Goal: Find contact information: Find contact information

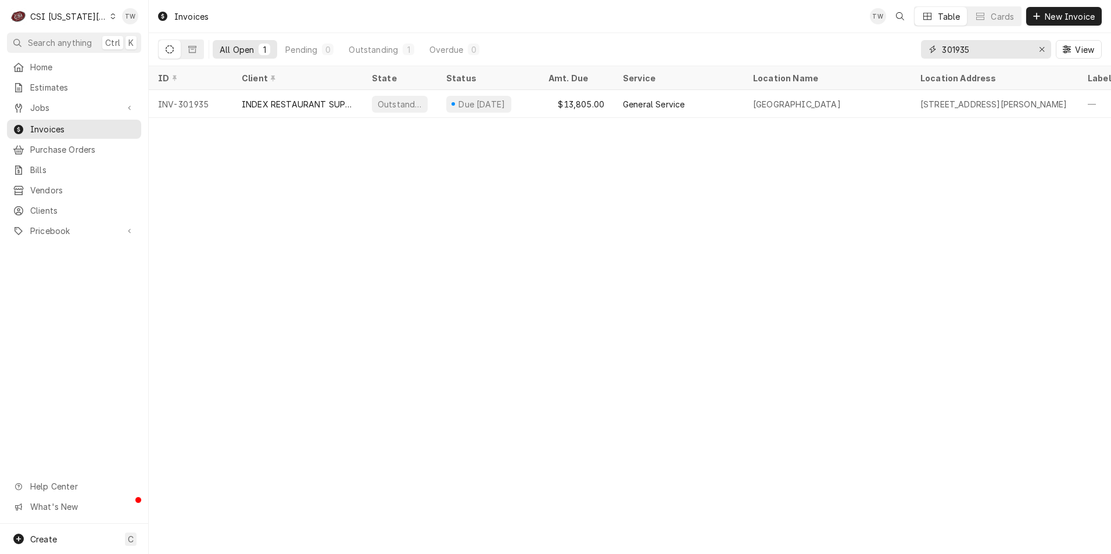
drag, startPoint x: 979, startPoint y: 57, endPoint x: 859, endPoint y: 40, distance: 120.9
click at [859, 40] on div "All Open 1 Pending 0 Outstanding 1 Overdue 0 301935 View" at bounding box center [630, 49] width 944 height 33
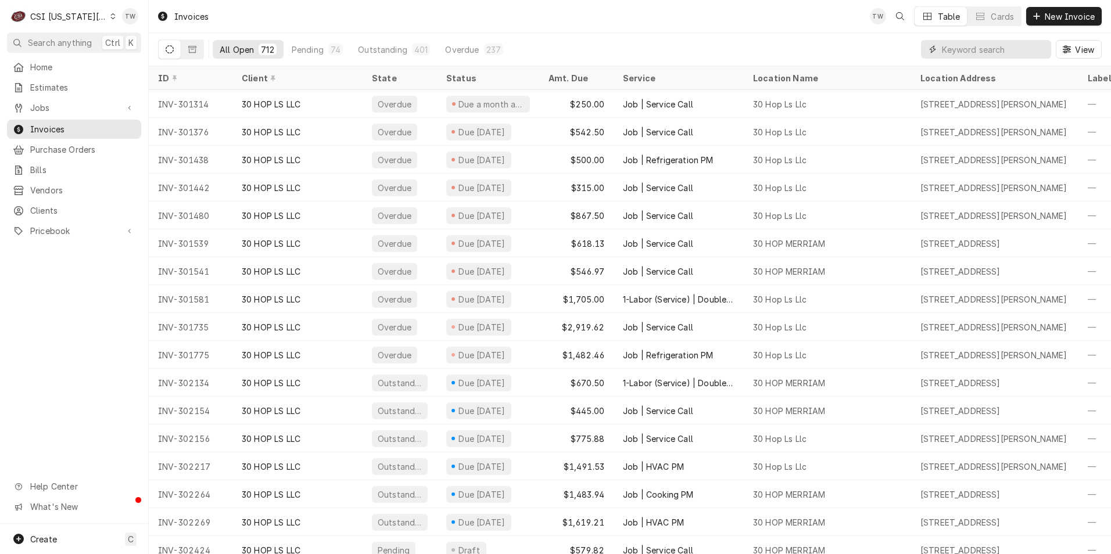
click at [998, 53] on input "Dynamic Content Wrapper" at bounding box center [993, 49] width 103 height 19
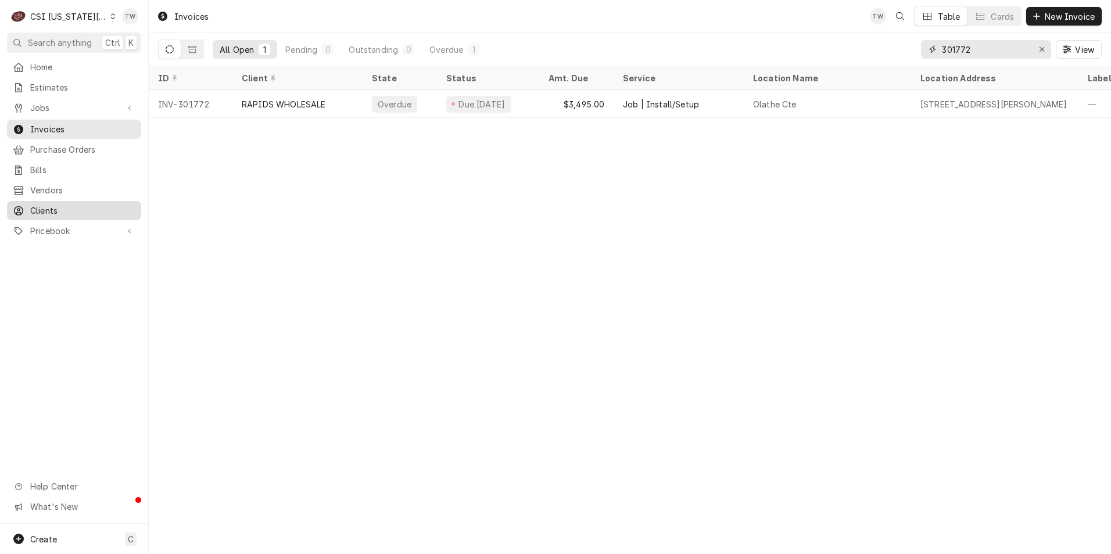
type input "301772"
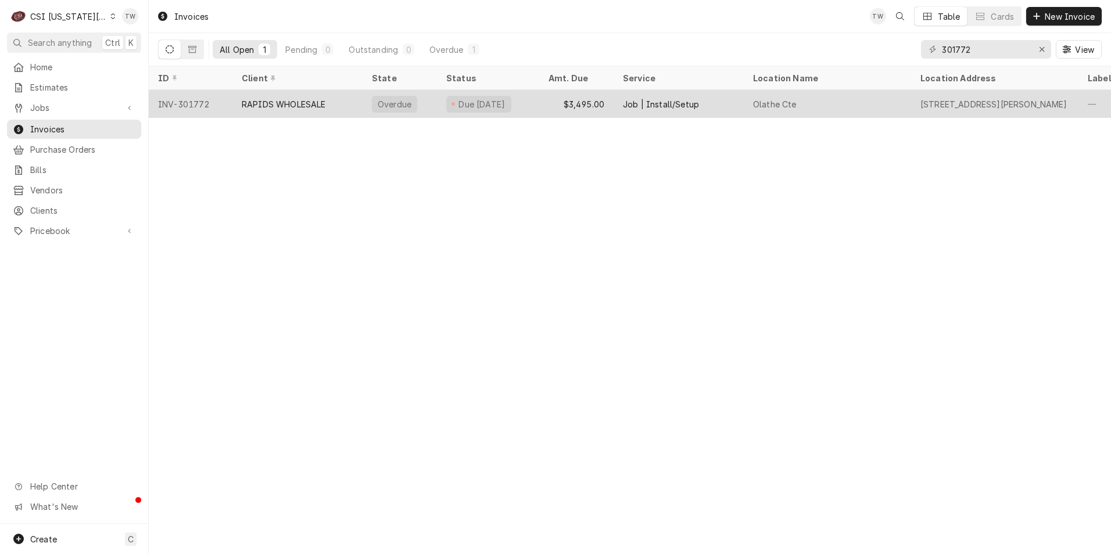
click at [707, 106] on div "Job | Install/Setup" at bounding box center [679, 104] width 130 height 28
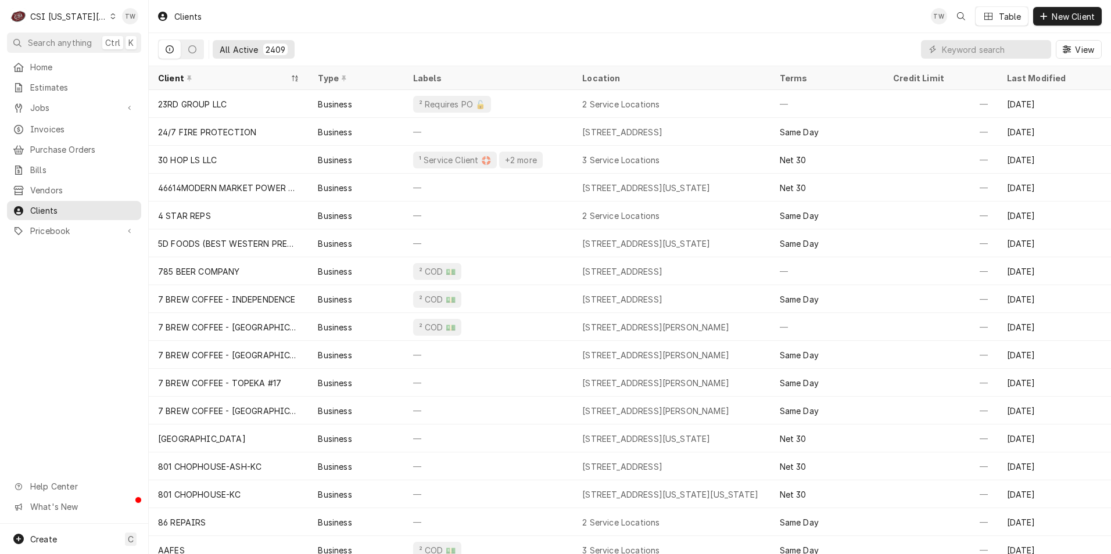
click at [956, 52] on input "Dynamic Content Wrapper" at bounding box center [993, 49] width 103 height 19
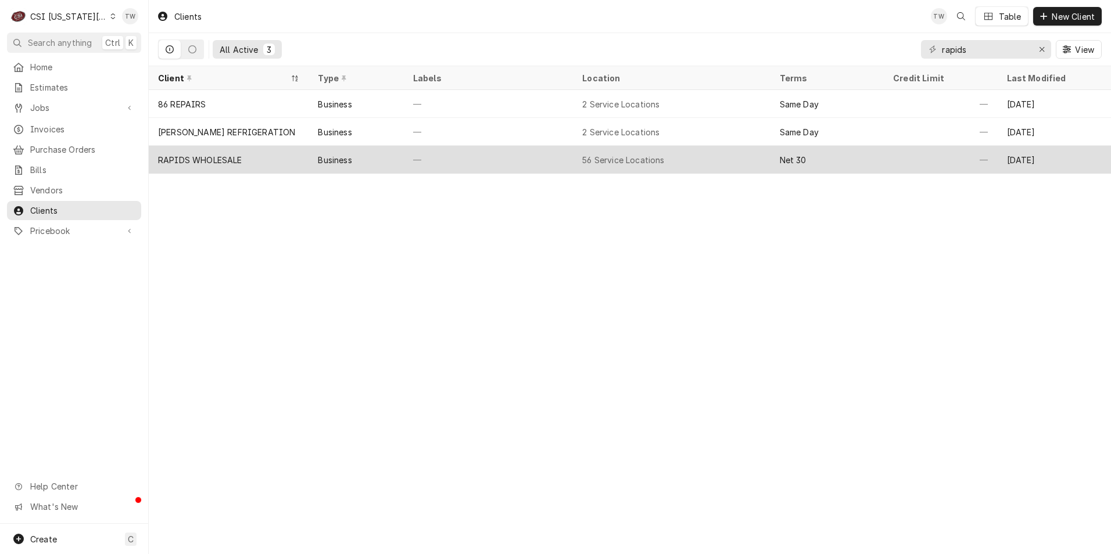
type input "rapids"
click at [468, 161] on div "—" at bounding box center [488, 160] width 169 height 28
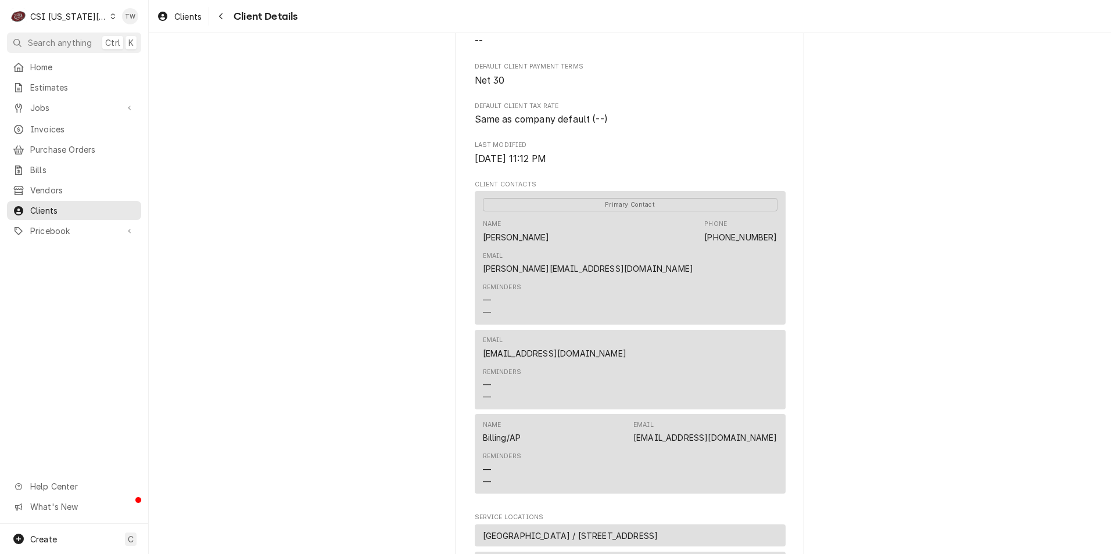
scroll to position [232, 0]
click at [220, 21] on div "Navigate back" at bounding box center [221, 16] width 12 height 12
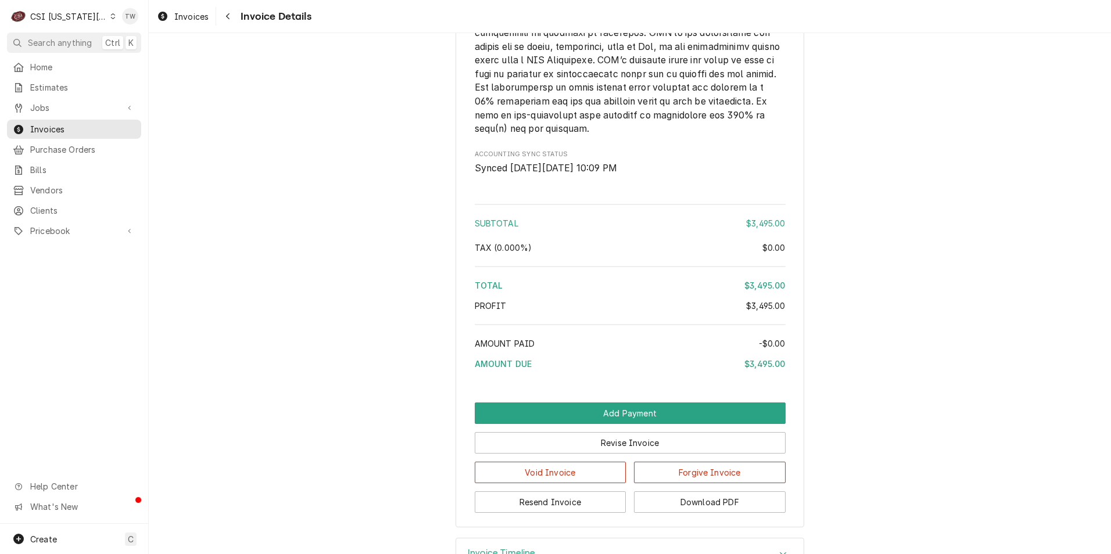
scroll to position [1797, 0]
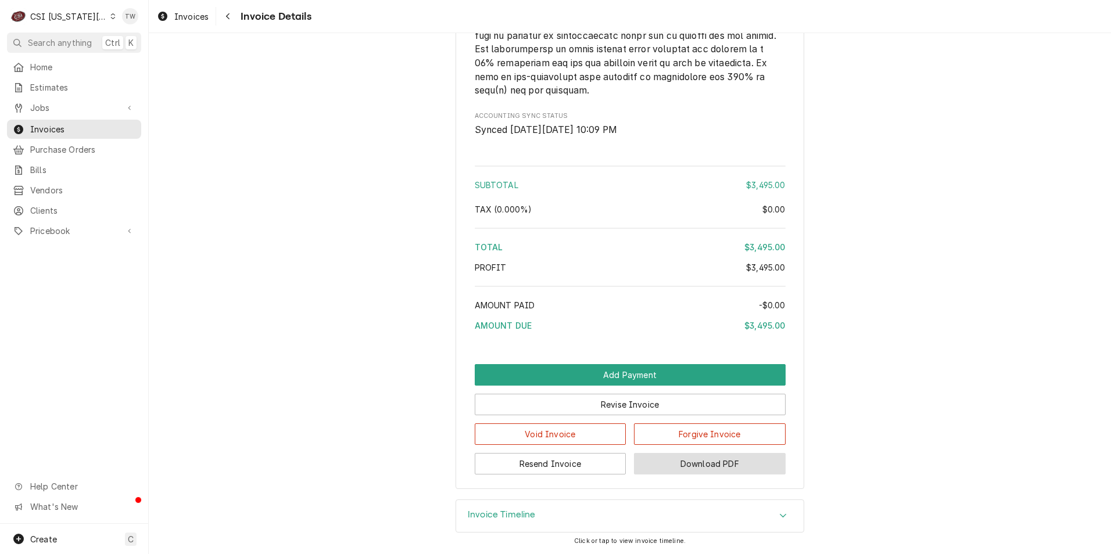
click at [706, 463] on button "Download PDF" at bounding box center [710, 463] width 152 height 21
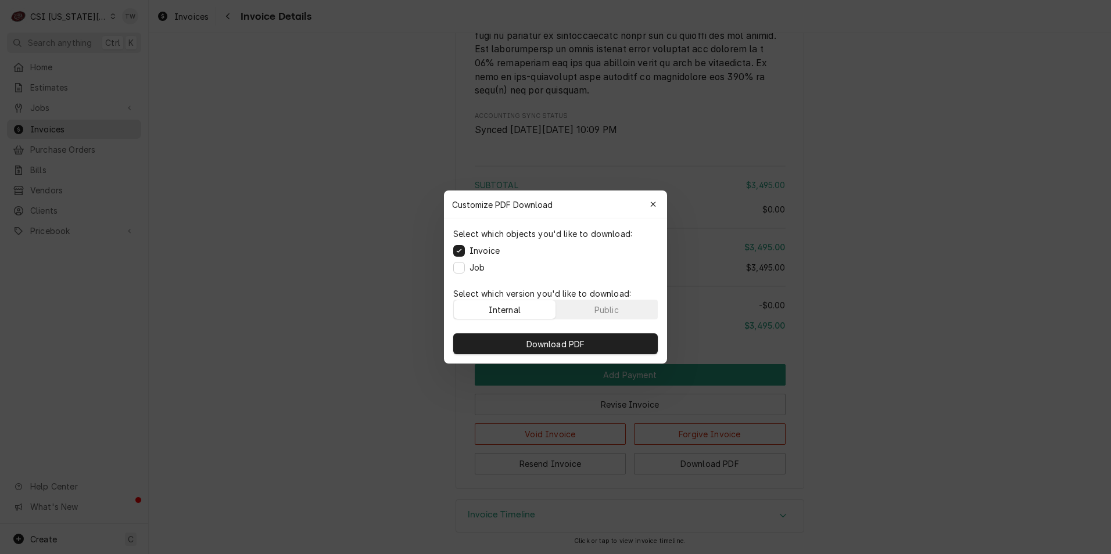
drag, startPoint x: 611, startPoint y: 310, endPoint x: 601, endPoint y: 330, distance: 22.6
click at [611, 310] on div "Public" at bounding box center [606, 310] width 24 height 12
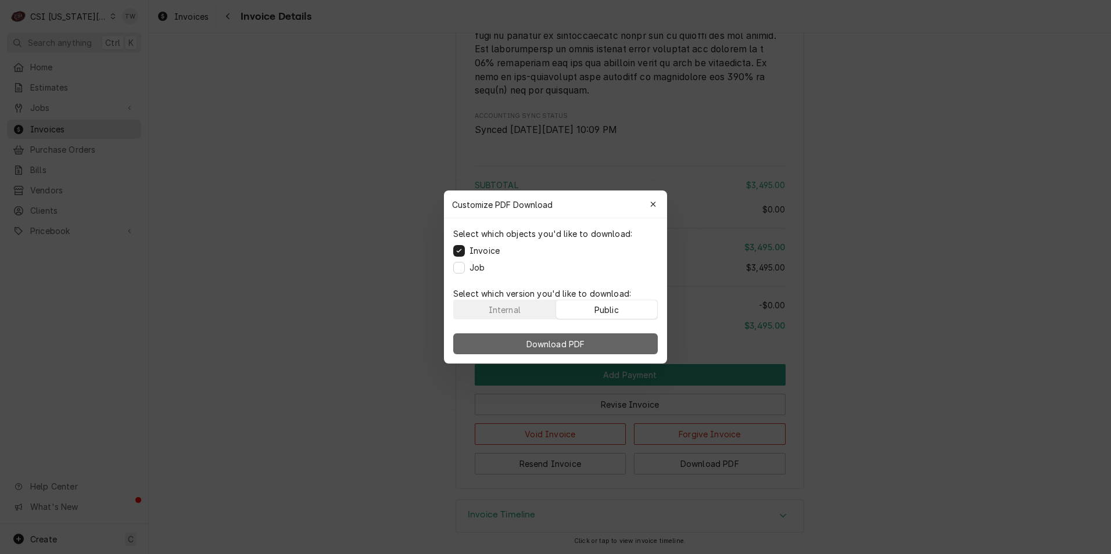
click at [590, 342] on button "Download PDF" at bounding box center [555, 344] width 205 height 21
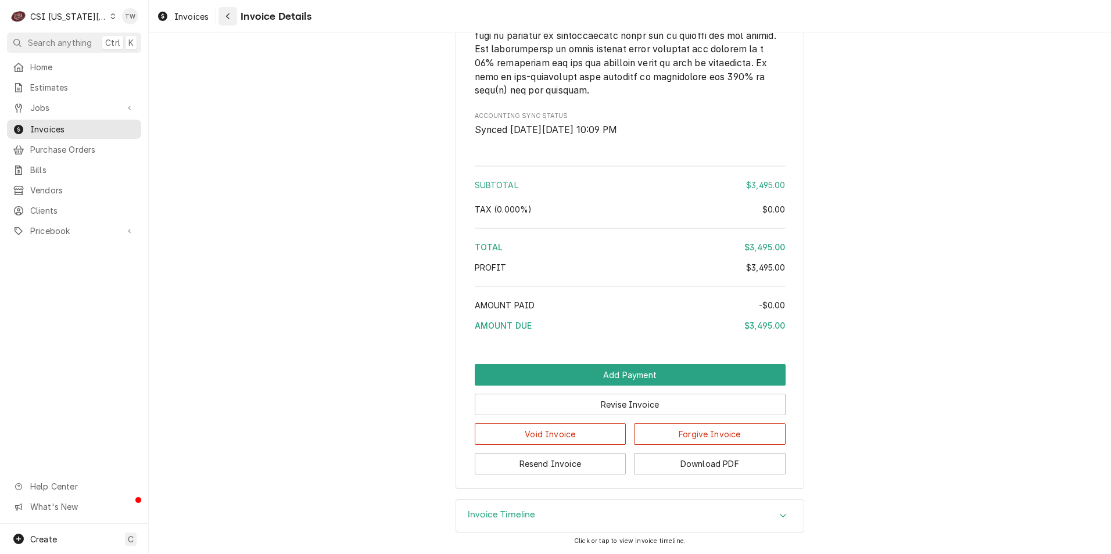
click at [233, 20] on div "Navigate back" at bounding box center [228, 16] width 12 height 12
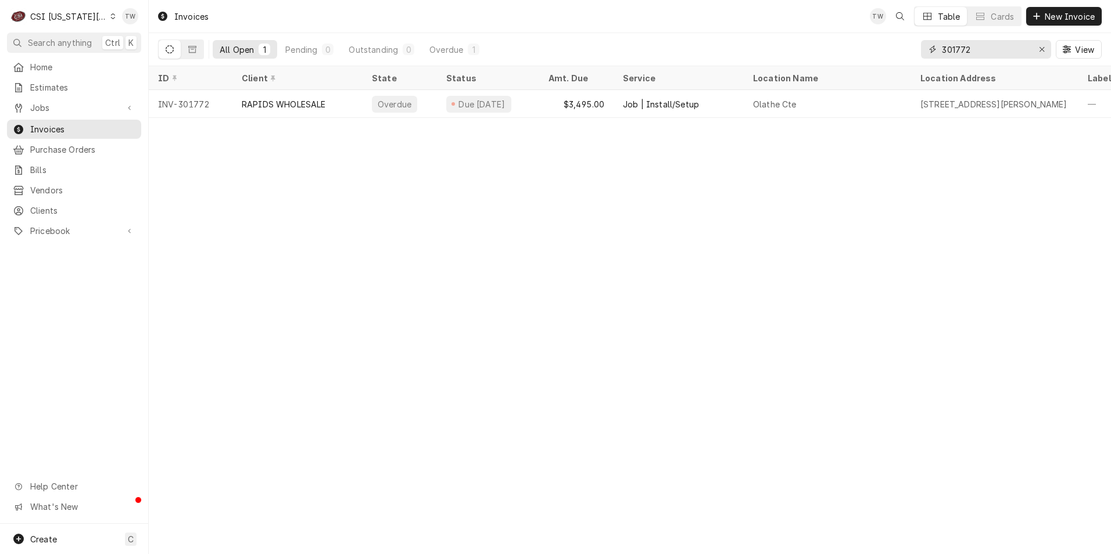
drag, startPoint x: 969, startPoint y: 43, endPoint x: 780, endPoint y: 43, distance: 188.8
click at [780, 43] on div "All Open 1 Pending 0 Outstanding 0 Overdue 1 301772 View" at bounding box center [630, 49] width 944 height 33
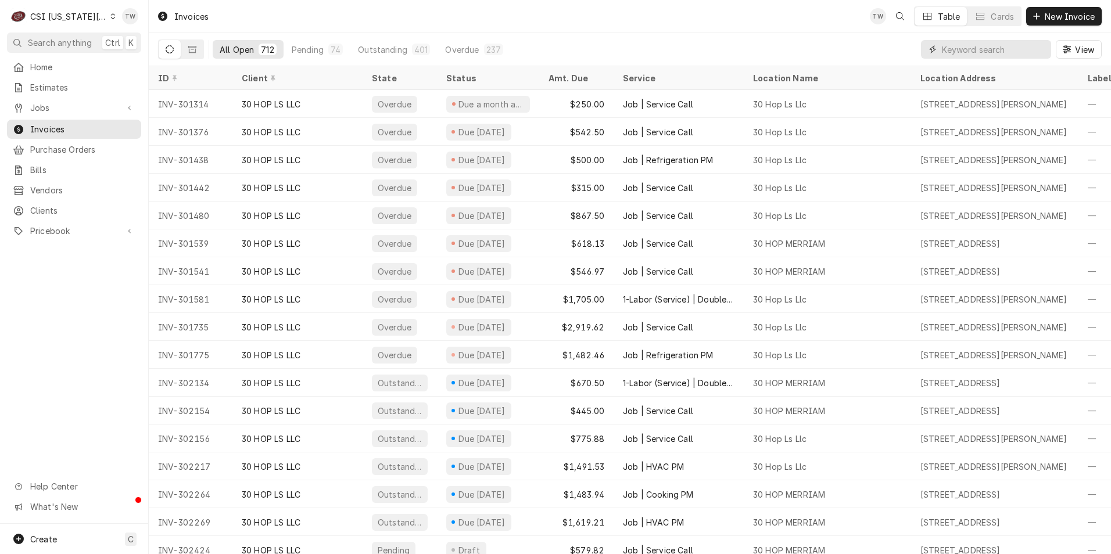
click at [987, 55] on input "Dynamic Content Wrapper" at bounding box center [993, 49] width 103 height 19
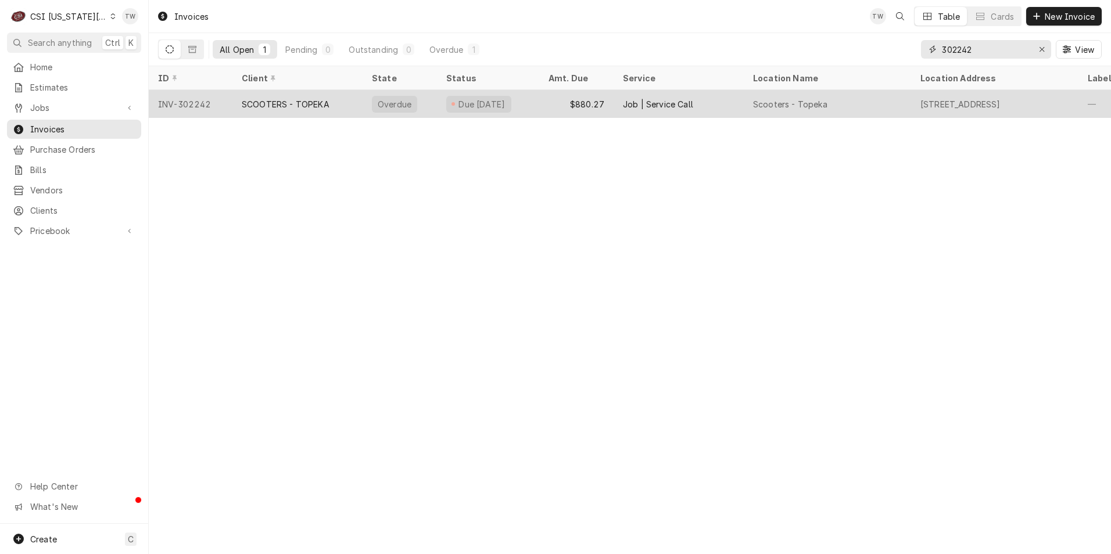
type input "302242"
click at [293, 98] on div "SCOOTERS - TOPEKA" at bounding box center [286, 104] width 88 height 12
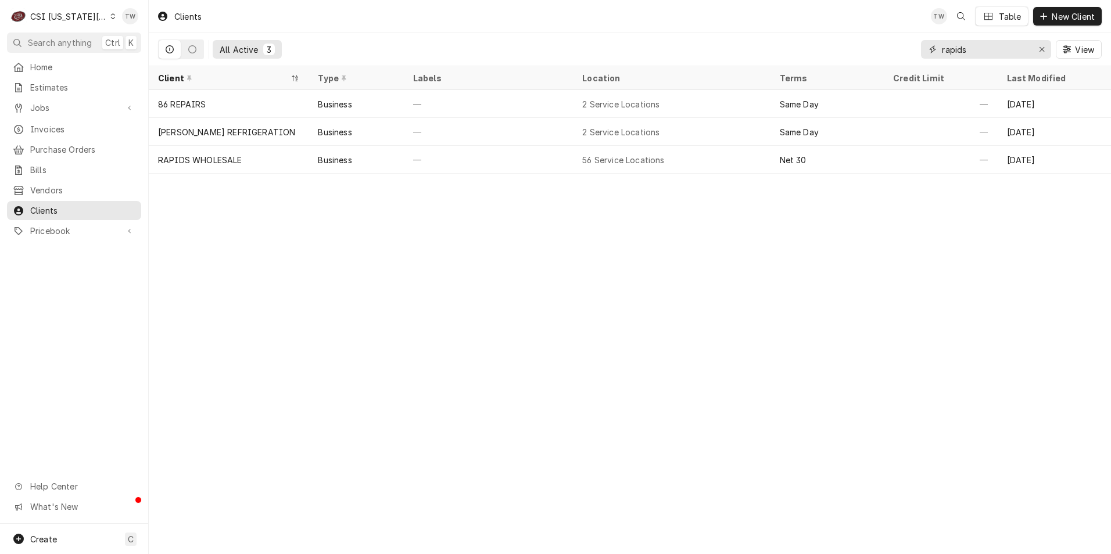
click at [981, 51] on input "rapids" at bounding box center [985, 49] width 87 height 19
drag, startPoint x: 977, startPoint y: 51, endPoint x: 748, endPoint y: 34, distance: 229.6
click at [756, 35] on div "All Active 3 rapids View" at bounding box center [630, 49] width 944 height 33
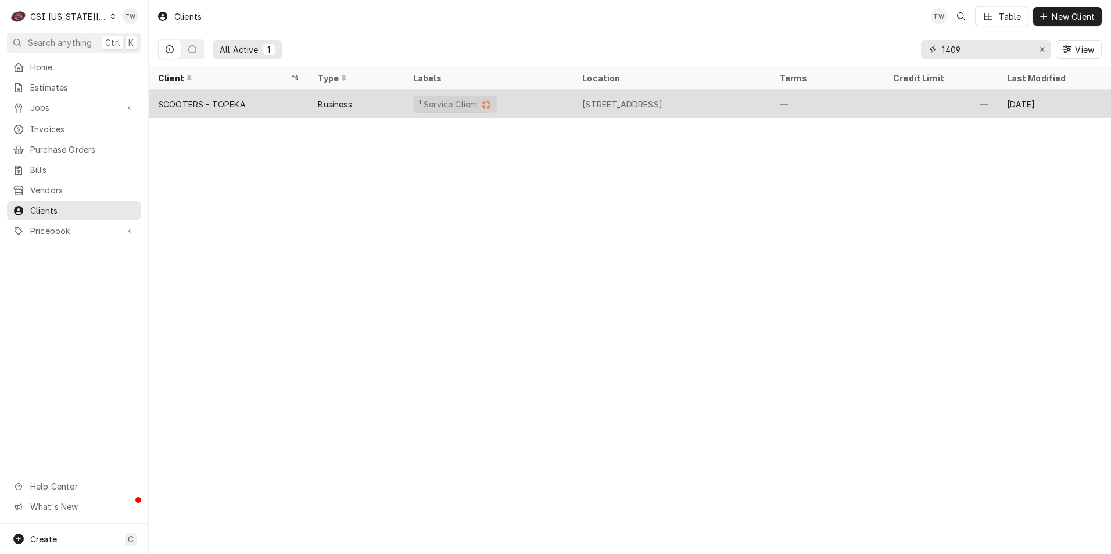
type input "1409"
click at [569, 105] on div "¹ Service Client 🛟" at bounding box center [488, 104] width 169 height 28
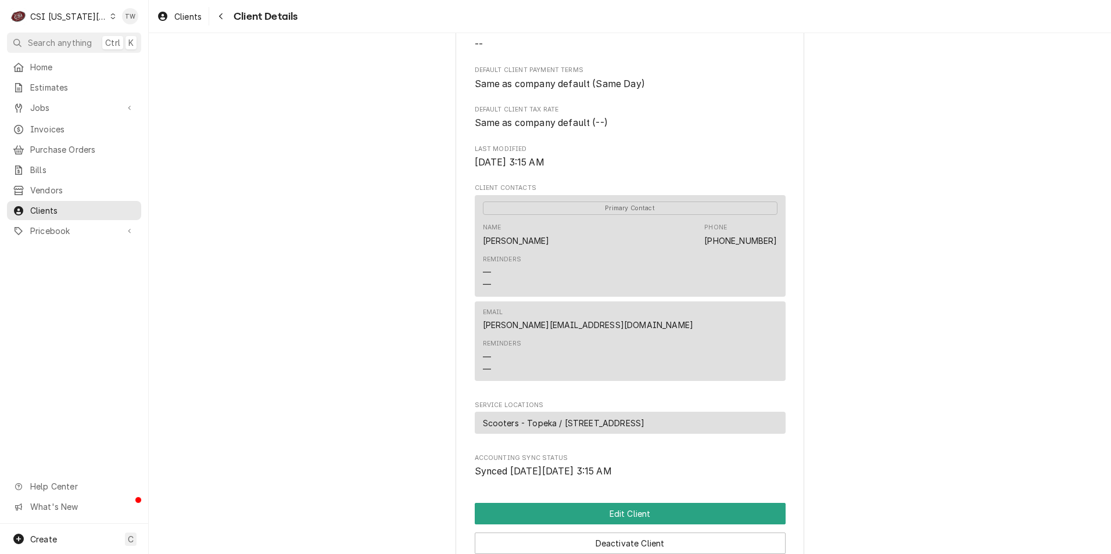
scroll to position [349, 0]
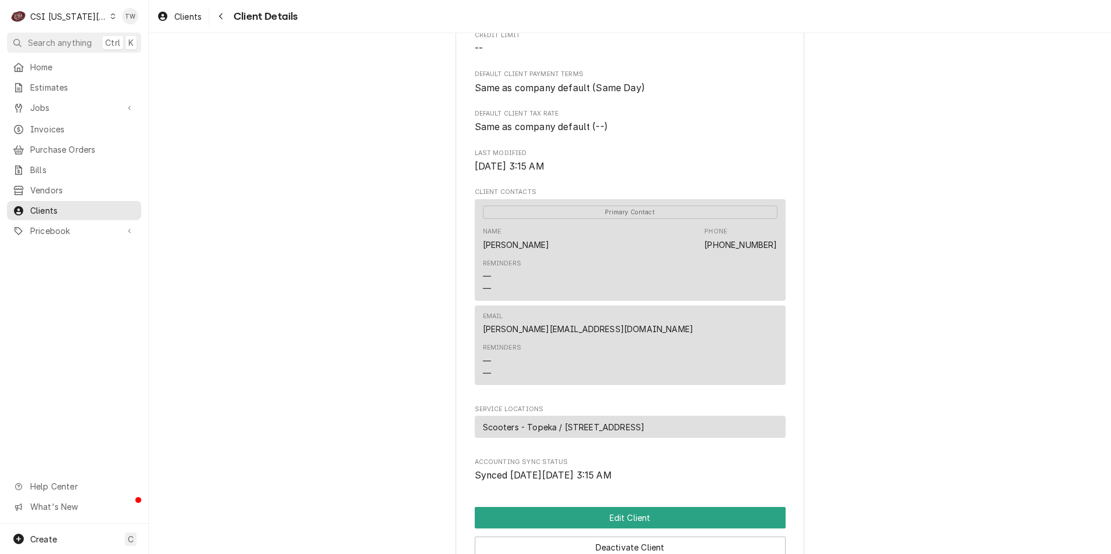
click at [231, 17] on span "Client Details" at bounding box center [263, 17] width 67 height 16
click at [225, 17] on div "Navigate back" at bounding box center [221, 16] width 12 height 12
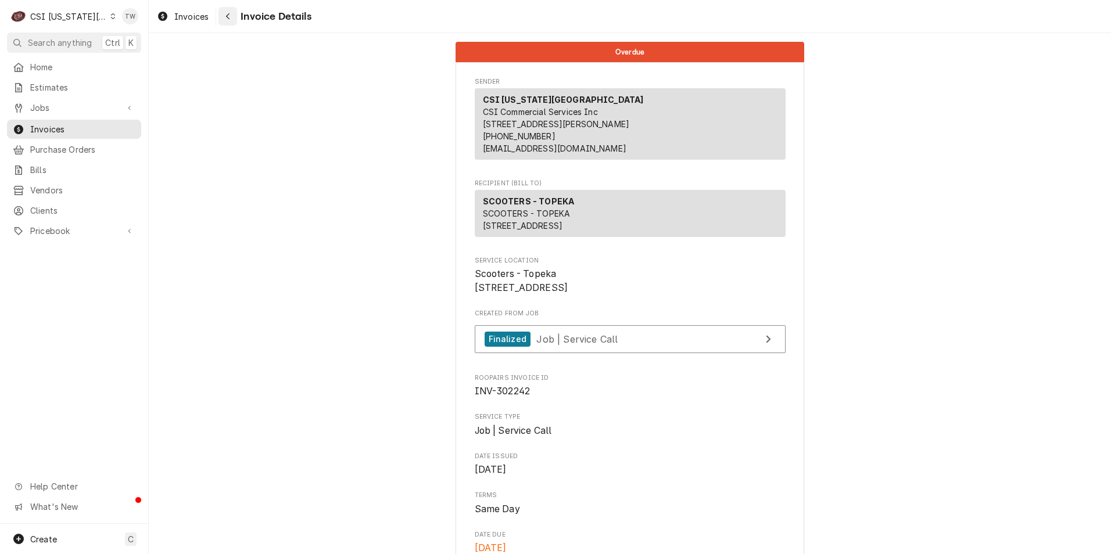
click at [225, 14] on div "Navigate back" at bounding box center [228, 16] width 12 height 12
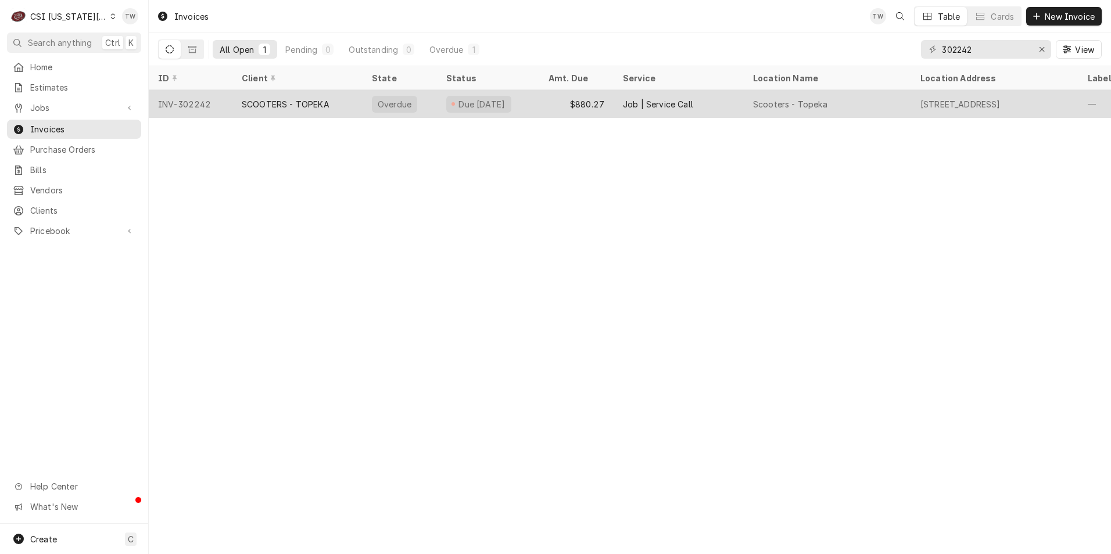
click at [358, 114] on div "SCOOTERS - TOPEKA" at bounding box center [297, 104] width 130 height 28
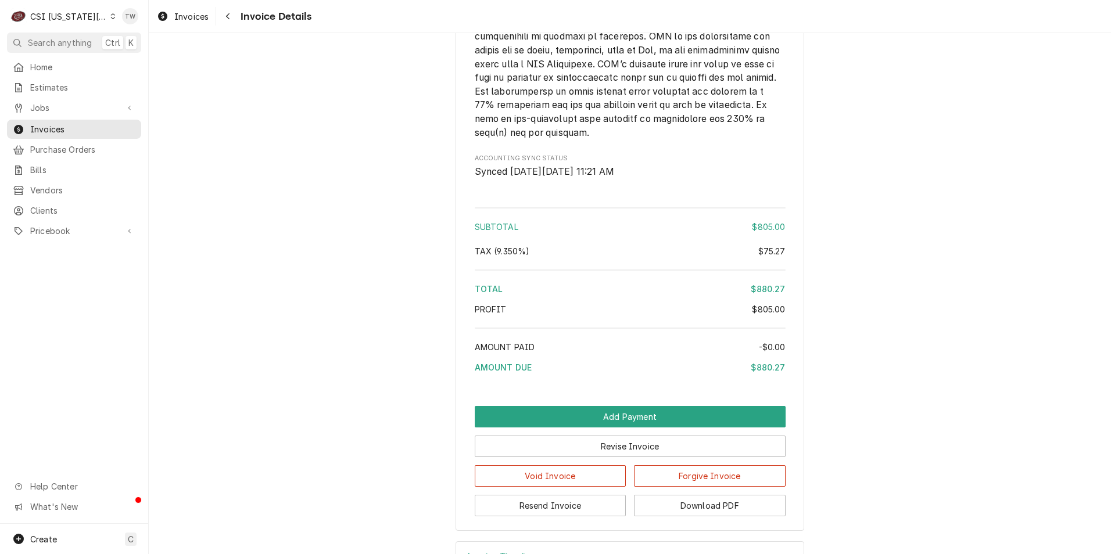
scroll to position [2135, 0]
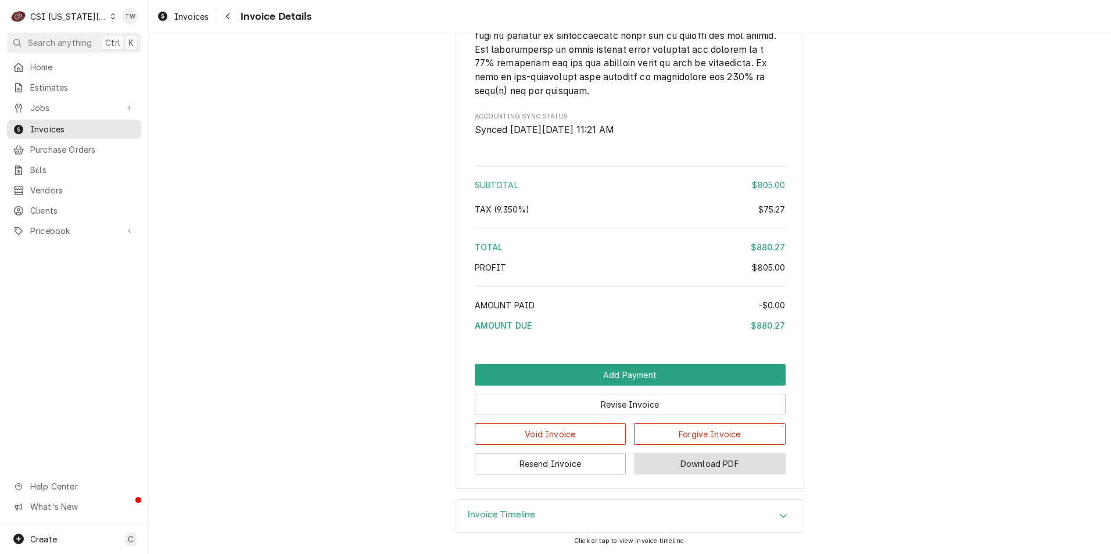
click at [701, 463] on button "Download PDF" at bounding box center [710, 463] width 152 height 21
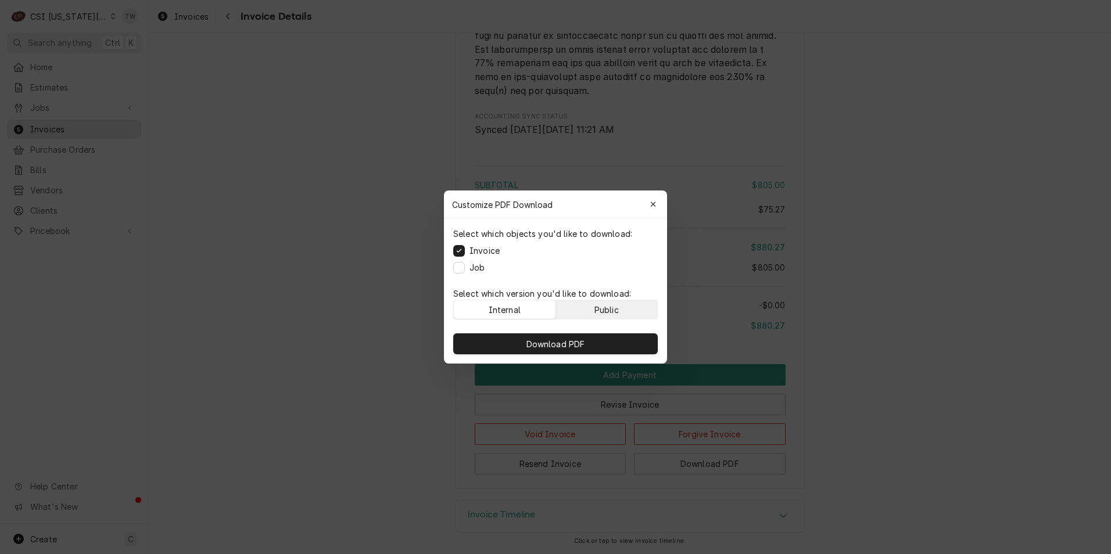
click at [629, 308] on button "Public" at bounding box center [607, 309] width 102 height 19
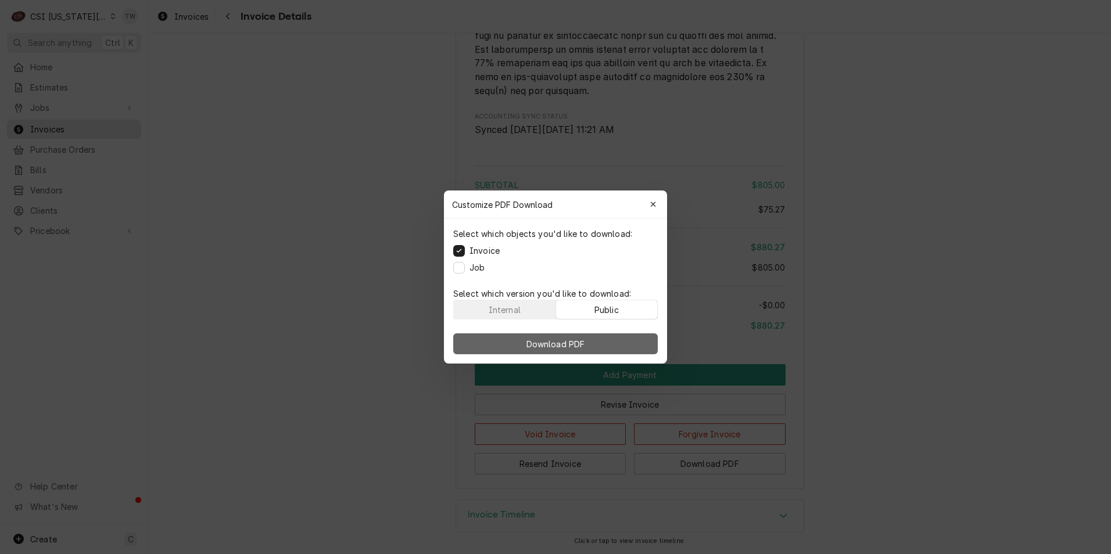
click at [618, 349] on button "Download PDF" at bounding box center [555, 344] width 205 height 21
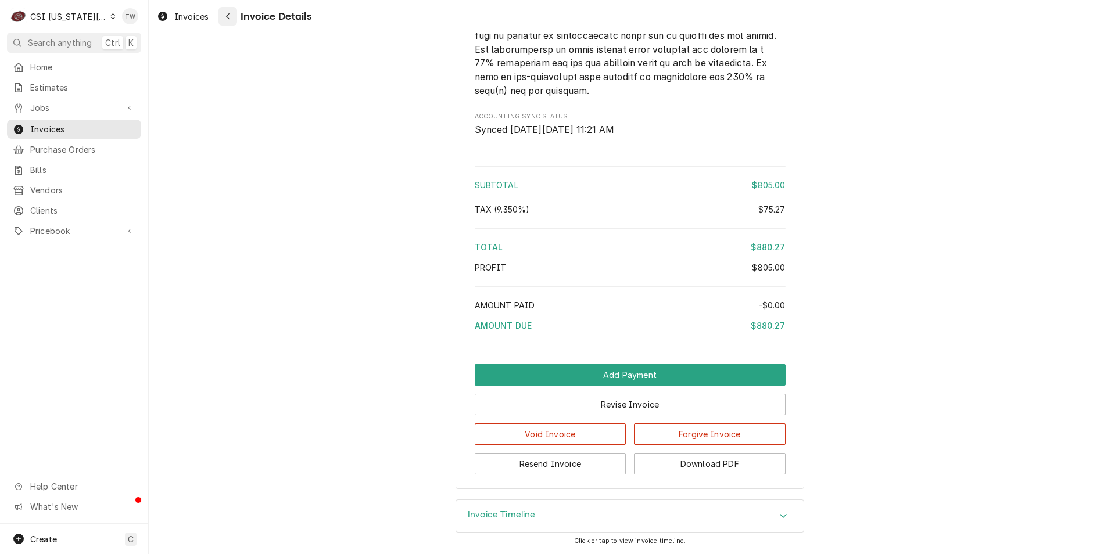
click at [233, 13] on div "Navigate back" at bounding box center [228, 16] width 12 height 12
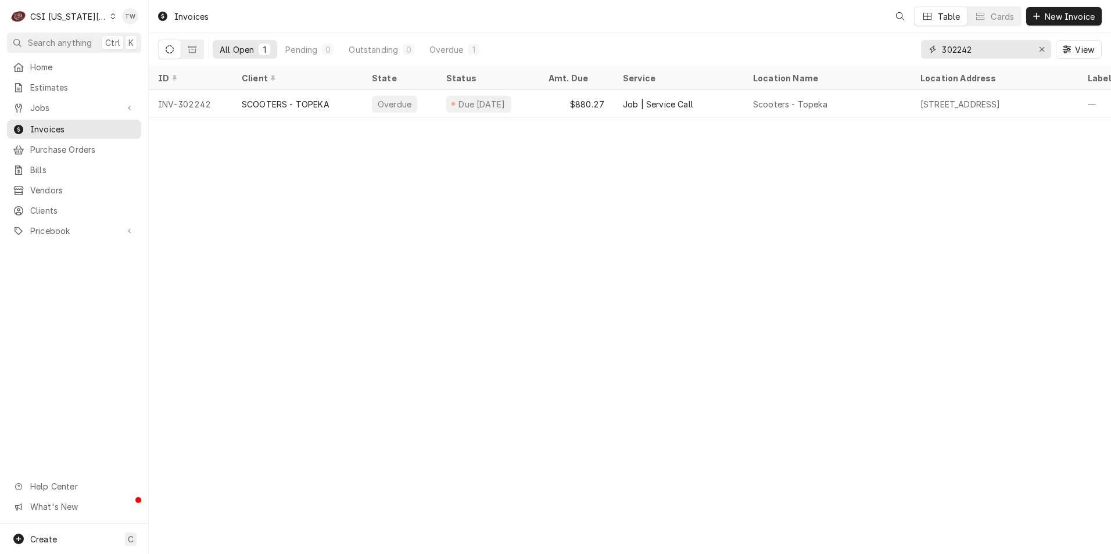
click at [985, 46] on input "302242" at bounding box center [985, 49] width 87 height 19
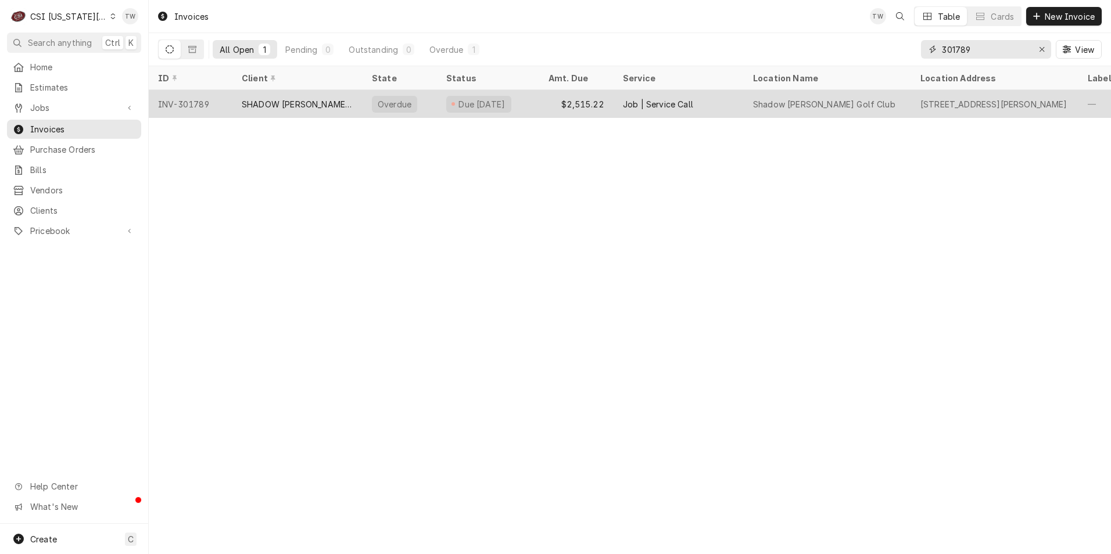
type input "301789"
click at [338, 108] on div "SHADOW [PERSON_NAME] GOLF CLUB" at bounding box center [297, 104] width 130 height 28
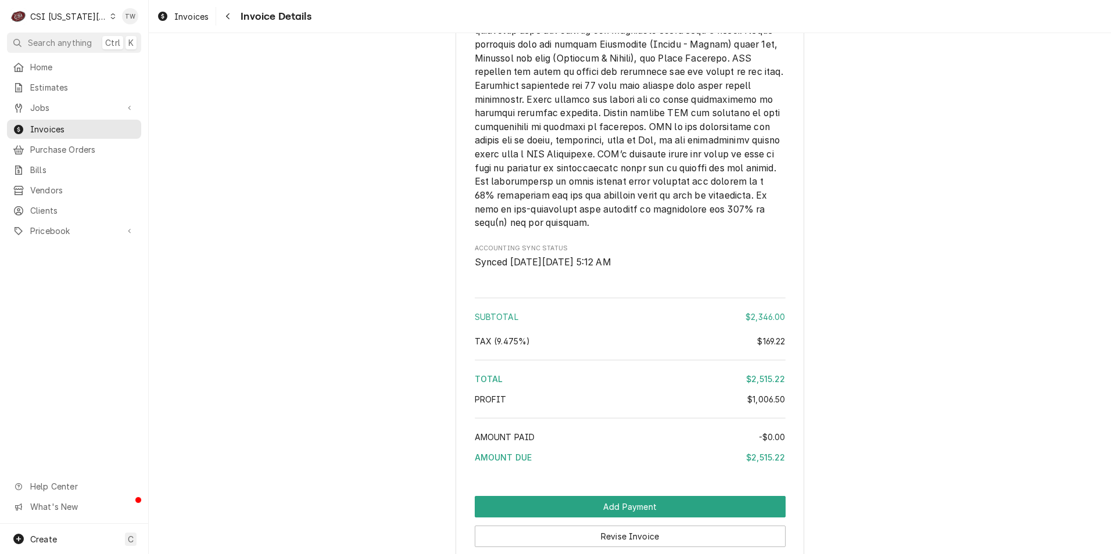
scroll to position [1919, 0]
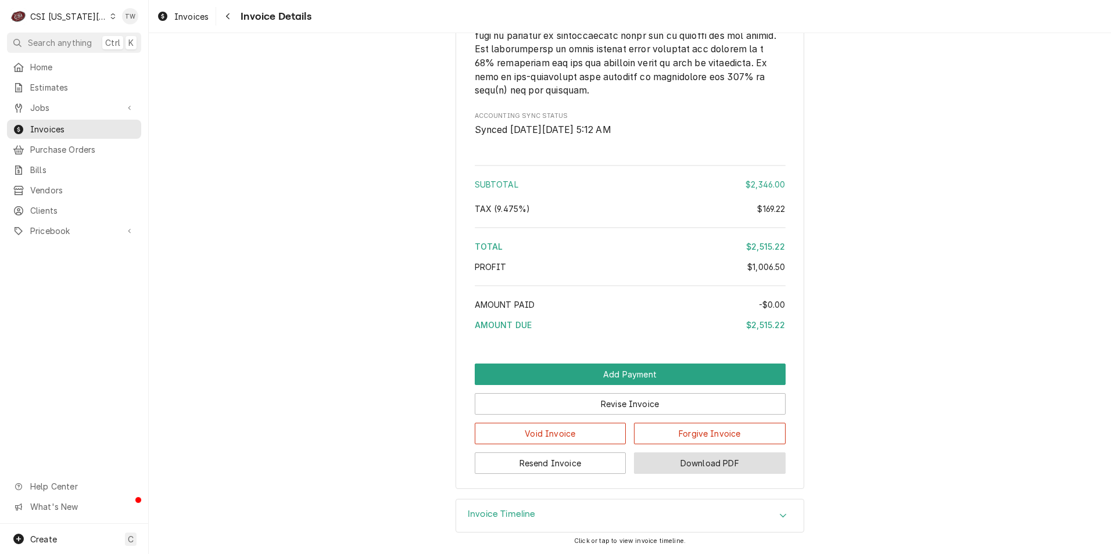
click at [725, 467] on button "Download PDF" at bounding box center [710, 463] width 152 height 21
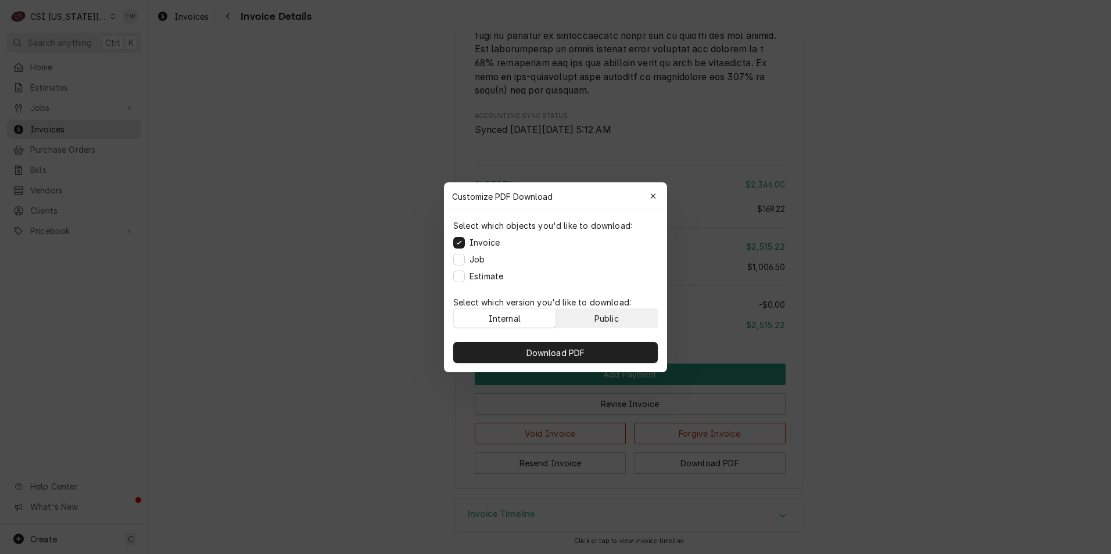
click at [619, 321] on div "Public" at bounding box center [606, 318] width 24 height 12
click at [591, 359] on button "Download PDF" at bounding box center [555, 352] width 205 height 21
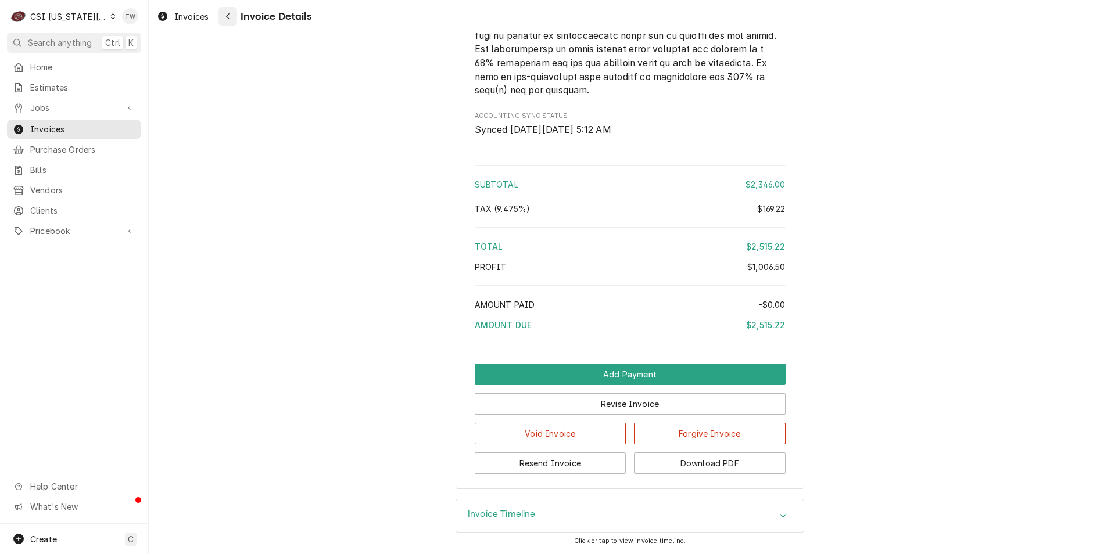
click at [231, 16] on div "Navigate back" at bounding box center [228, 16] width 12 height 12
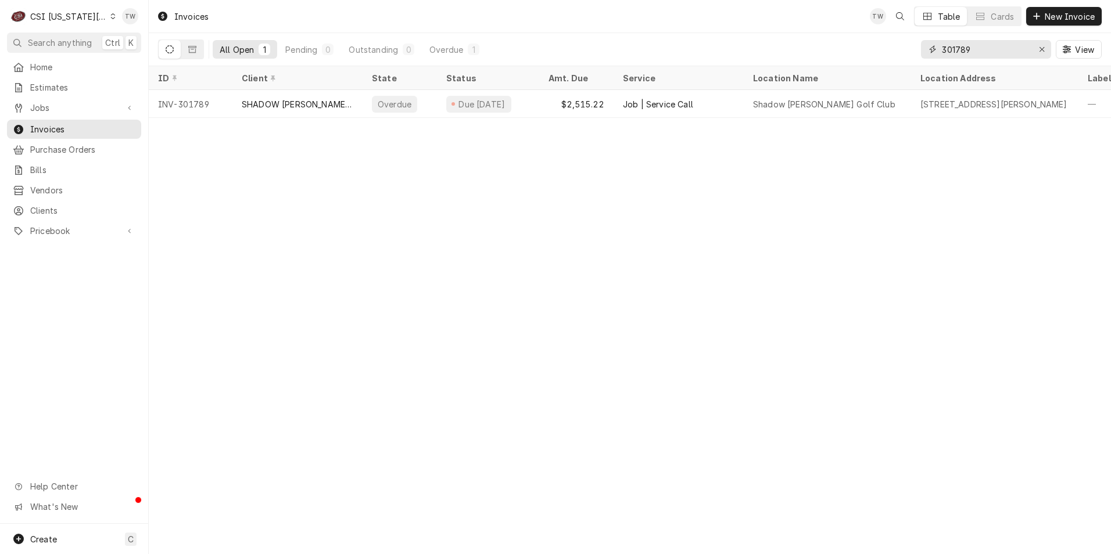
drag, startPoint x: 970, startPoint y: 49, endPoint x: 759, endPoint y: 49, distance: 211.5
click at [759, 49] on div "All Open 1 Pending 0 Outstanding 0 Overdue 1 301789 View" at bounding box center [630, 49] width 944 height 33
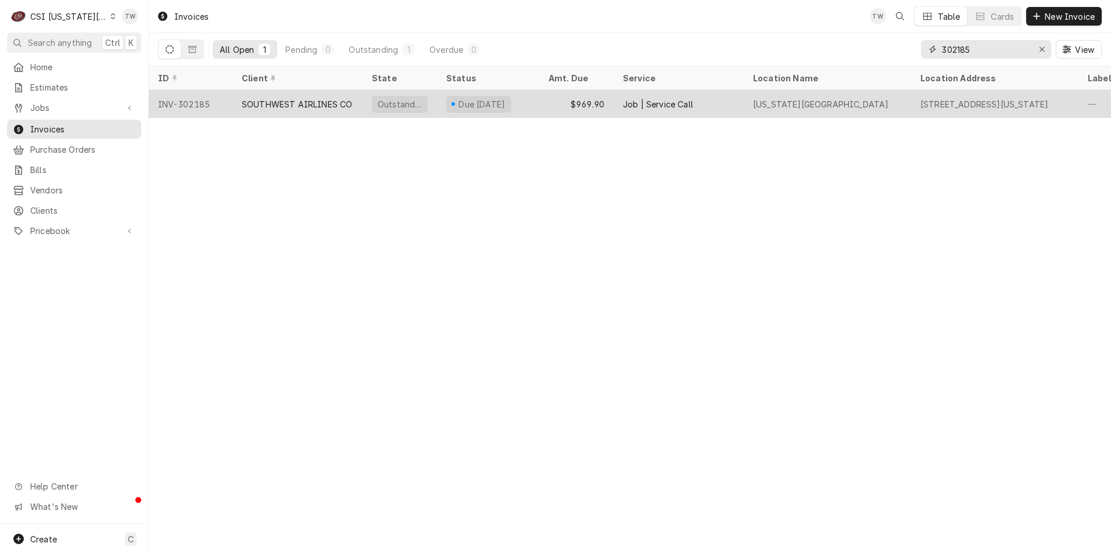
type input "302185"
click at [318, 110] on div "SOUTHWEST AIRLINES CO" at bounding box center [297, 104] width 130 height 28
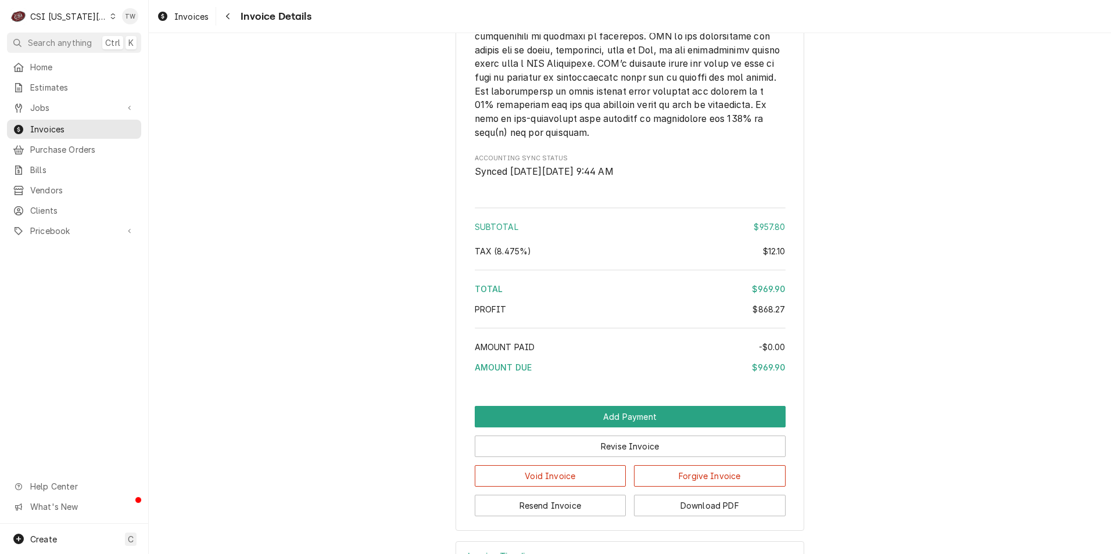
scroll to position [2370, 0]
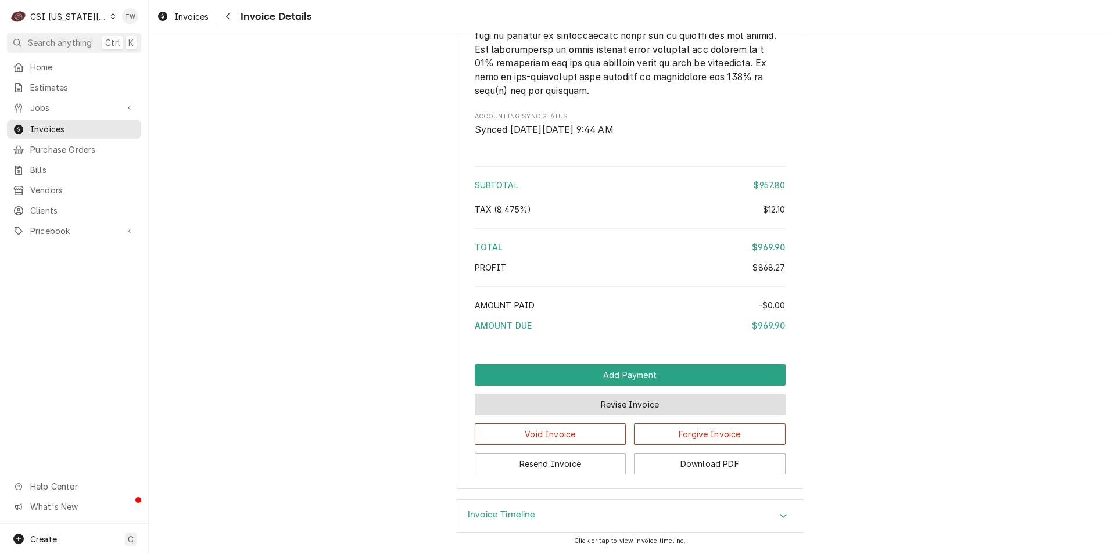
click at [651, 409] on button "Revise Invoice" at bounding box center [630, 404] width 311 height 21
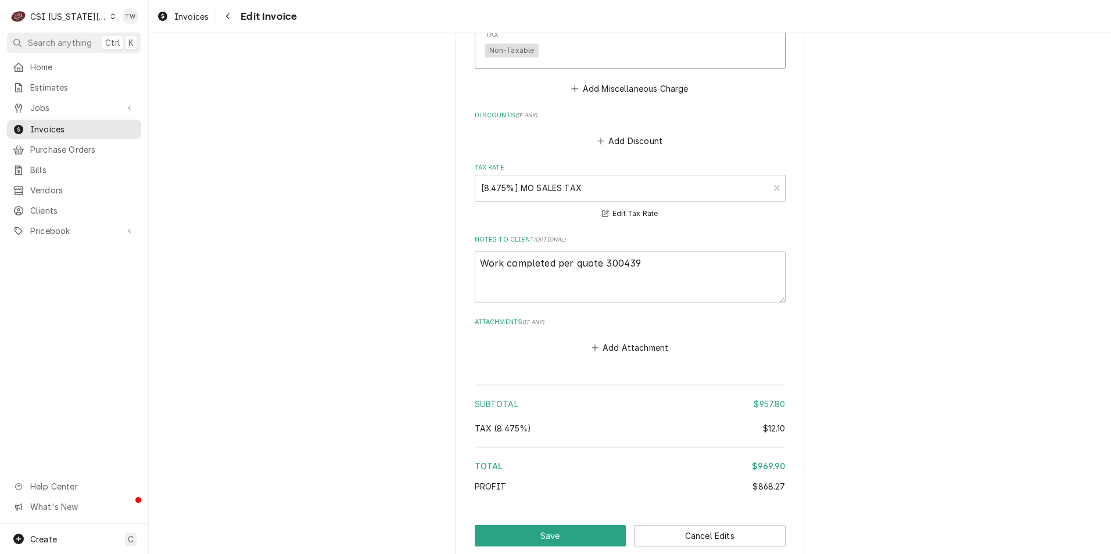
scroll to position [2236, 0]
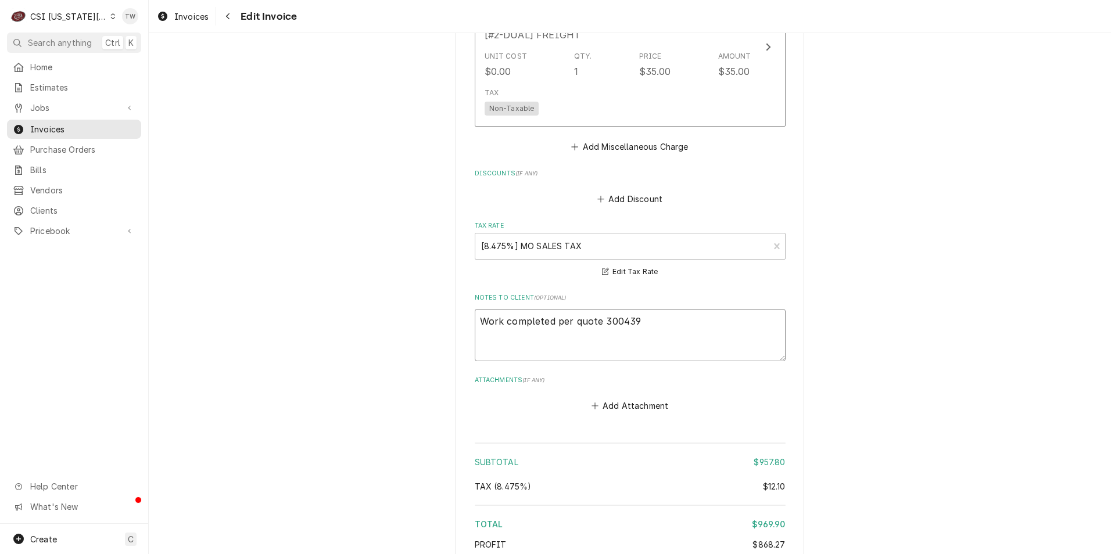
click at [643, 309] on textarea "Work completed per quote 300439" at bounding box center [630, 335] width 311 height 52
type textarea "x"
type textarea "Work completed per quote 300439"
paste textarea "FM-1429096"
type textarea "x"
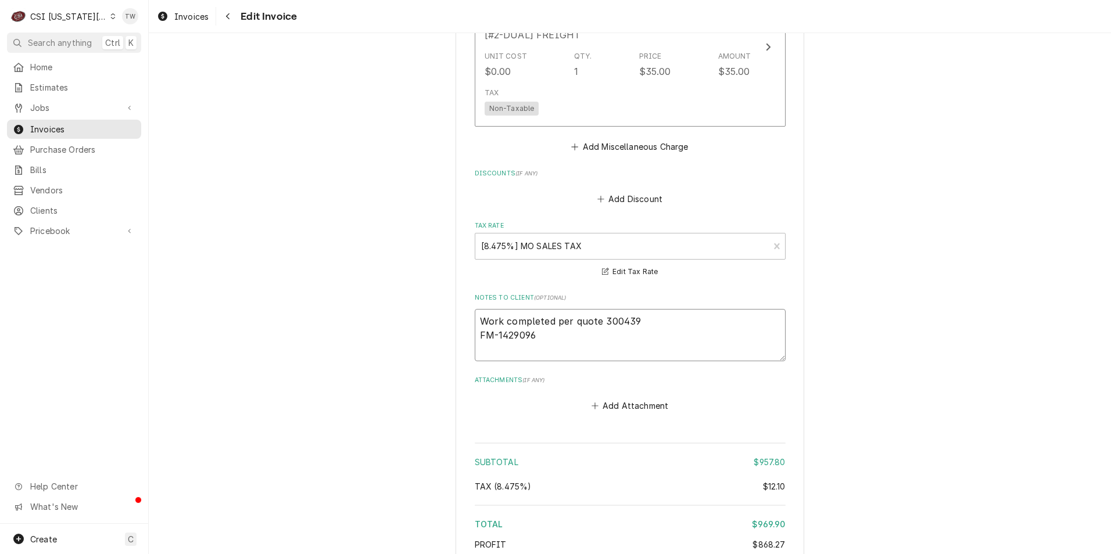
scroll to position [2352, 0]
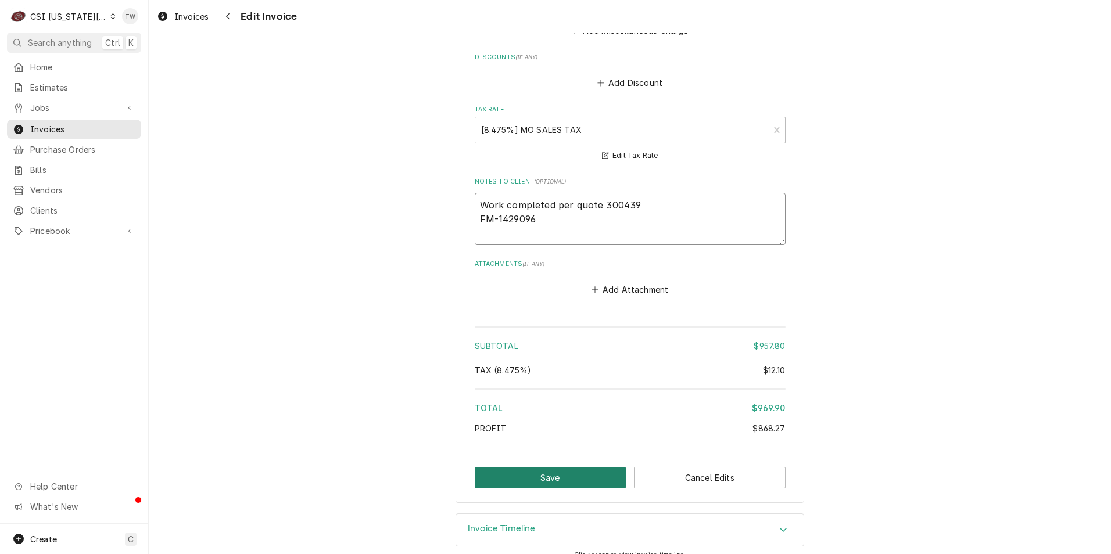
type textarea "Work completed per quote 300439 FM-1429096"
click at [561, 467] on button "Save" at bounding box center [551, 477] width 152 height 21
type textarea "x"
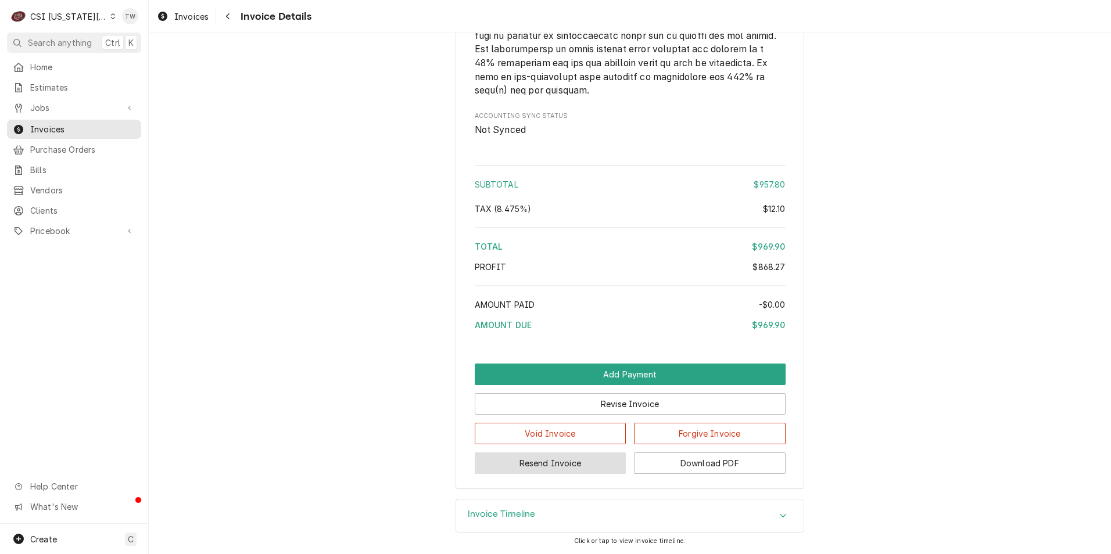
scroll to position [2383, 0]
click at [678, 462] on button "Download PDF" at bounding box center [710, 463] width 152 height 21
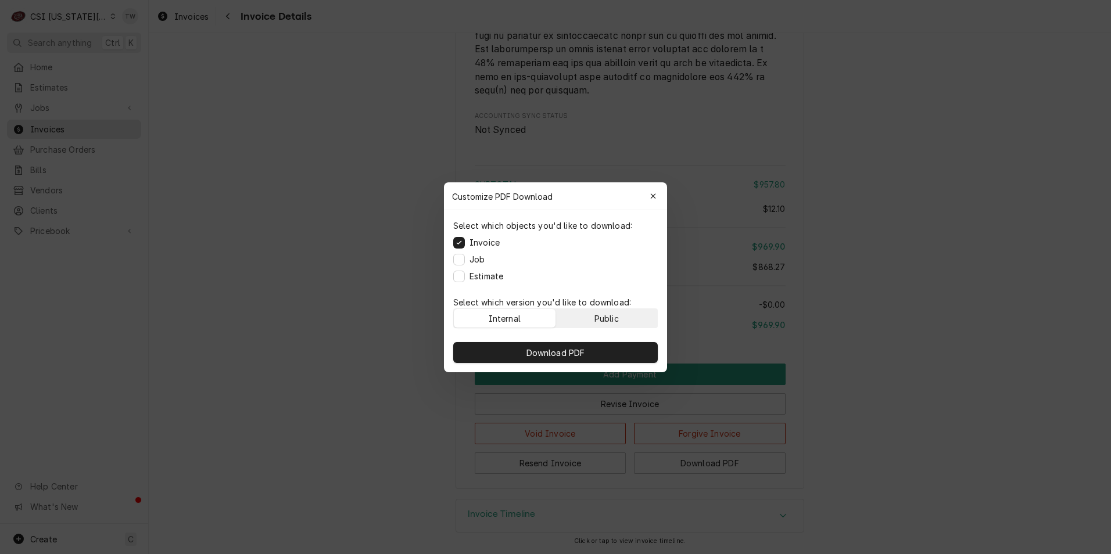
click at [622, 314] on button "Public" at bounding box center [607, 318] width 102 height 19
click at [591, 347] on button "Download PDF" at bounding box center [555, 352] width 205 height 21
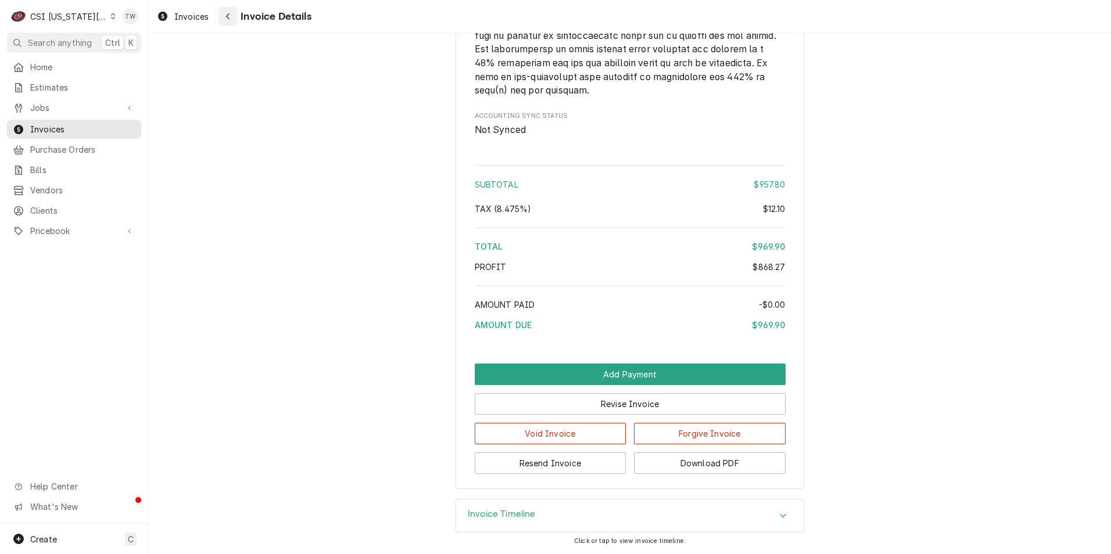
click at [236, 21] on button "Navigate back" at bounding box center [227, 16] width 19 height 19
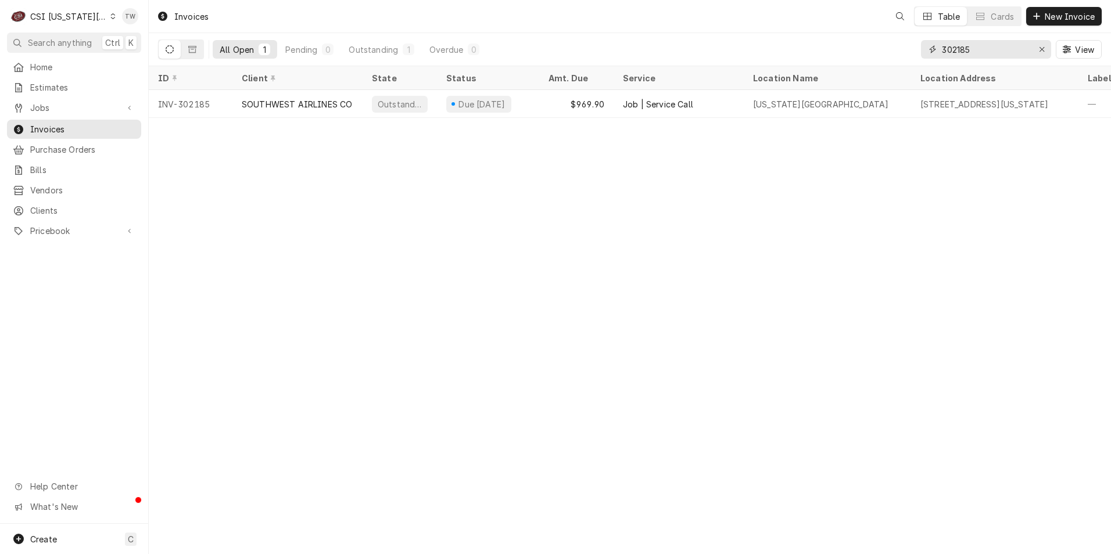
click at [981, 48] on input "302185" at bounding box center [985, 49] width 87 height 19
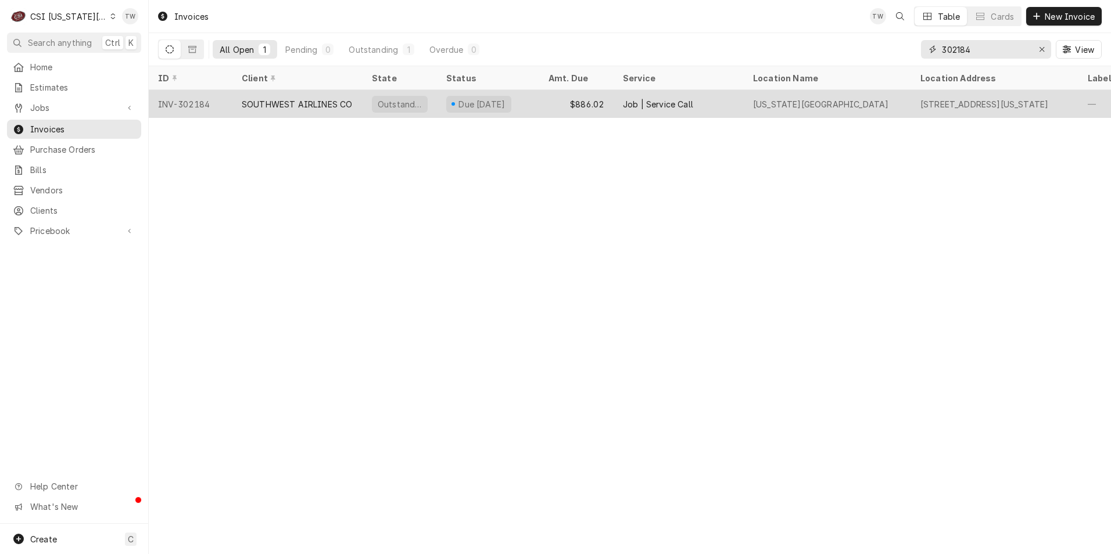
type input "302184"
click at [303, 98] on div "SOUTHWEST AIRLINES CO" at bounding box center [297, 104] width 110 height 12
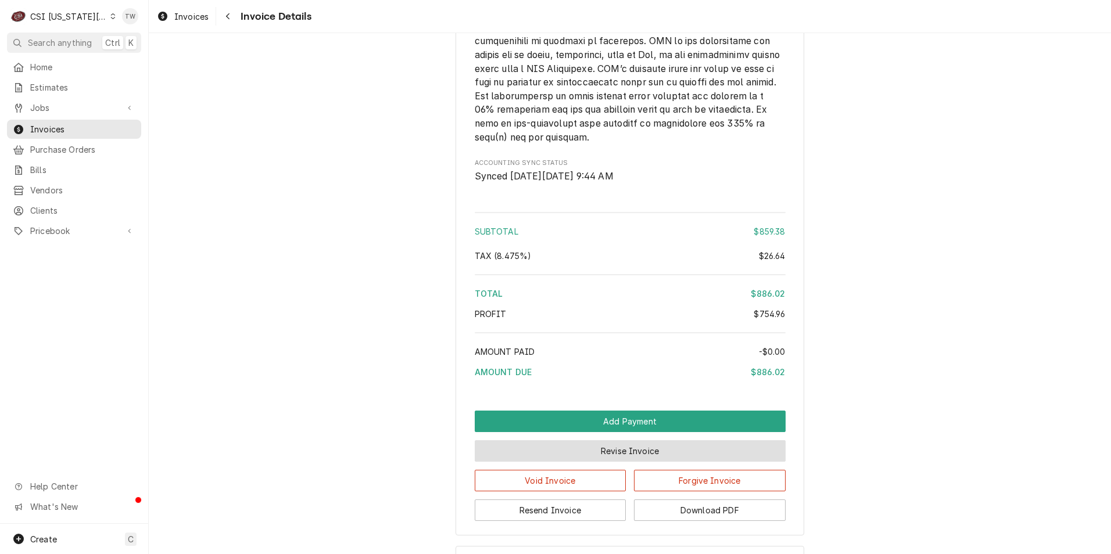
scroll to position [2564, 0]
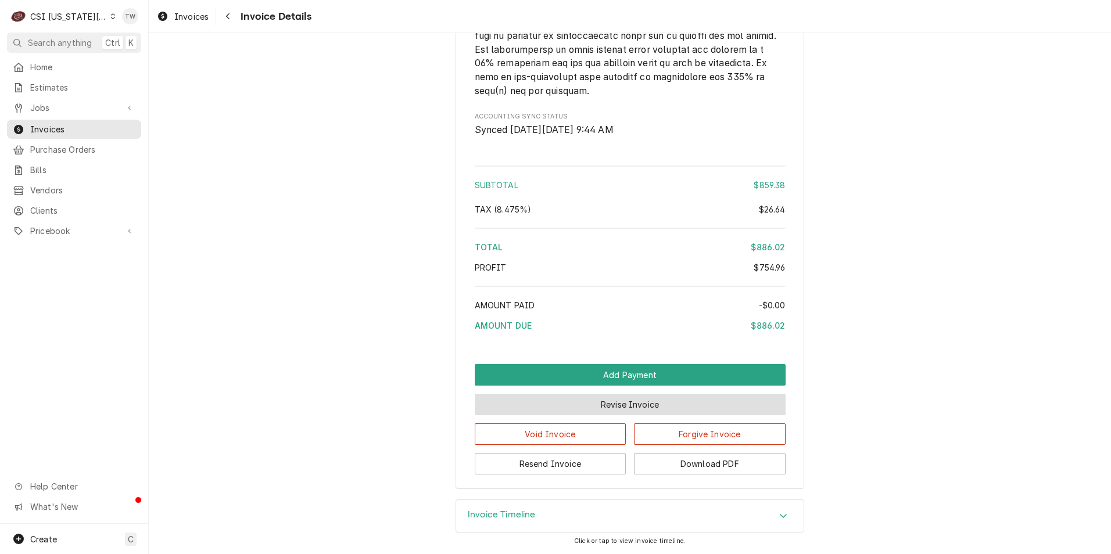
click at [594, 407] on button "Revise Invoice" at bounding box center [630, 404] width 311 height 21
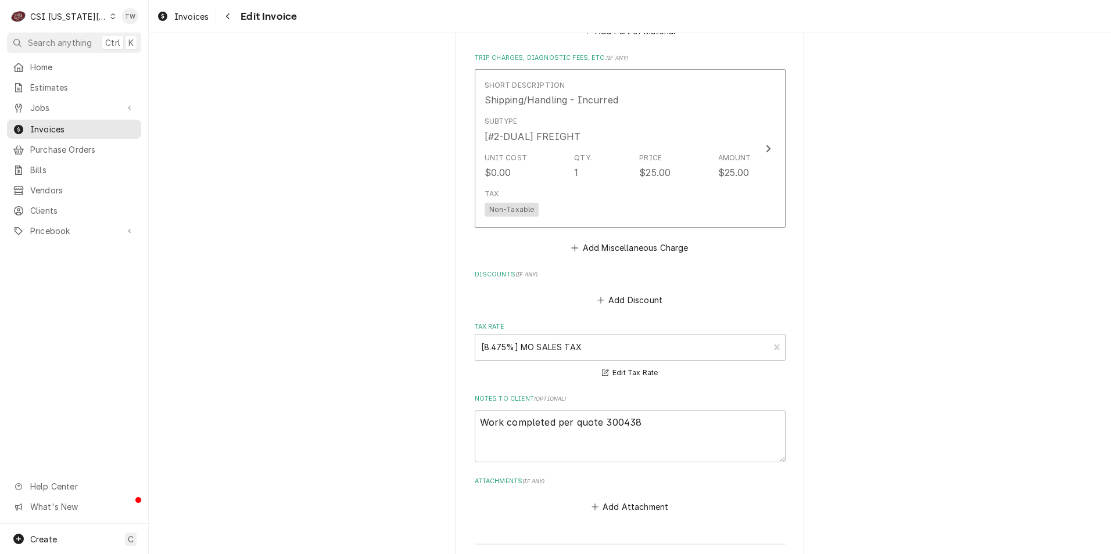
scroll to position [2499, 0]
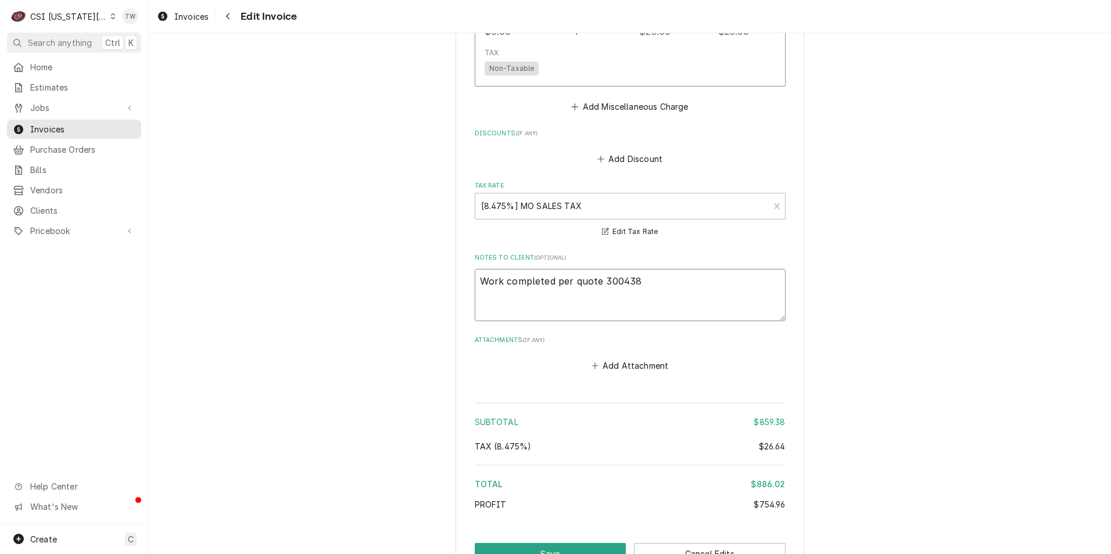
click at [636, 275] on textarea "Work completed per quote 300438" at bounding box center [630, 295] width 311 height 52
type textarea "x"
type textarea "Work completed per quote 300438"
paste textarea "FM-1429095"
type textarea "x"
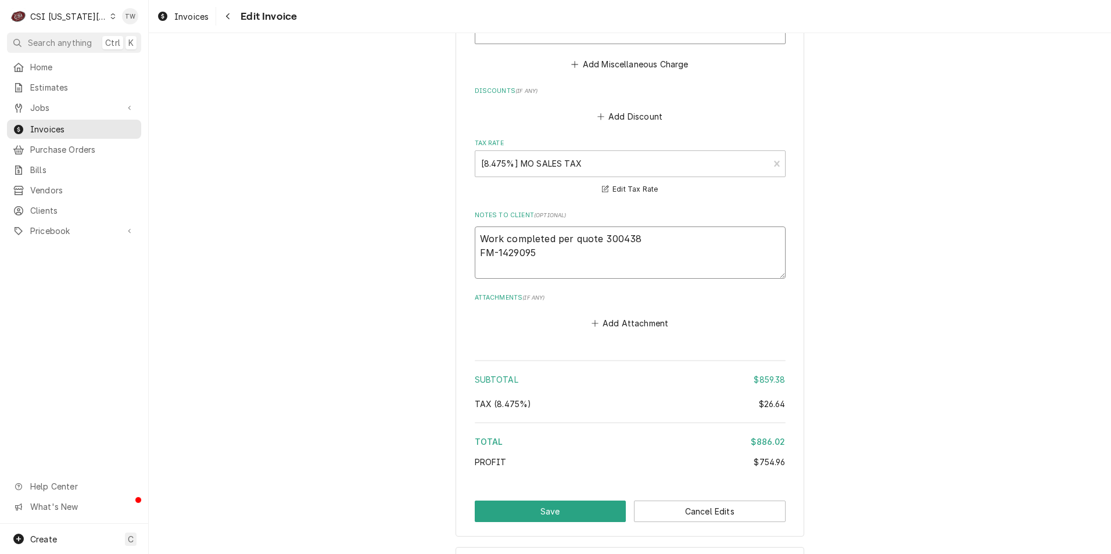
scroll to position [2575, 0]
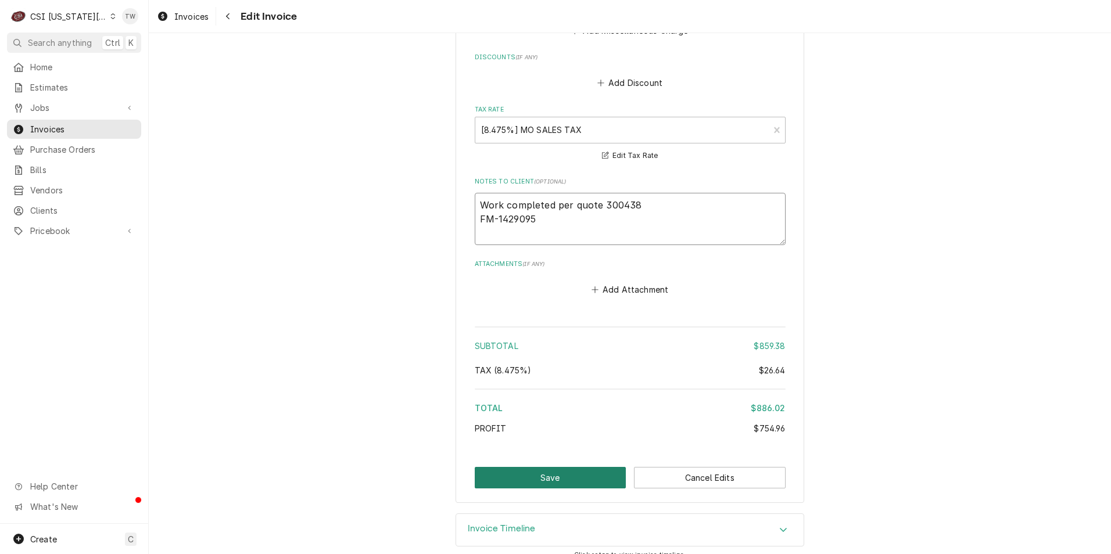
type textarea "Work completed per quote 300438 FM-1429095"
click at [485, 467] on button "Save" at bounding box center [551, 477] width 152 height 21
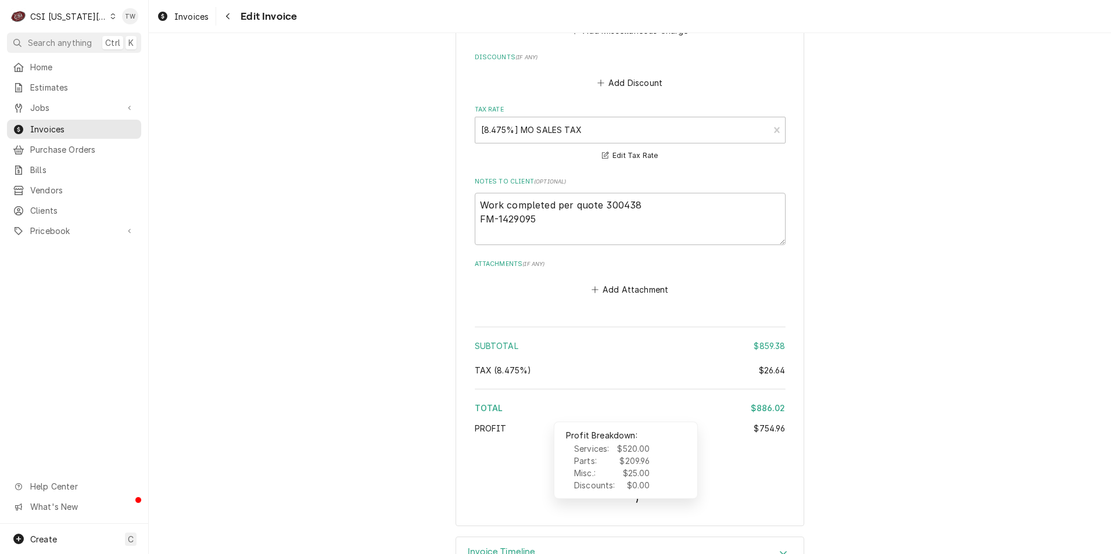
type textarea "x"
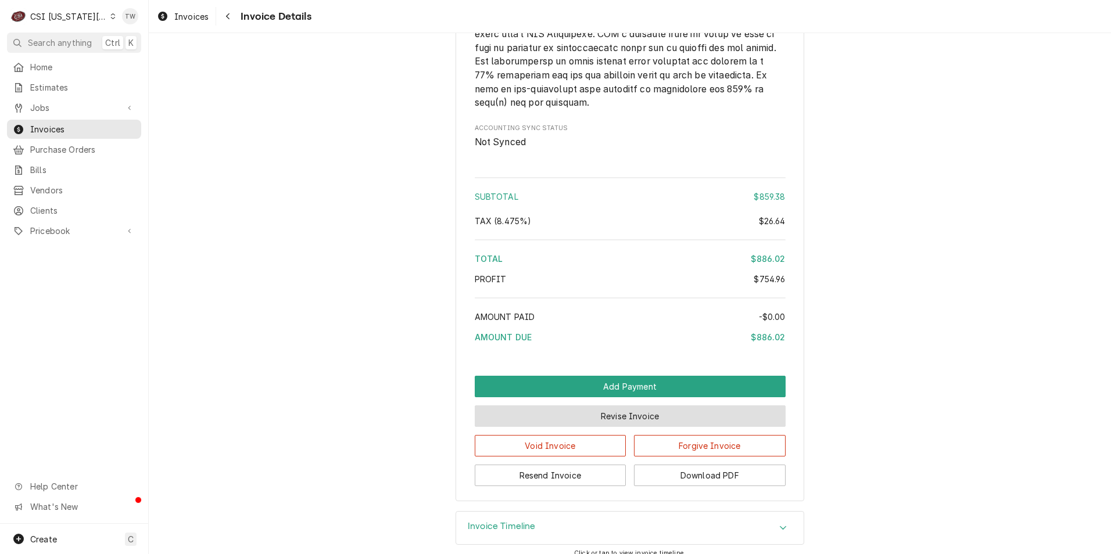
scroll to position [2578, 0]
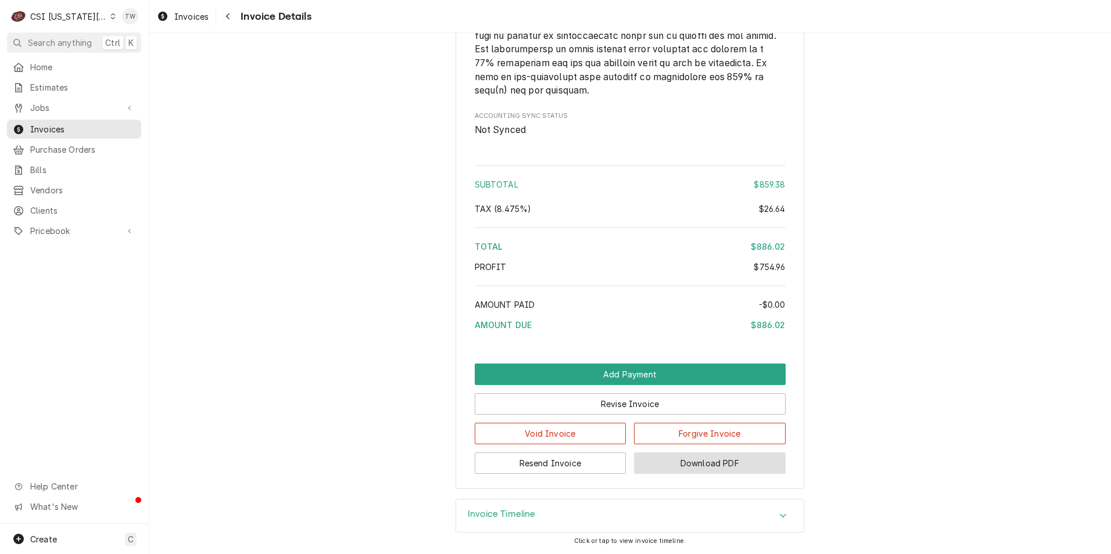
click at [702, 461] on button "Download PDF" at bounding box center [710, 463] width 152 height 21
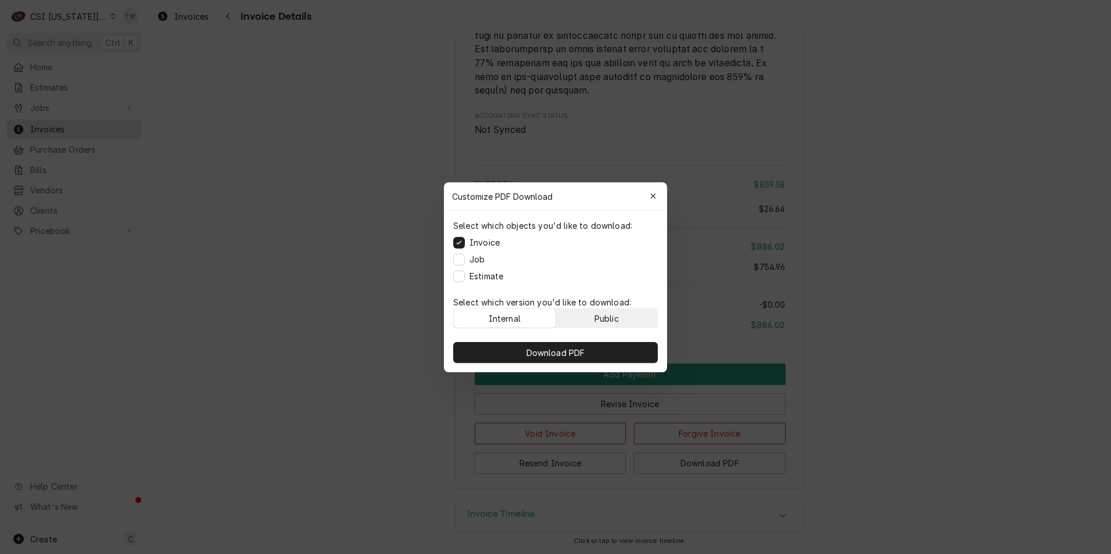
click at [626, 316] on button "Public" at bounding box center [607, 318] width 102 height 19
click at [617, 357] on button "Download PDF" at bounding box center [555, 352] width 205 height 21
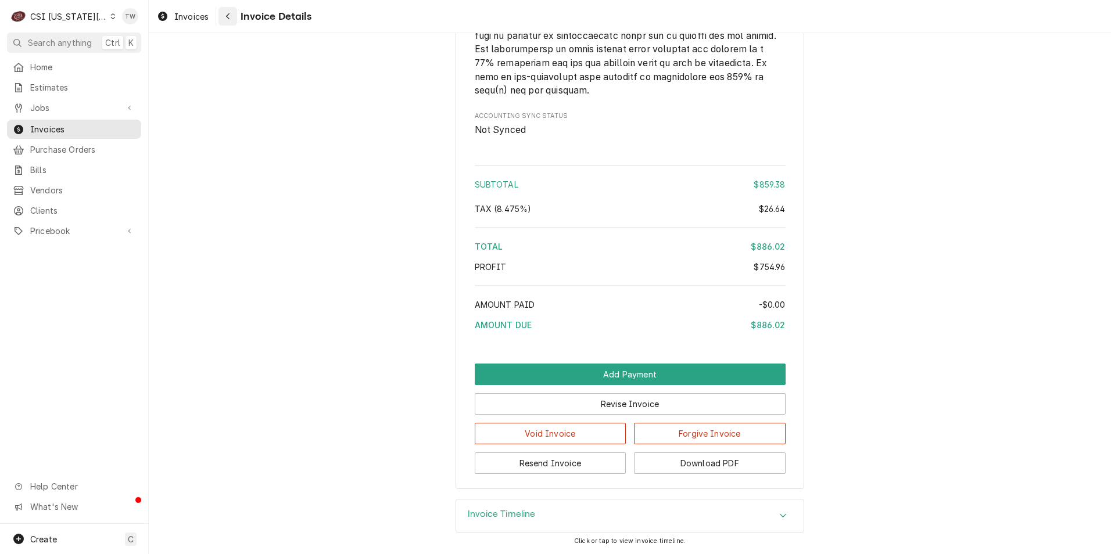
click at [222, 20] on div "Navigate back" at bounding box center [228, 16] width 12 height 12
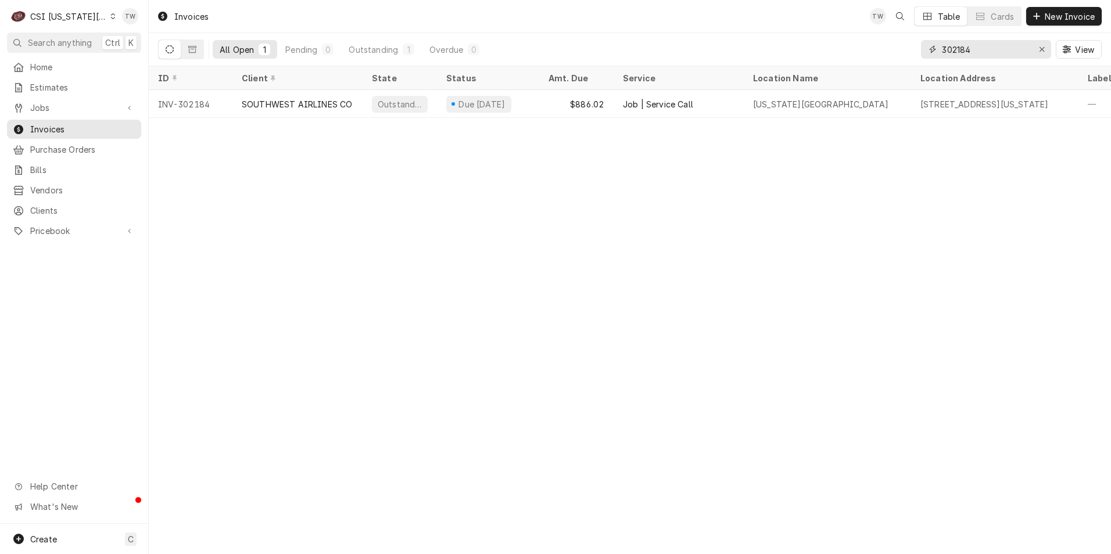
drag, startPoint x: 1014, startPoint y: 48, endPoint x: 765, endPoint y: 35, distance: 249.6
click at [765, 35] on div "All Open 1 Pending 0 Outstanding 1 Overdue 0 302184 View" at bounding box center [630, 49] width 944 height 33
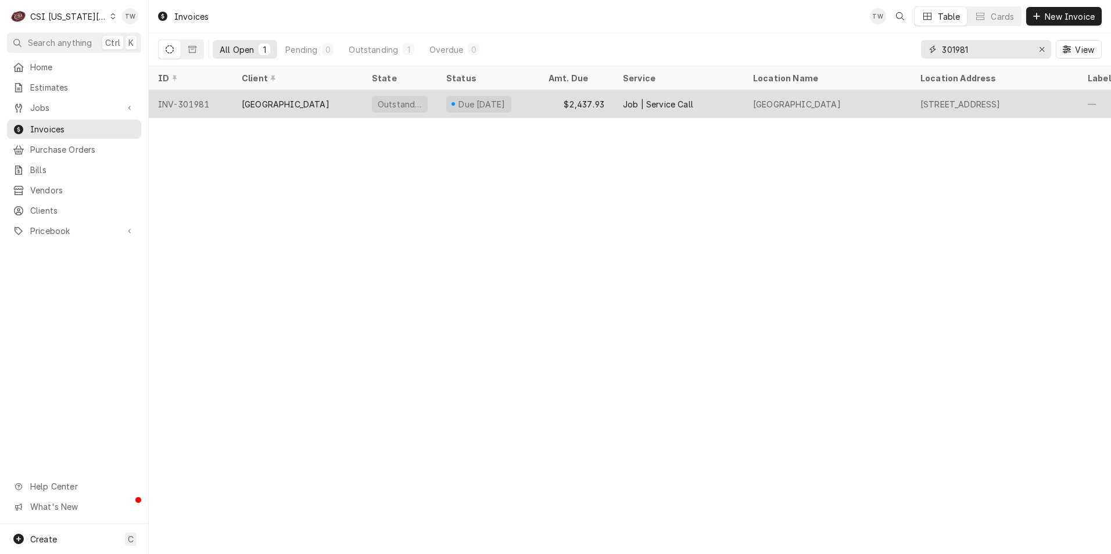
type input "301981"
click at [313, 106] on div "STONEY CREEK HOTEL" at bounding box center [286, 104] width 88 height 12
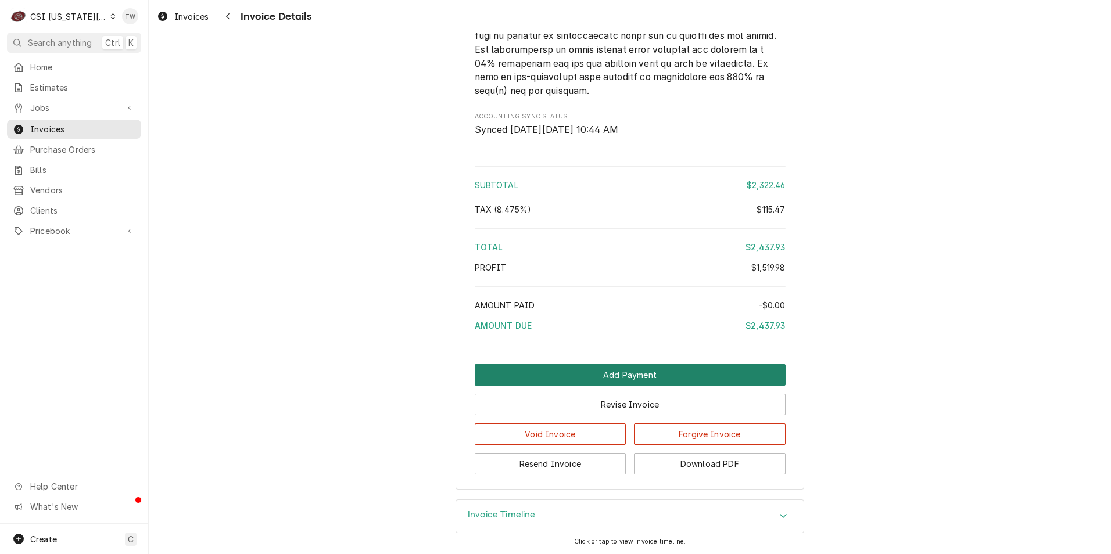
scroll to position [2189, 0]
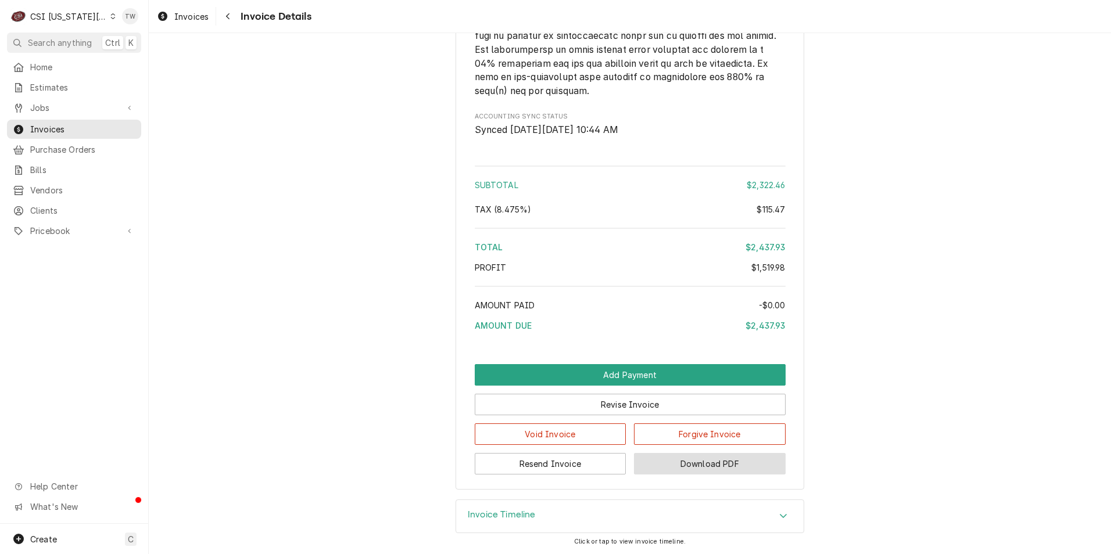
click at [715, 473] on button "Download PDF" at bounding box center [710, 463] width 152 height 21
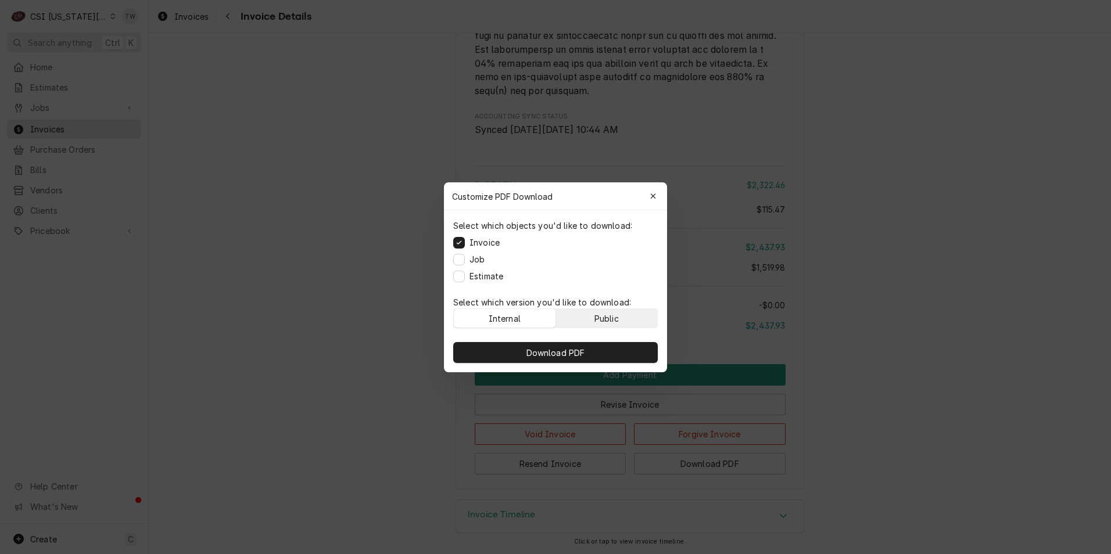
click at [635, 320] on button "Public" at bounding box center [607, 318] width 102 height 19
click at [616, 352] on button "Download PDF" at bounding box center [555, 352] width 205 height 21
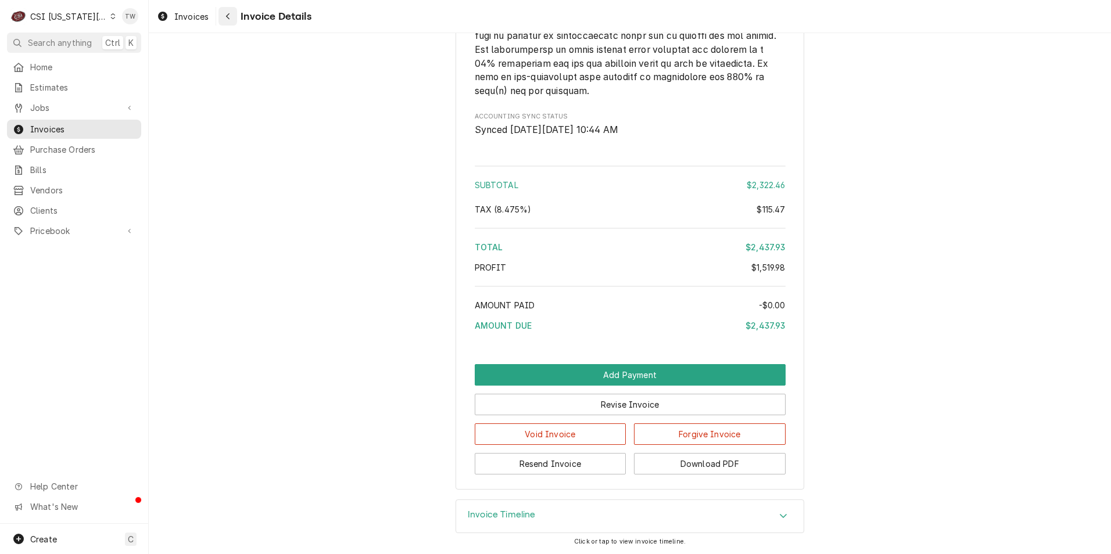
click at [235, 21] on button "Navigate back" at bounding box center [227, 16] width 19 height 19
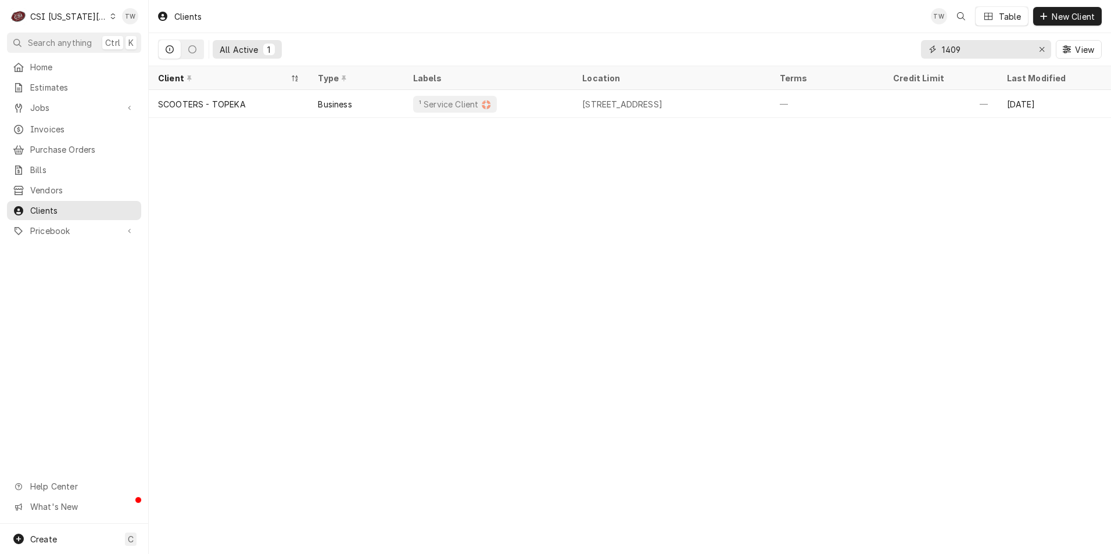
drag, startPoint x: 962, startPoint y: 49, endPoint x: 897, endPoint y: 42, distance: 65.5
click at [897, 42] on div "All Active 1 1409 View" at bounding box center [630, 49] width 944 height 33
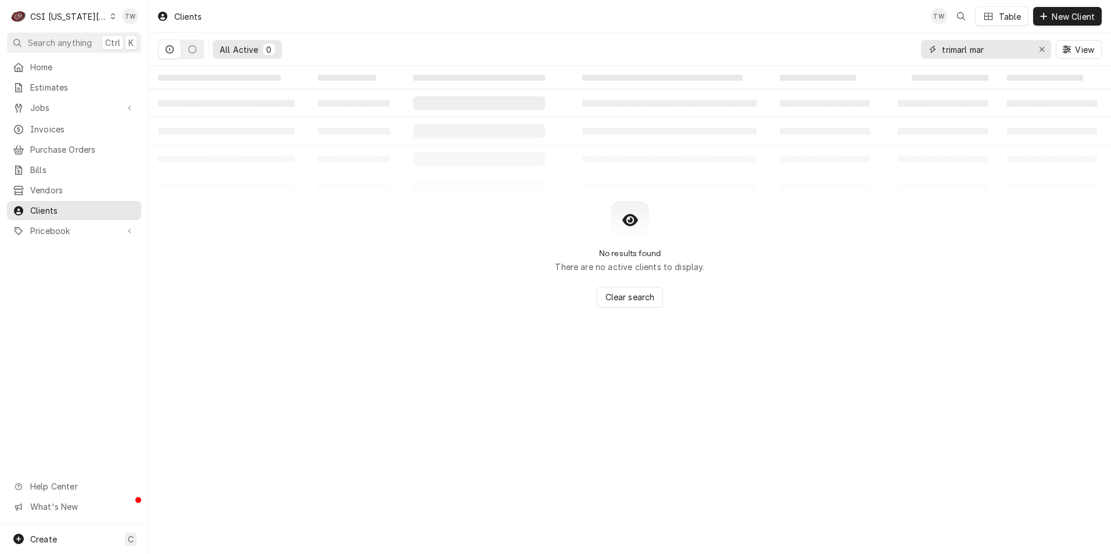
click at [976, 46] on input "trimarl mar" at bounding box center [985, 49] width 87 height 19
click at [972, 46] on input "trimarl mar" at bounding box center [985, 49] width 87 height 19
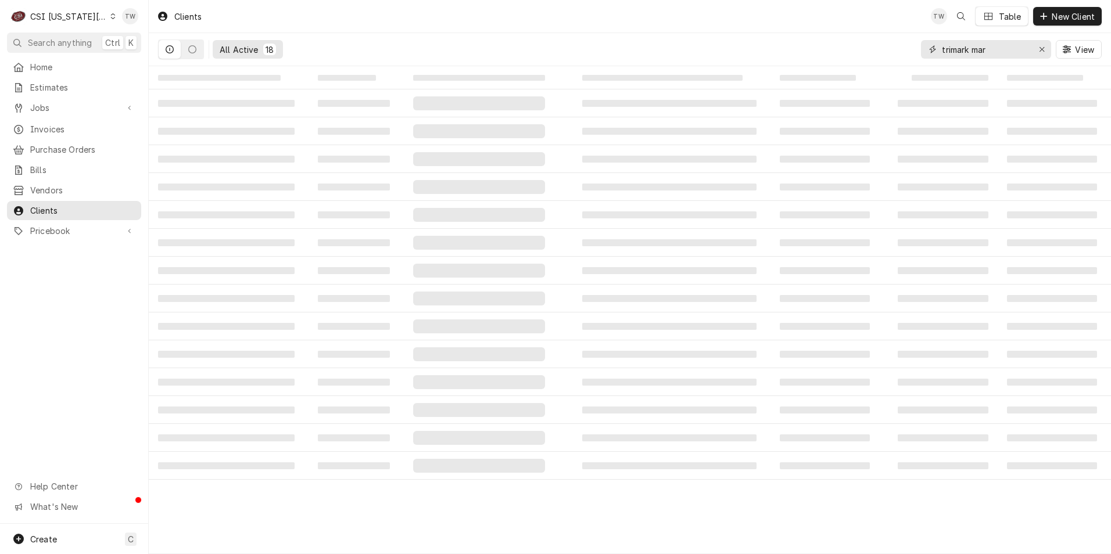
click at [997, 51] on input "trimark mar" at bounding box center [985, 49] width 87 height 19
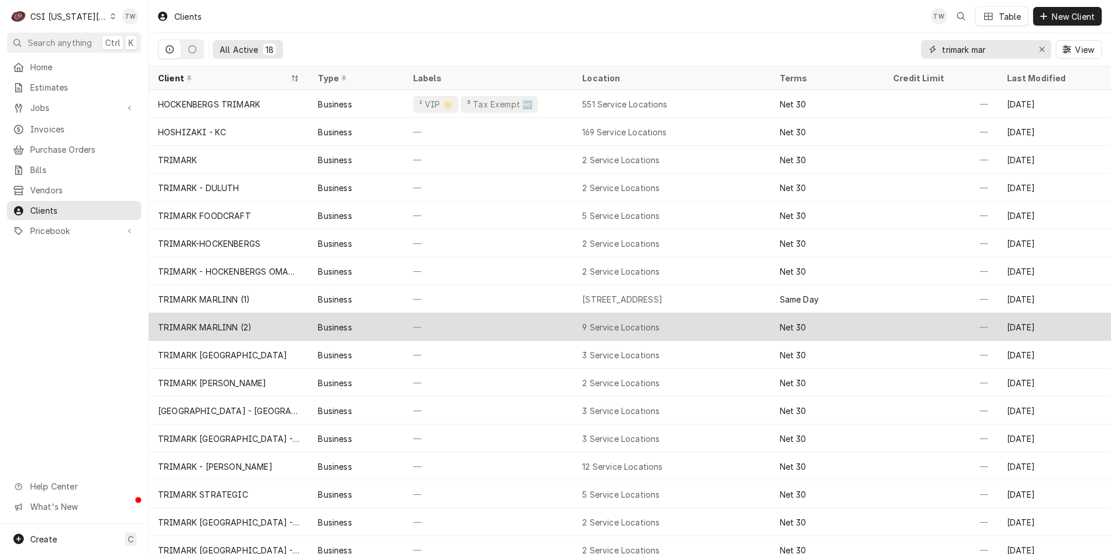
type input "trimark mar"
click at [267, 332] on div "TRIMARK MARLINN (2)" at bounding box center [229, 327] width 160 height 28
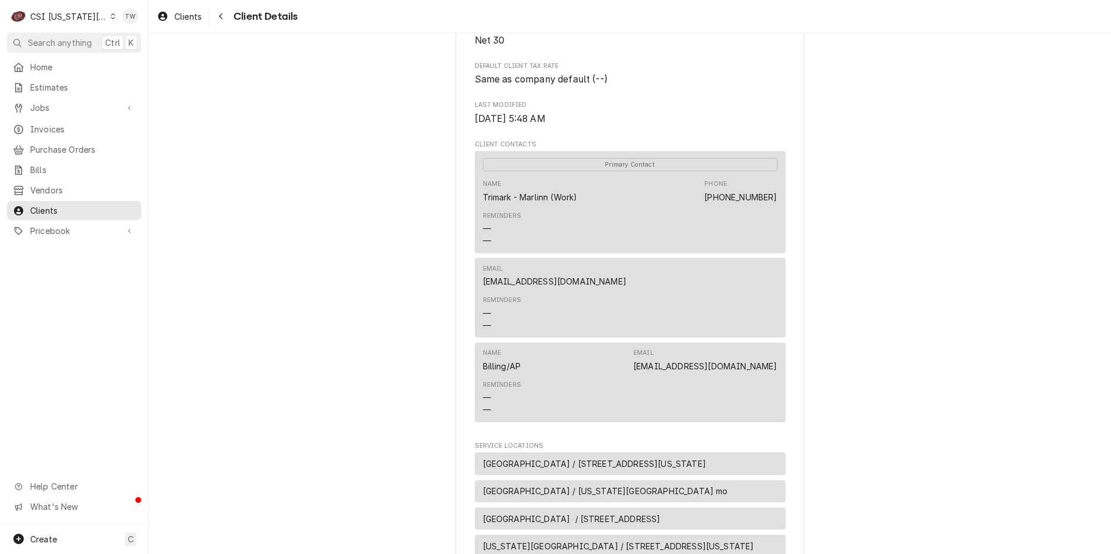
scroll to position [291, 0]
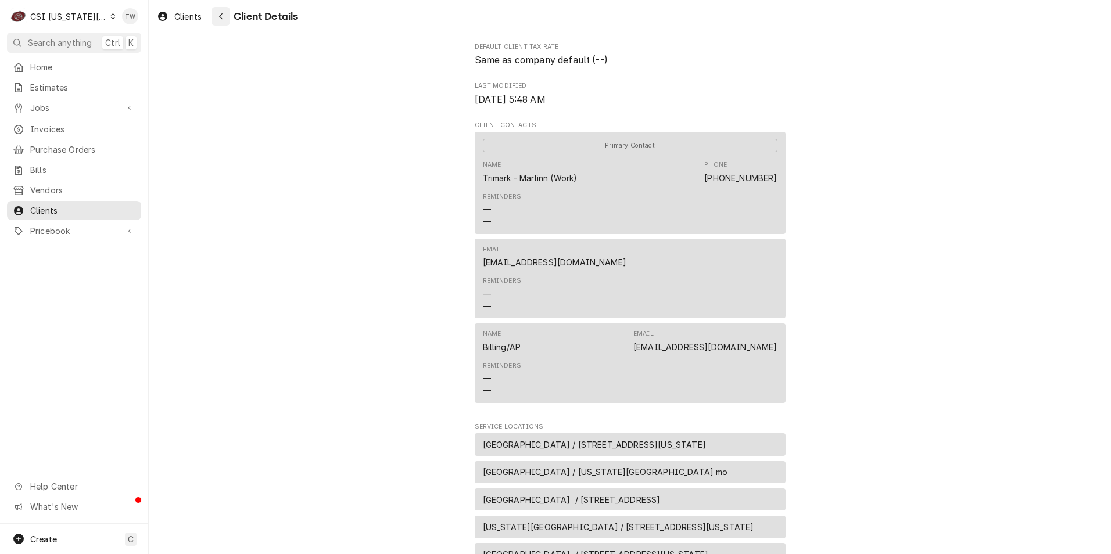
click at [226, 24] on button "Navigate back" at bounding box center [221, 16] width 19 height 19
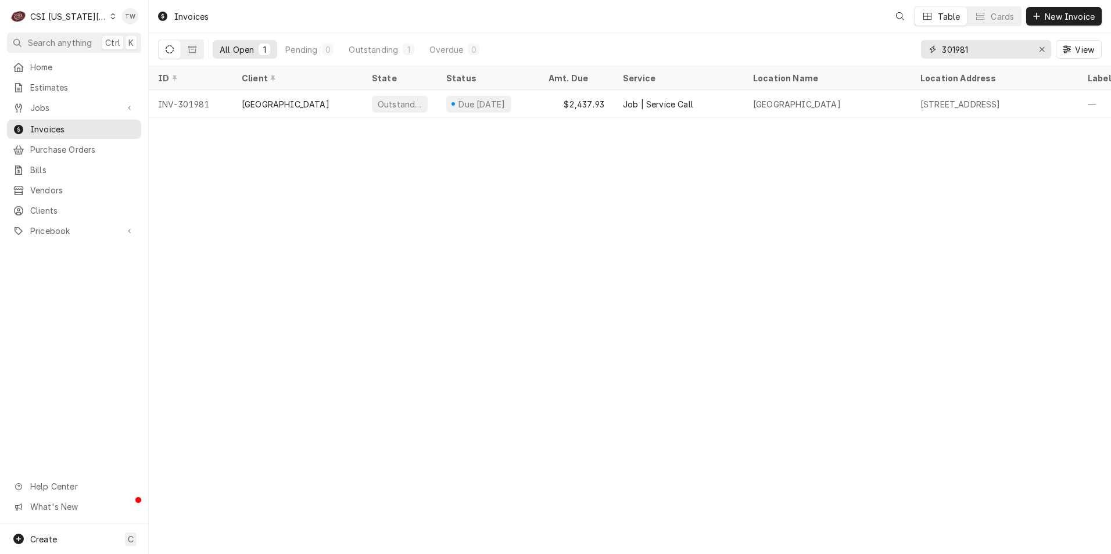
click at [988, 51] on input "301981" at bounding box center [985, 49] width 87 height 19
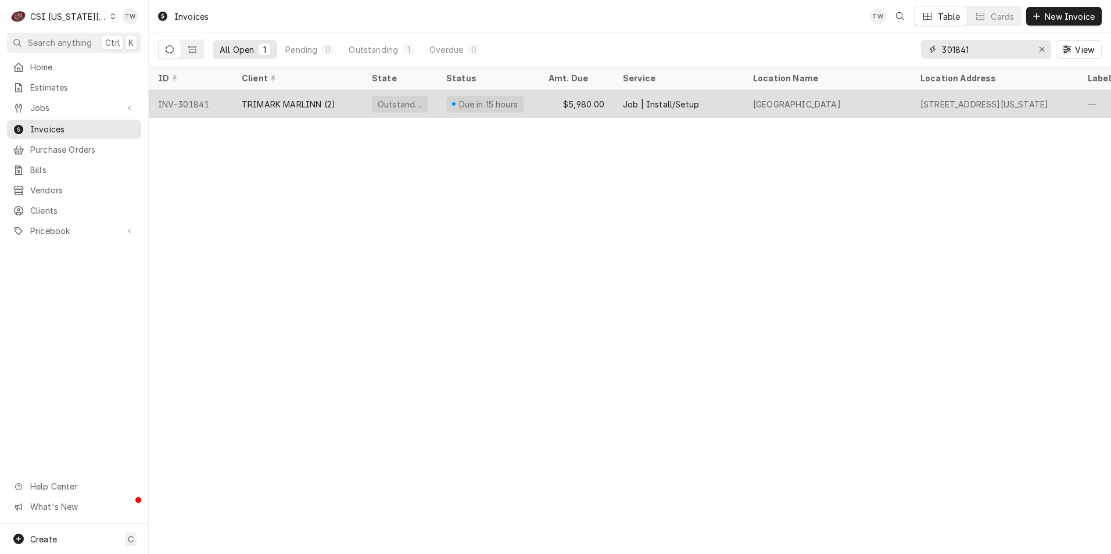
type input "301841"
click at [300, 109] on div "TRIMARK MARLINN (2)" at bounding box center [297, 104] width 130 height 28
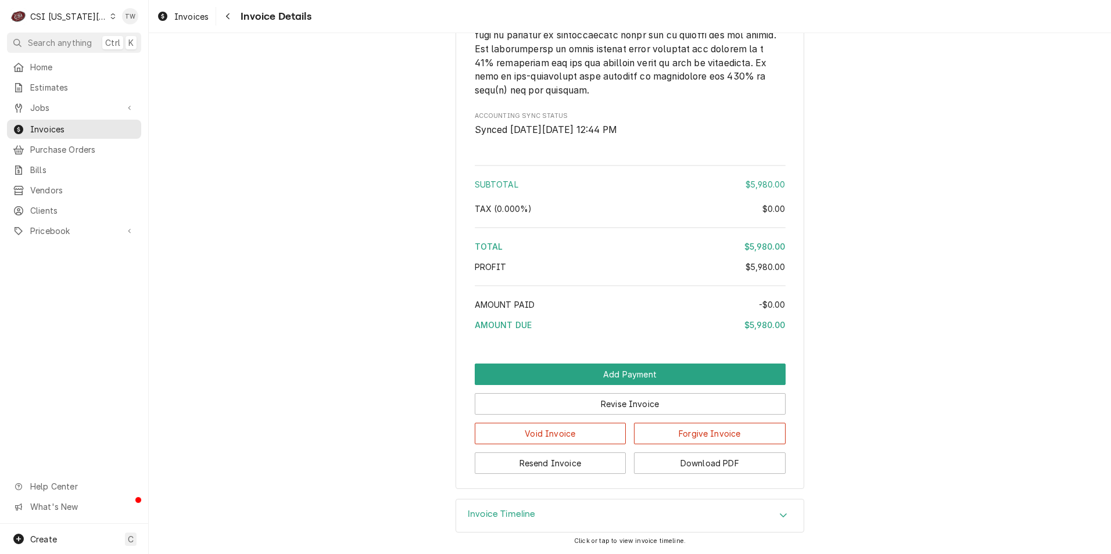
scroll to position [1596, 0]
click at [715, 467] on button "Download PDF" at bounding box center [710, 463] width 152 height 21
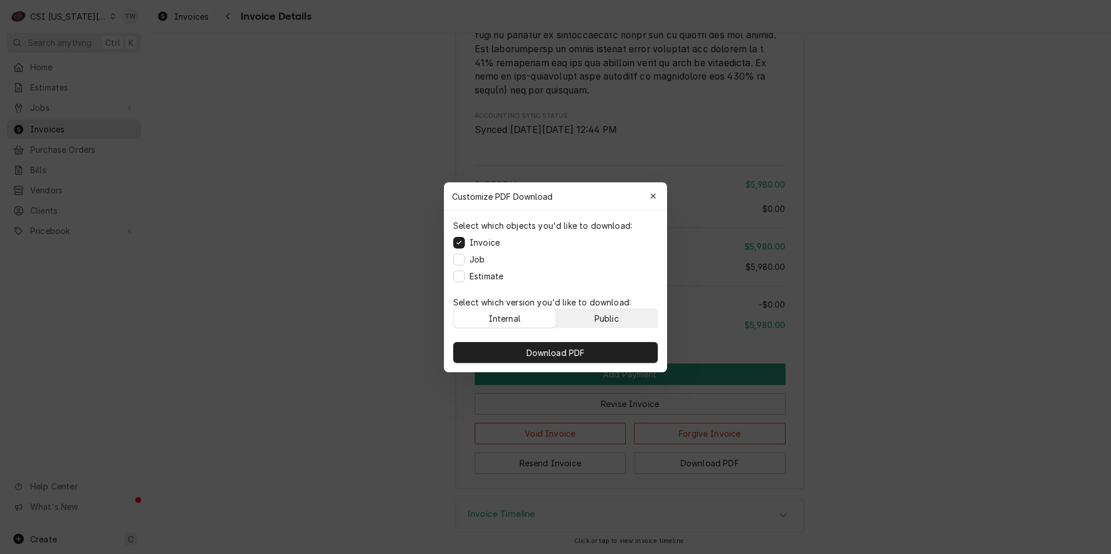
click at [582, 319] on button "Public" at bounding box center [607, 318] width 102 height 19
click at [574, 347] on span "Download PDF" at bounding box center [555, 352] width 63 height 12
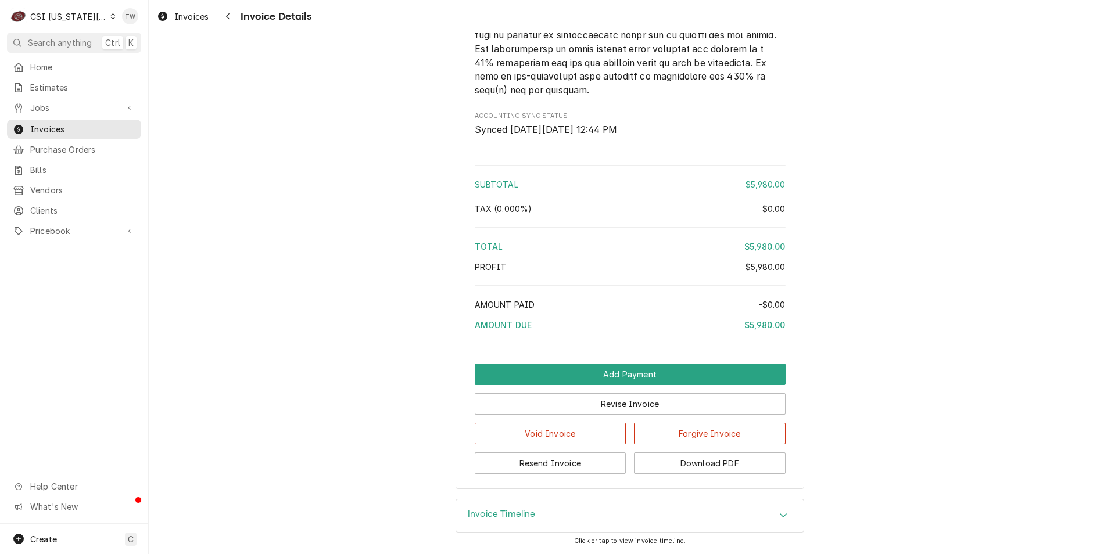
click at [560, 520] on div "Invoice Timeline" at bounding box center [629, 516] width 347 height 33
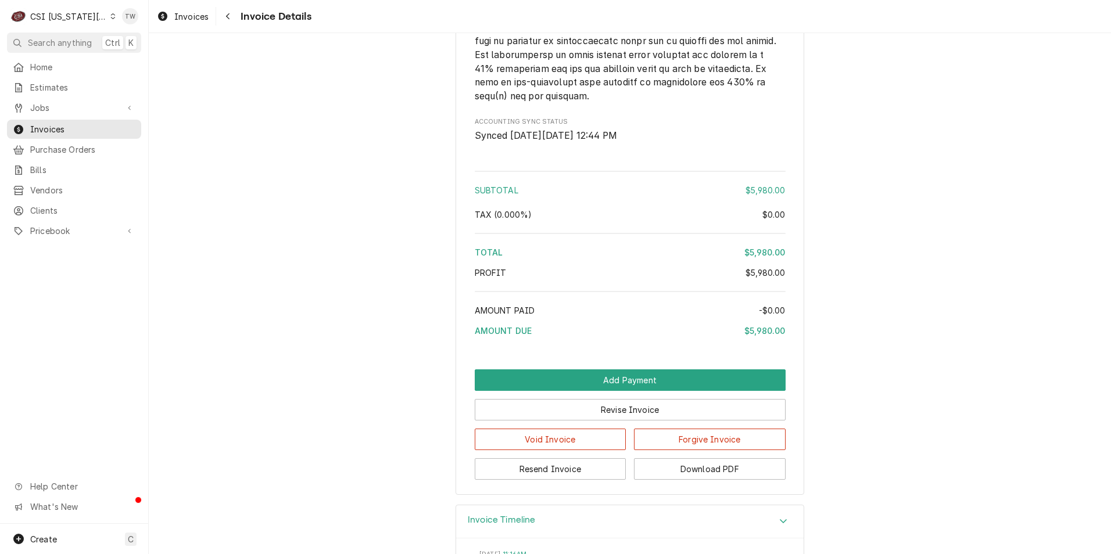
scroll to position [1637, 0]
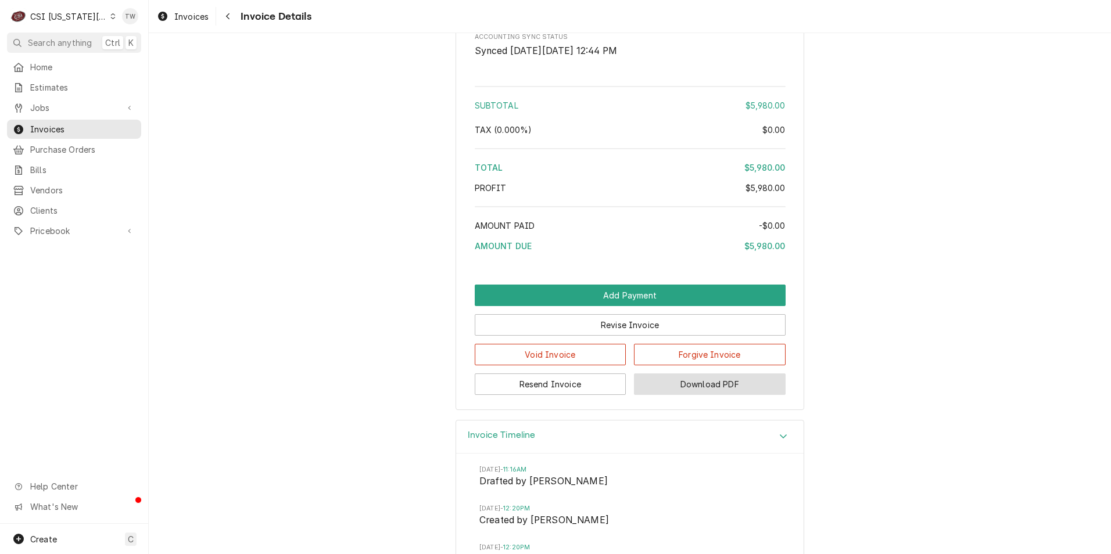
click at [662, 395] on button "Download PDF" at bounding box center [710, 384] width 152 height 21
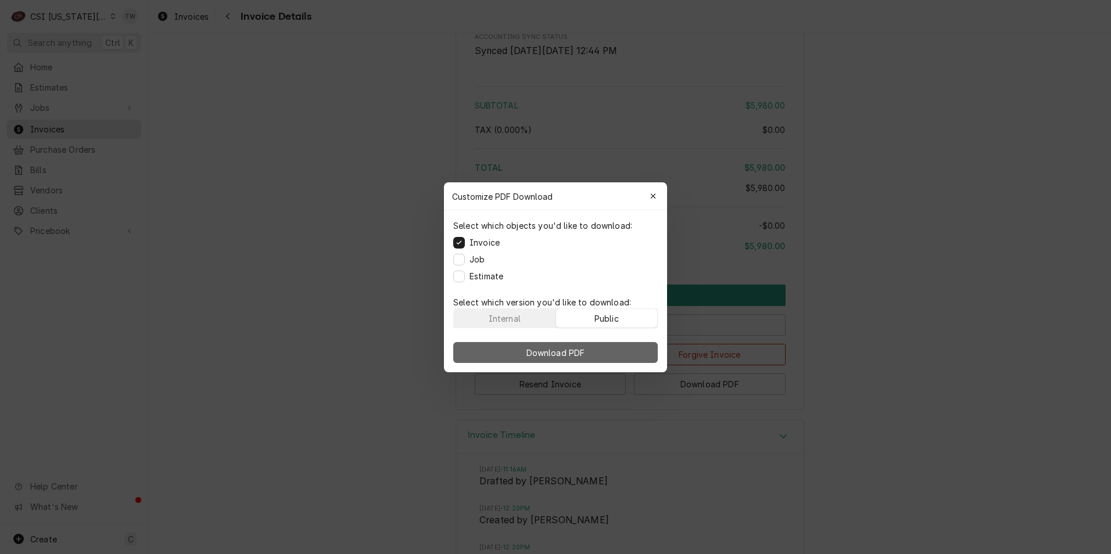
click at [561, 352] on span "Download PDF" at bounding box center [555, 352] width 63 height 12
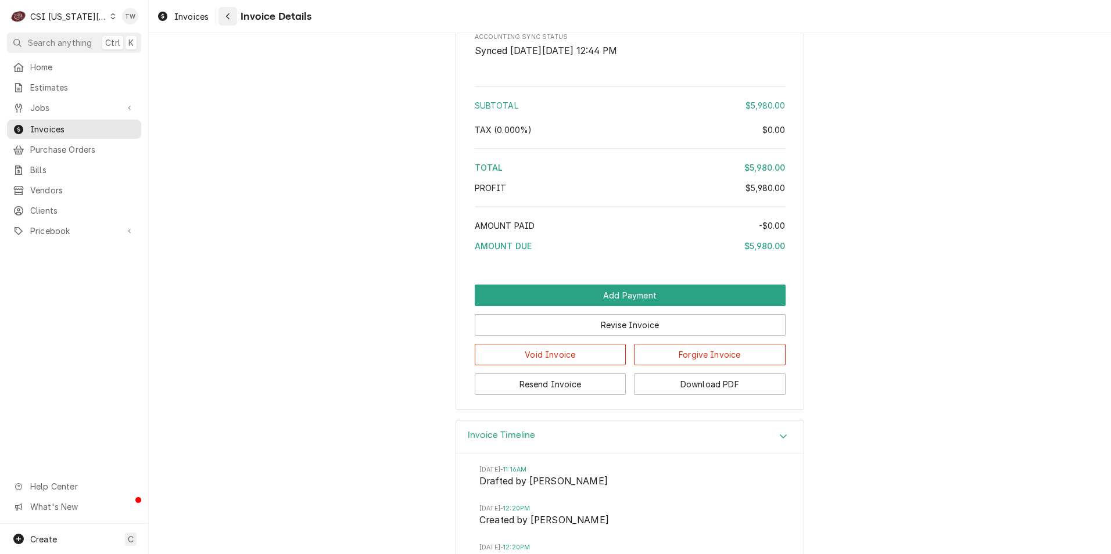
click at [225, 19] on div "Navigate back" at bounding box center [228, 16] width 12 height 12
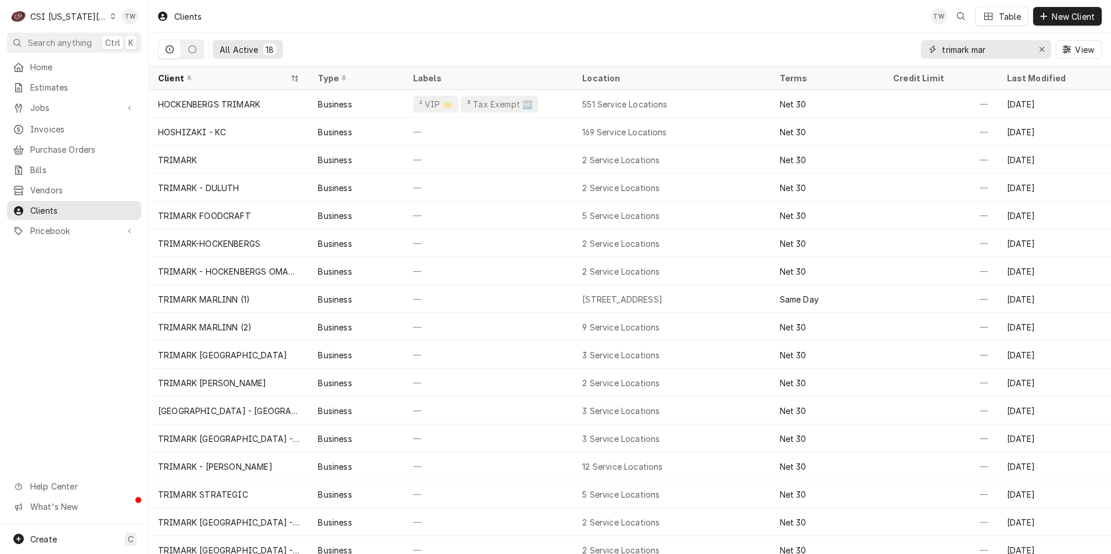
drag, startPoint x: 988, startPoint y: 48, endPoint x: 776, endPoint y: 40, distance: 212.3
click at [777, 40] on div "All Active 18 trimark mar View" at bounding box center [630, 49] width 944 height 33
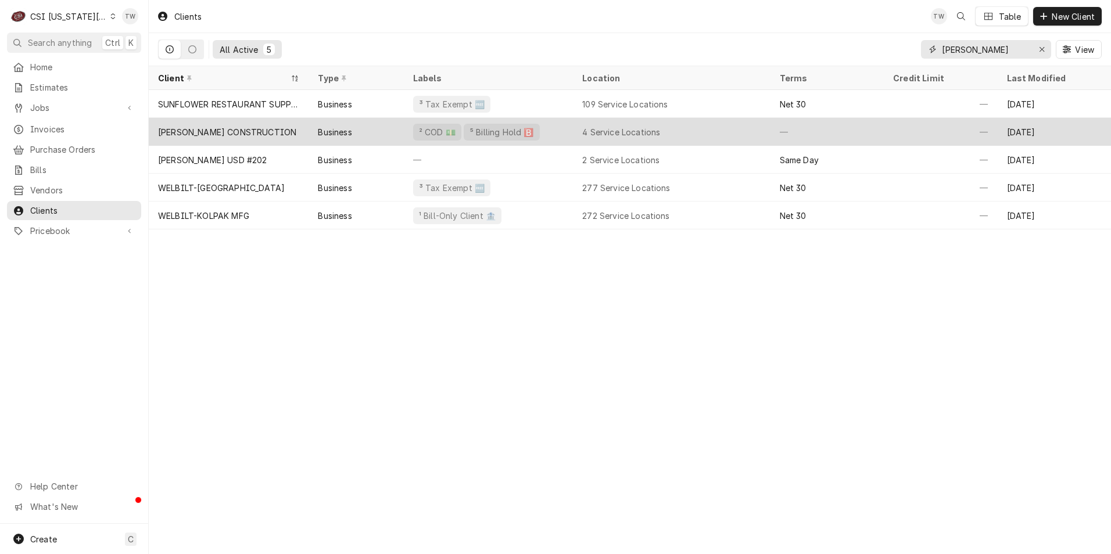
type input "[PERSON_NAME]"
click at [390, 136] on div "Business" at bounding box center [356, 132] width 95 height 28
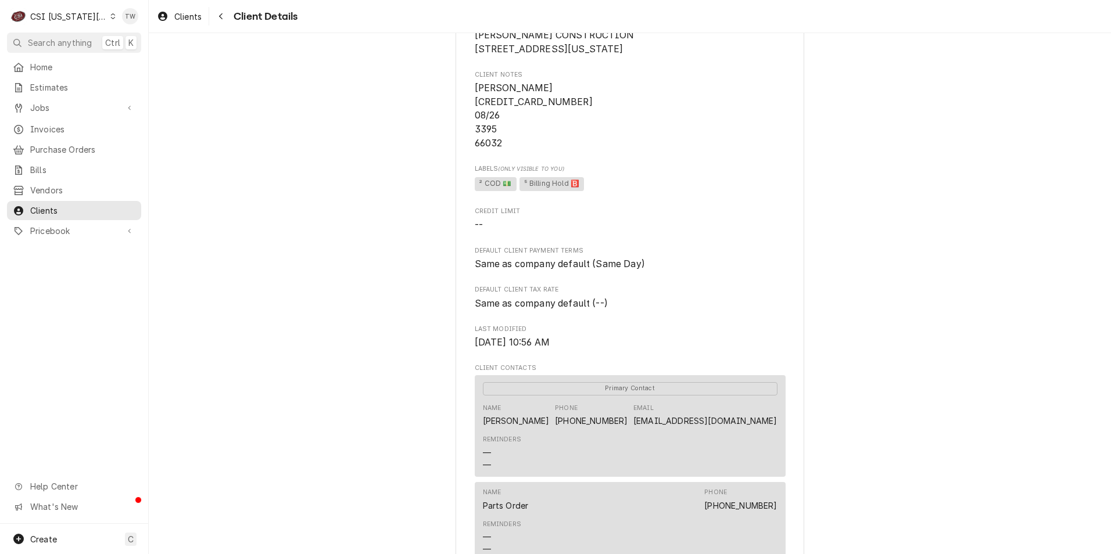
scroll to position [174, 0]
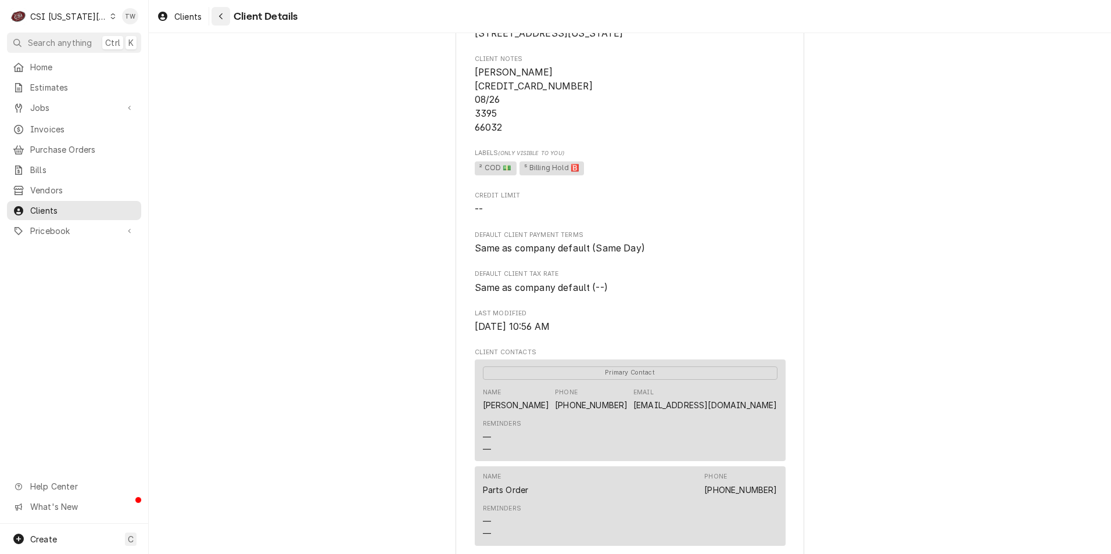
click at [225, 23] on button "Navigate back" at bounding box center [221, 16] width 19 height 19
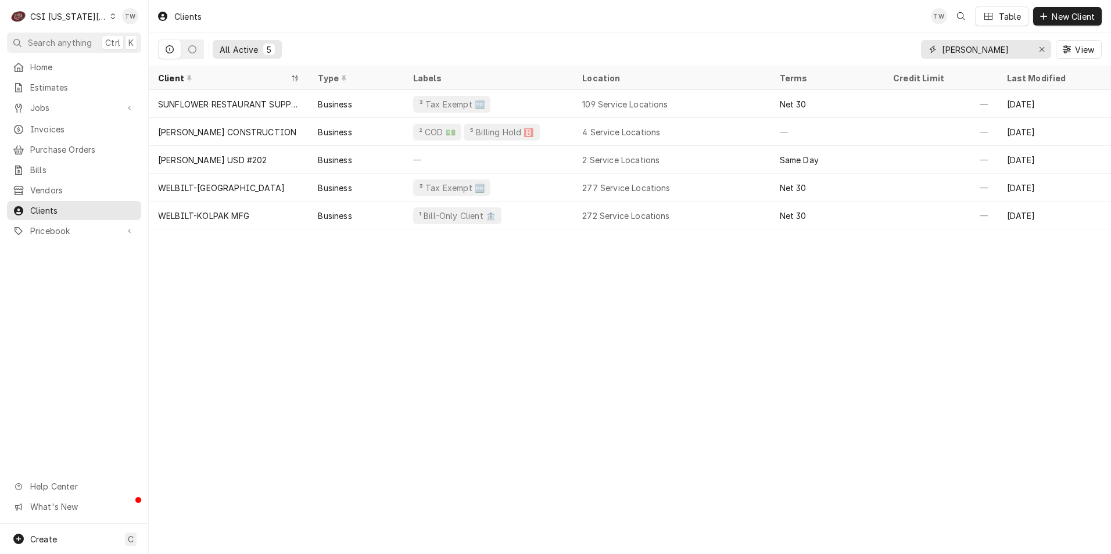
drag, startPoint x: 970, startPoint y: 44, endPoint x: 837, endPoint y: 33, distance: 134.1
click at [841, 33] on div "All Active 5 [PERSON_NAME] View" at bounding box center [630, 49] width 944 height 33
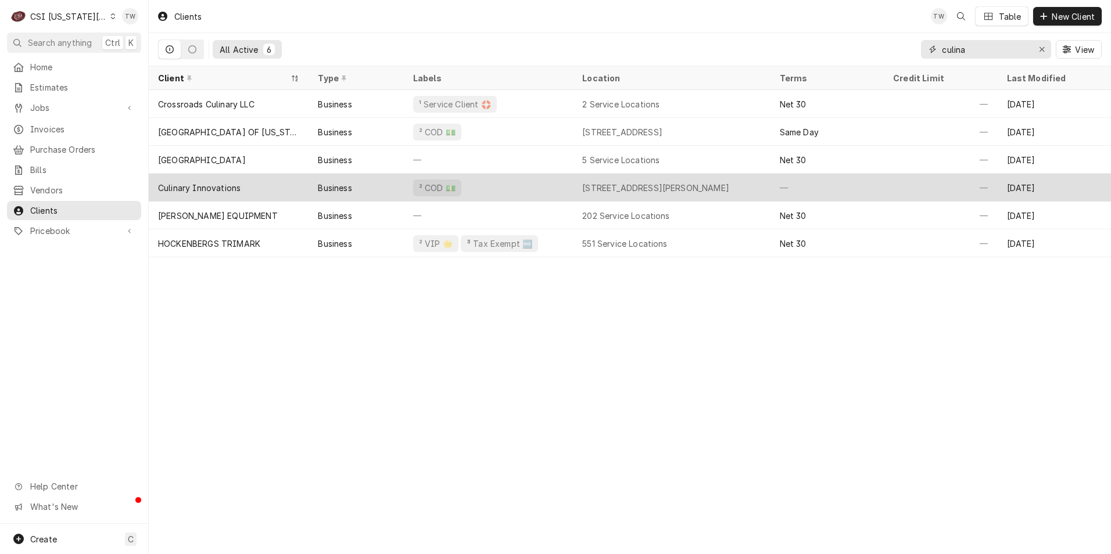
type input "culina"
click at [252, 189] on div "Culinary Innovations" at bounding box center [229, 188] width 160 height 28
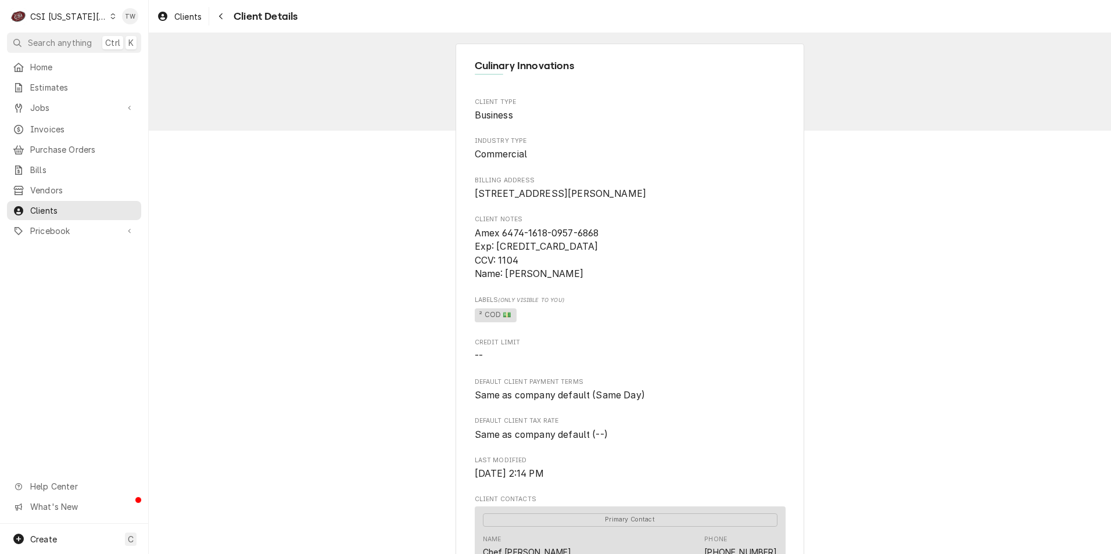
scroll to position [174, 0]
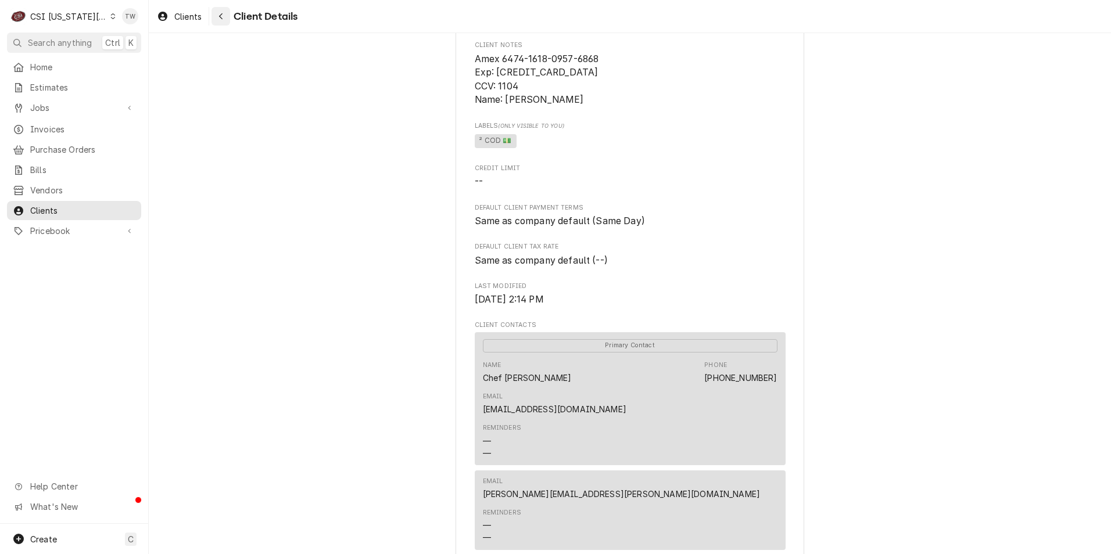
click at [227, 13] on div "Navigate back" at bounding box center [221, 16] width 12 height 12
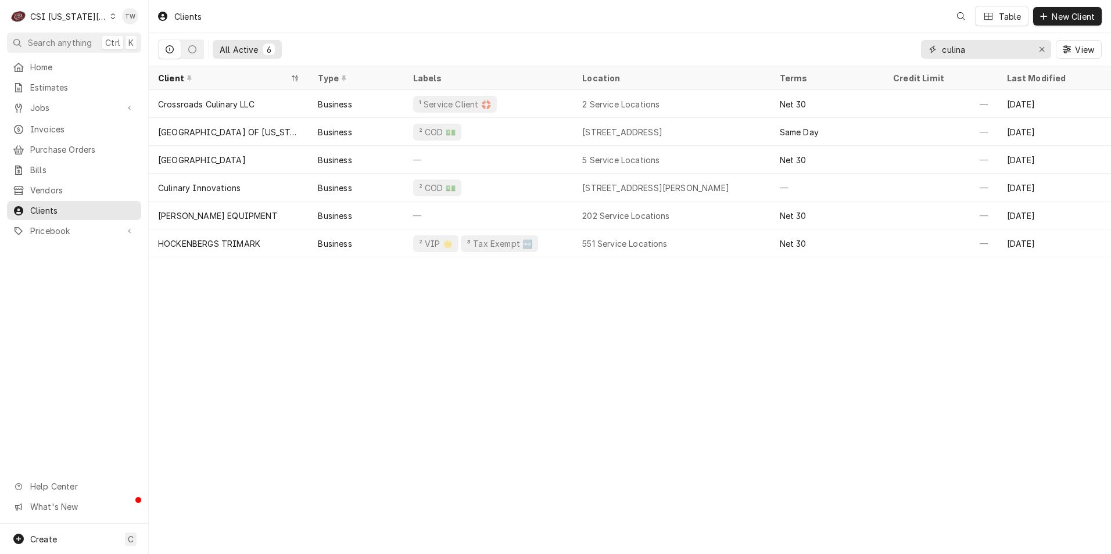
drag, startPoint x: 979, startPoint y: 55, endPoint x: 894, endPoint y: 47, distance: 85.7
click at [894, 48] on div "All Active 6 culina View" at bounding box center [630, 49] width 944 height 33
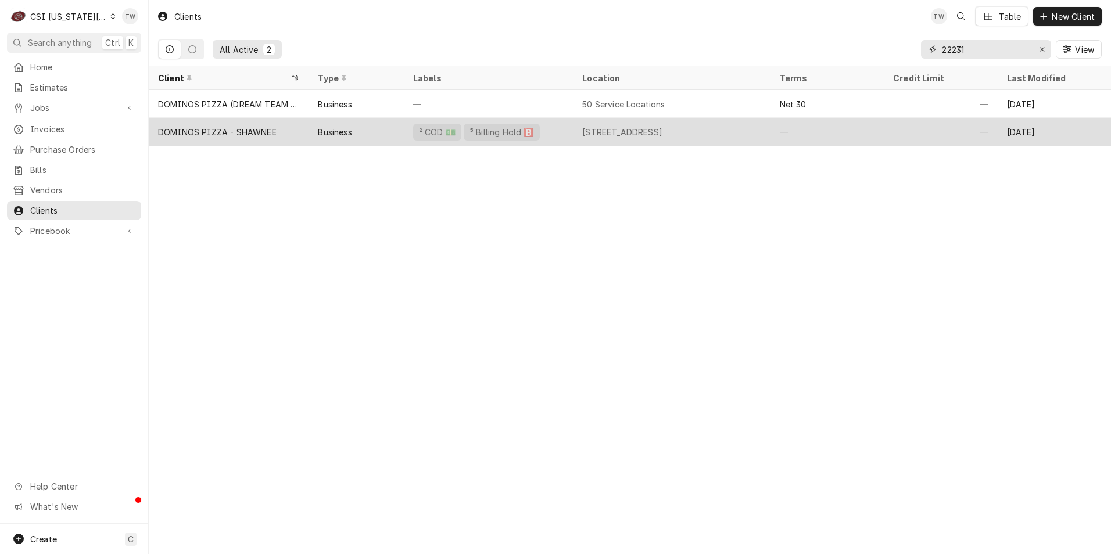
type input "22231"
click at [378, 127] on div "Business" at bounding box center [356, 132] width 95 height 28
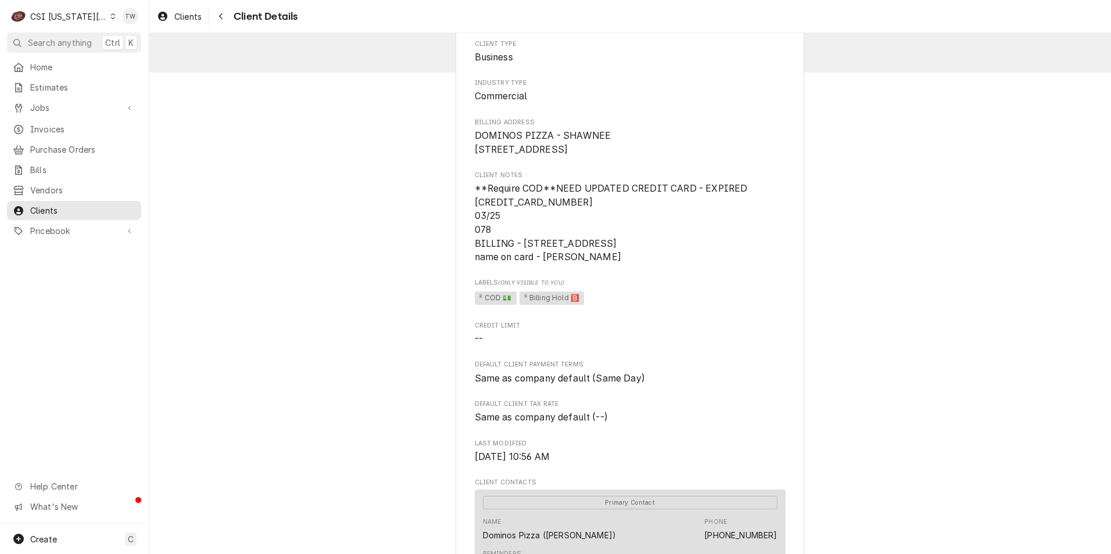
scroll to position [116, 0]
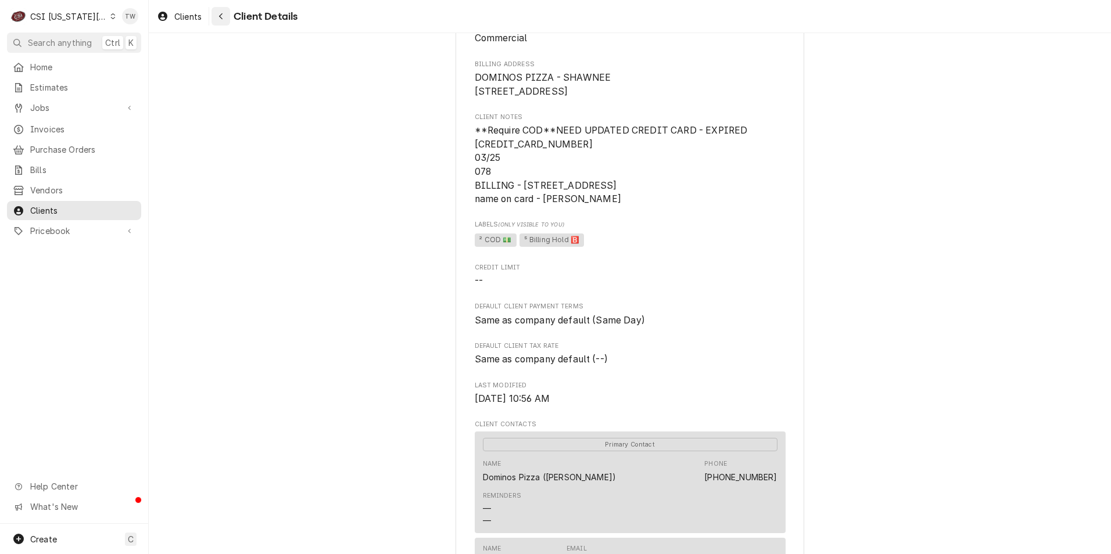
click at [220, 16] on icon "Navigate back" at bounding box center [220, 16] width 3 height 6
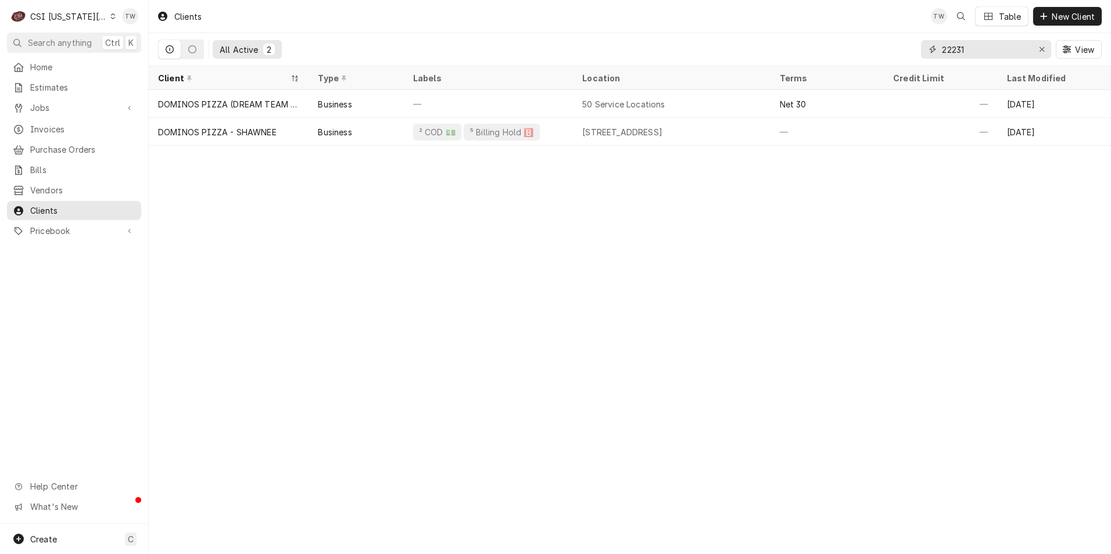
drag, startPoint x: 966, startPoint y: 52, endPoint x: 843, endPoint y: 37, distance: 123.5
click at [843, 37] on div "All Active 2 22231 View" at bounding box center [630, 49] width 944 height 33
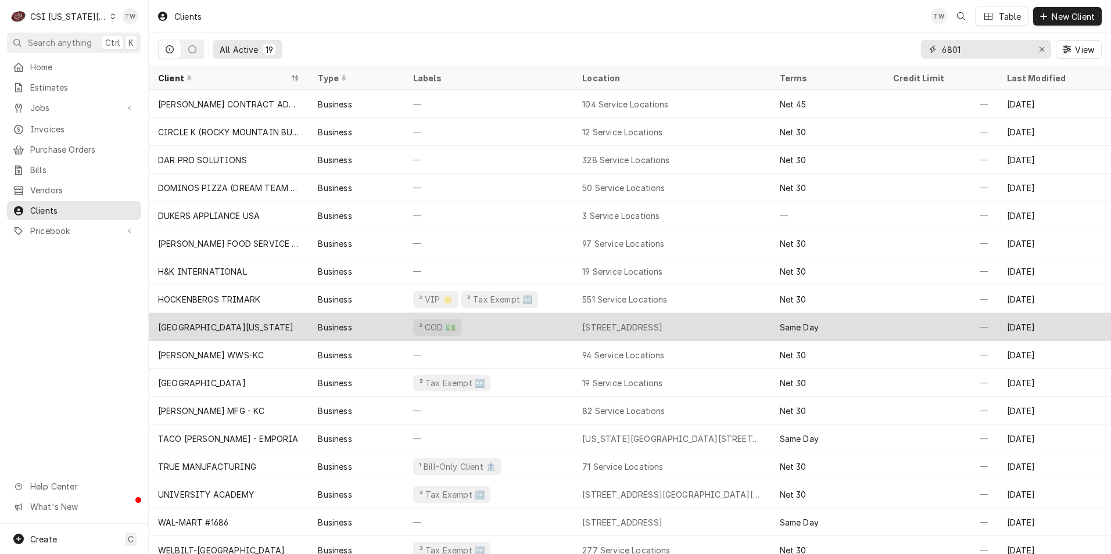
type input "6801"
click at [258, 322] on div "[GEOGRAPHIC_DATA][US_STATE]" at bounding box center [225, 327] width 135 height 12
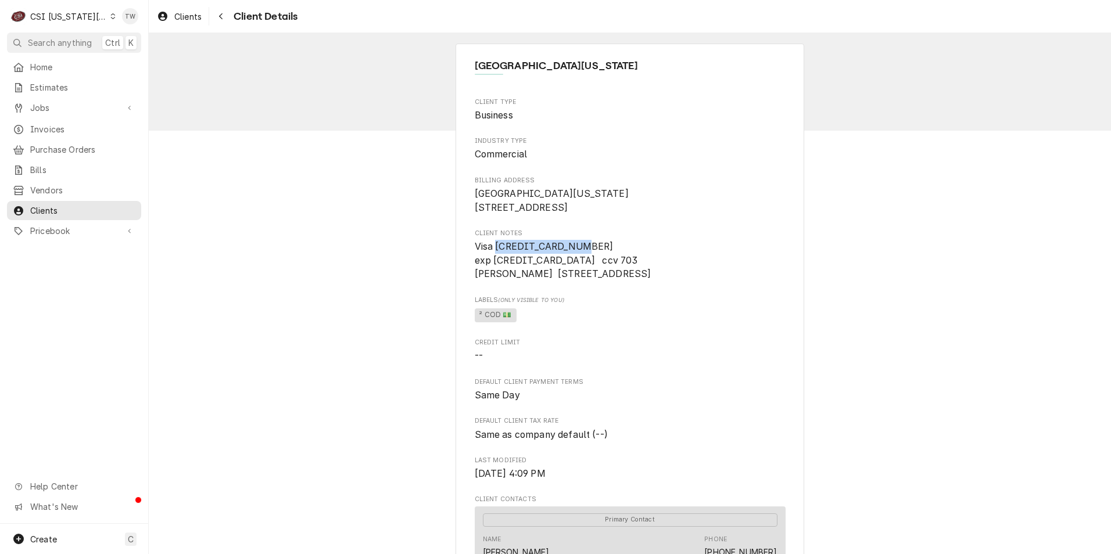
drag, startPoint x: 582, startPoint y: 259, endPoint x: 494, endPoint y: 263, distance: 87.8
click at [494, 263] on span "Visa 4148460000782962 exp 12/27 ccv 703 Jeremy Fatouros 6801 West 112th Street,…" at bounding box center [630, 260] width 311 height 41
copy span "4148460000782962"
drag, startPoint x: 471, startPoint y: 290, endPoint x: 547, endPoint y: 294, distance: 76.8
click at [547, 281] on span "Visa 4148460000782962 exp 12/27 ccv 703 Jeremy Fatouros 6801 West 112th Street,…" at bounding box center [630, 260] width 311 height 41
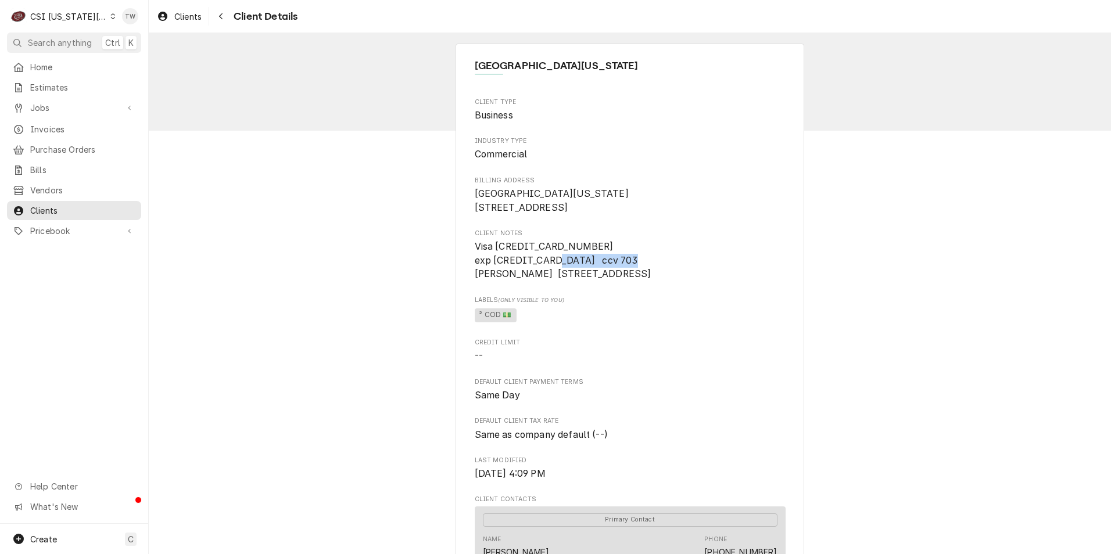
copy span "Jeremy Fatouros"
drag, startPoint x: 551, startPoint y: 291, endPoint x: 648, endPoint y: 287, distance: 97.7
click at [648, 279] on span "Visa 4148460000782962 exp 12/27 ccv 703 Jeremy Fatouros 6801 West 112th Street,…" at bounding box center [563, 260] width 177 height 38
copy span "6801 West 112th Street"
click at [212, 17] on button "Navigate back" at bounding box center [221, 16] width 19 height 19
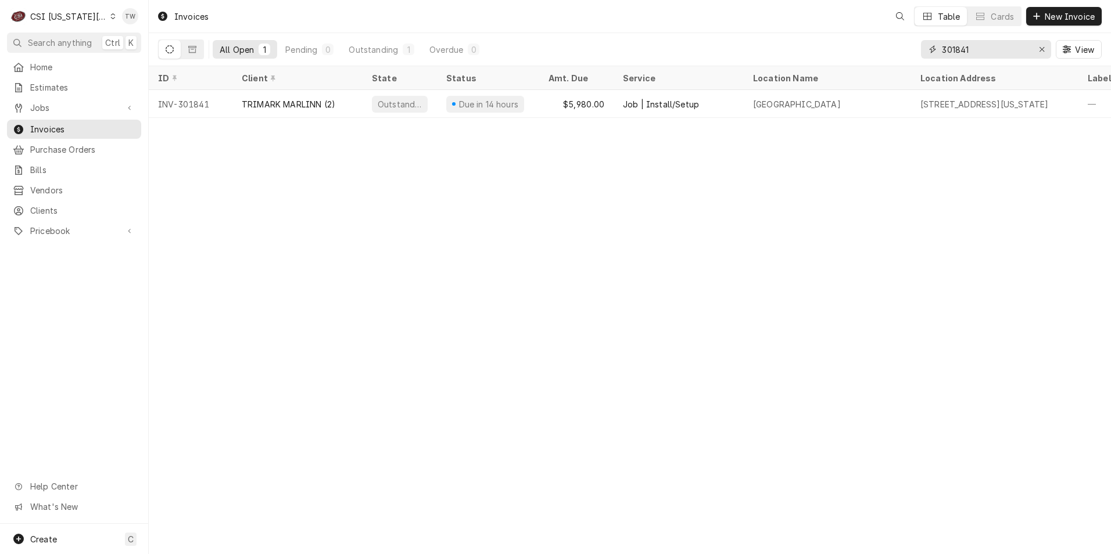
click at [976, 52] on input "301841" at bounding box center [985, 49] width 87 height 19
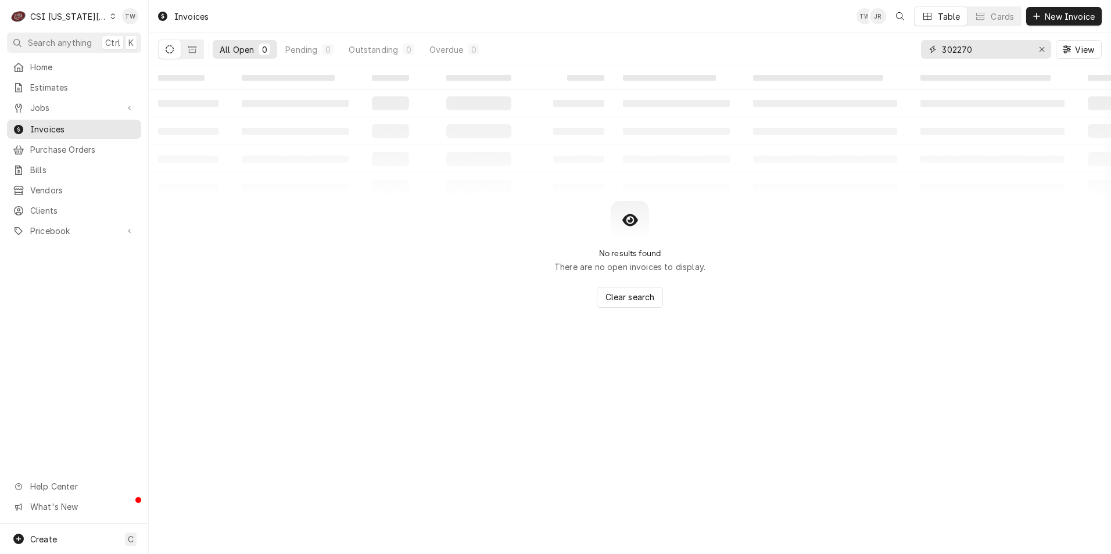
type input "302270"
click at [986, 50] on input "302270" at bounding box center [985, 49] width 87 height 19
click at [195, 51] on icon "Dynamic Content Wrapper" at bounding box center [192, 49] width 8 height 7
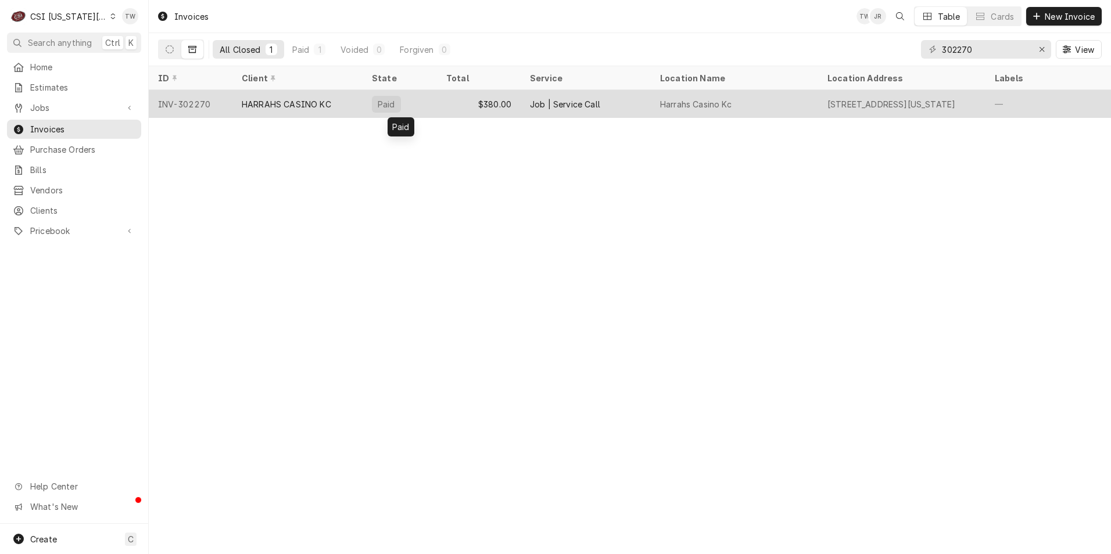
click at [419, 103] on div "Paid" at bounding box center [400, 104] width 74 height 28
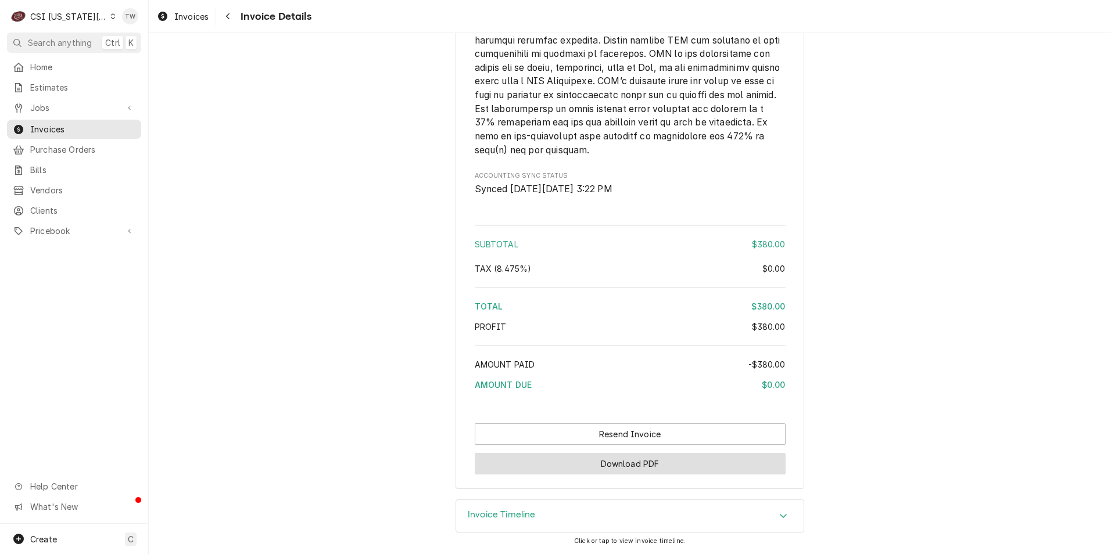
scroll to position [1941, 0]
click at [672, 464] on button "Download PDF" at bounding box center [630, 463] width 311 height 21
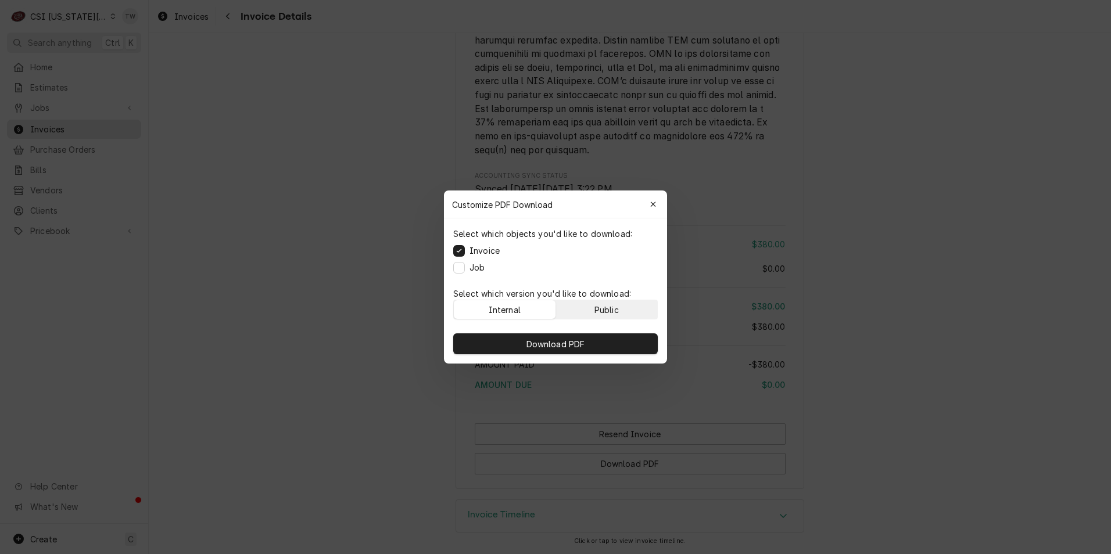
click at [614, 311] on div "Public" at bounding box center [606, 310] width 24 height 12
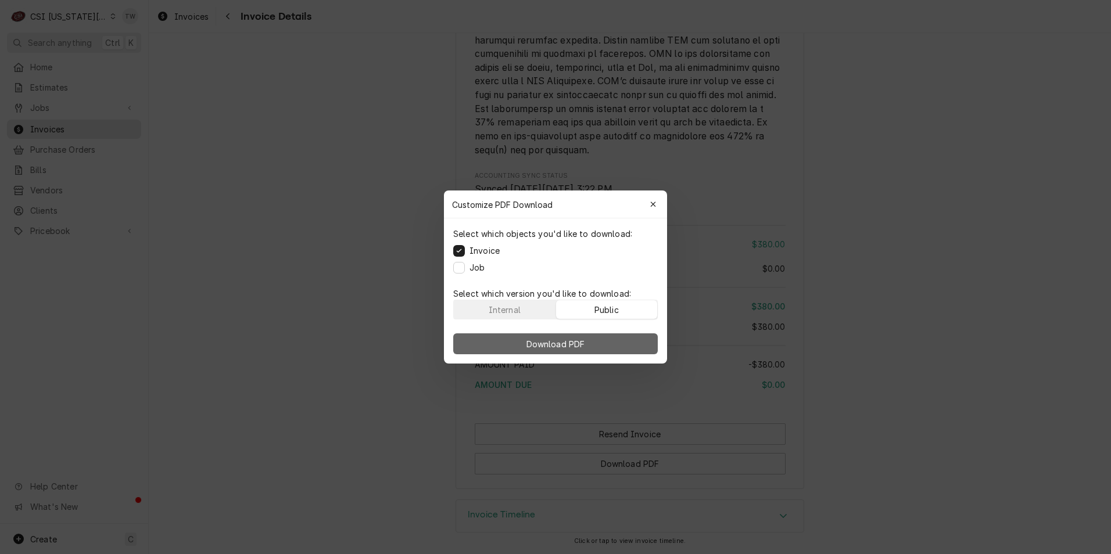
click at [595, 336] on button "Download PDF" at bounding box center [555, 344] width 205 height 21
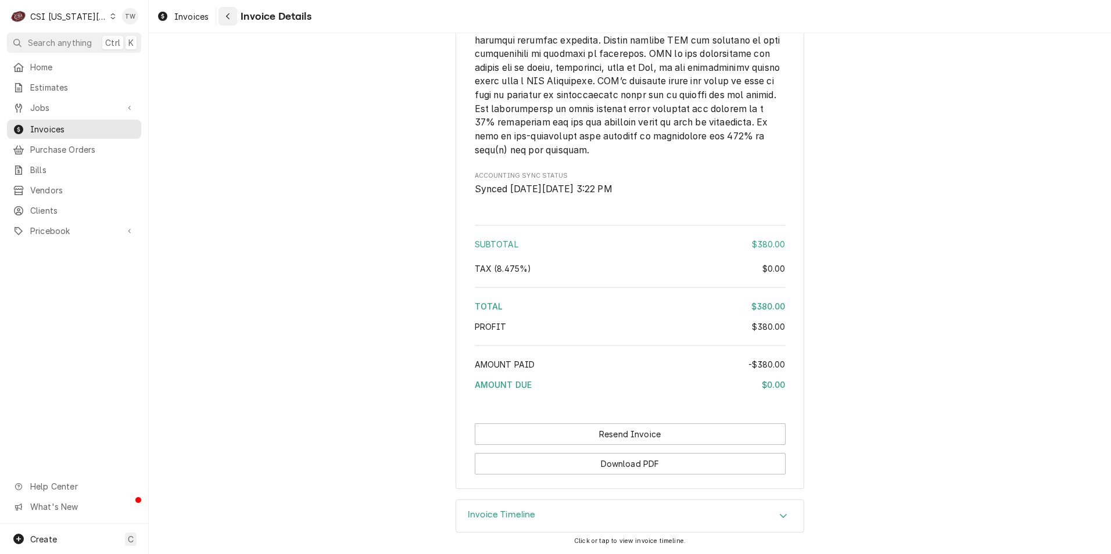
click at [226, 25] on button "Navigate back" at bounding box center [227, 16] width 19 height 19
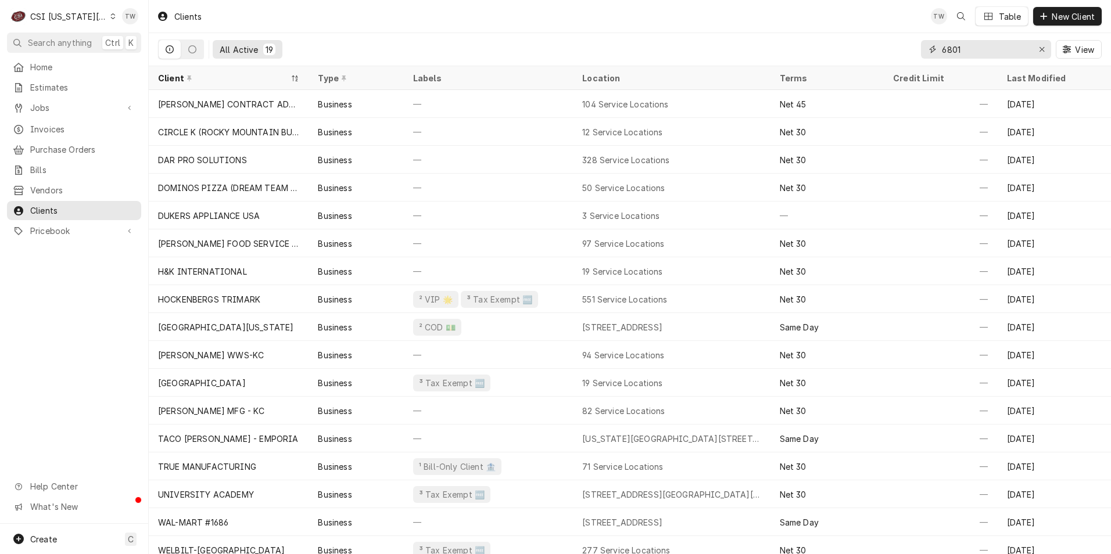
drag, startPoint x: 970, startPoint y: 42, endPoint x: 745, endPoint y: 13, distance: 226.8
click at [744, 13] on div "Clients TW Table New Client All Active 19 6801 View" at bounding box center [630, 33] width 962 height 66
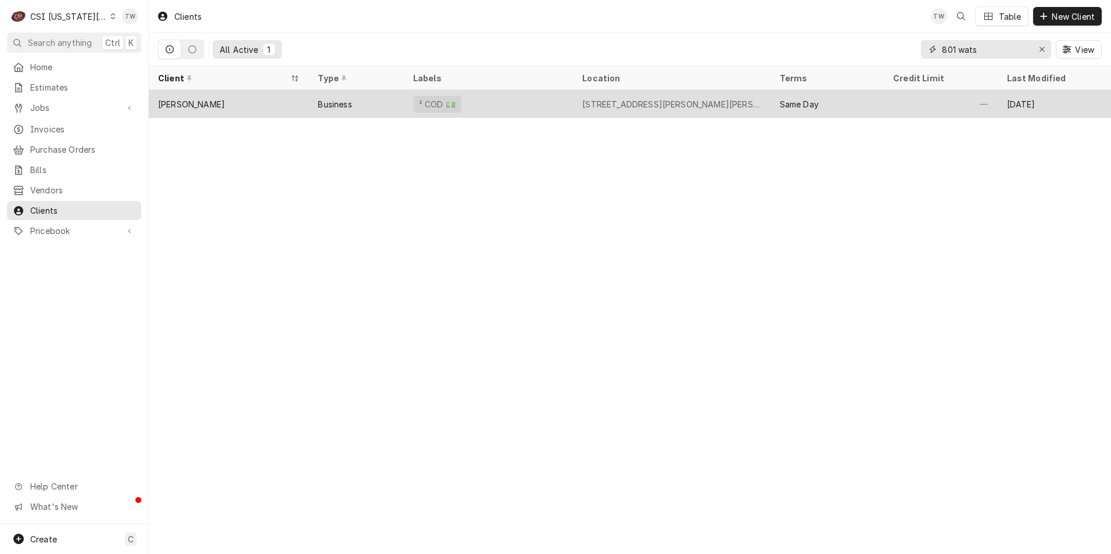
type input "801 wats"
click at [303, 103] on div "[PERSON_NAME]" at bounding box center [229, 104] width 160 height 28
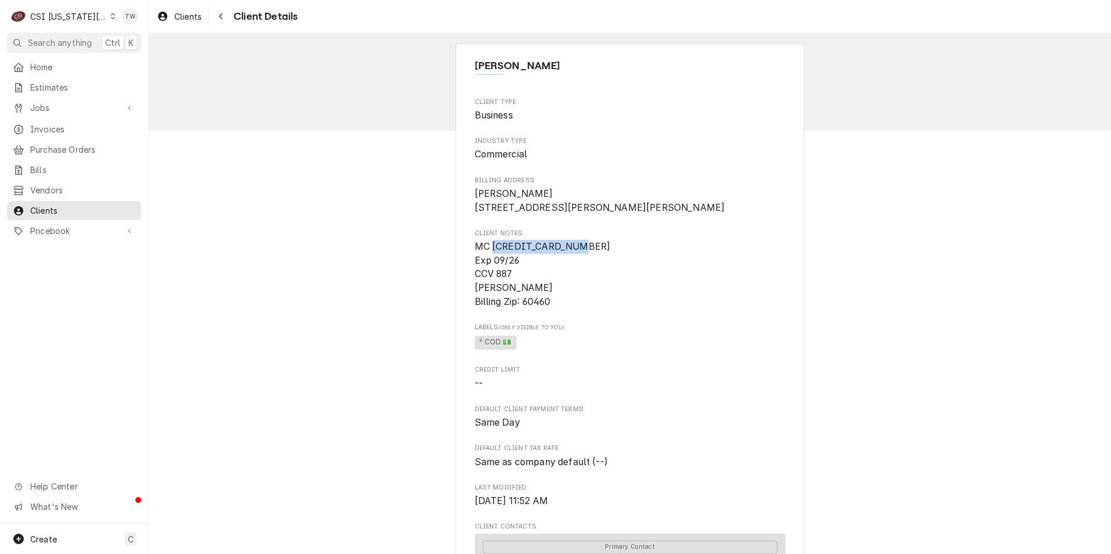
drag, startPoint x: 489, startPoint y: 262, endPoint x: 626, endPoint y: 263, distance: 137.7
click at [626, 263] on span "MC [CREDIT_CARD_NUMBER] Exp 09/26 CCV 887 [PERSON_NAME] Billing Zip: 60460" at bounding box center [630, 274] width 311 height 69
copy span "5364169000353500"
drag, startPoint x: 549, startPoint y: 300, endPoint x: 436, endPoint y: 300, distance: 112.7
click at [436, 300] on div "JIMMY JOHNS-KEARNEY Client Type Business Industry Type Commercial Billing Addre…" at bounding box center [630, 536] width 962 height 1006
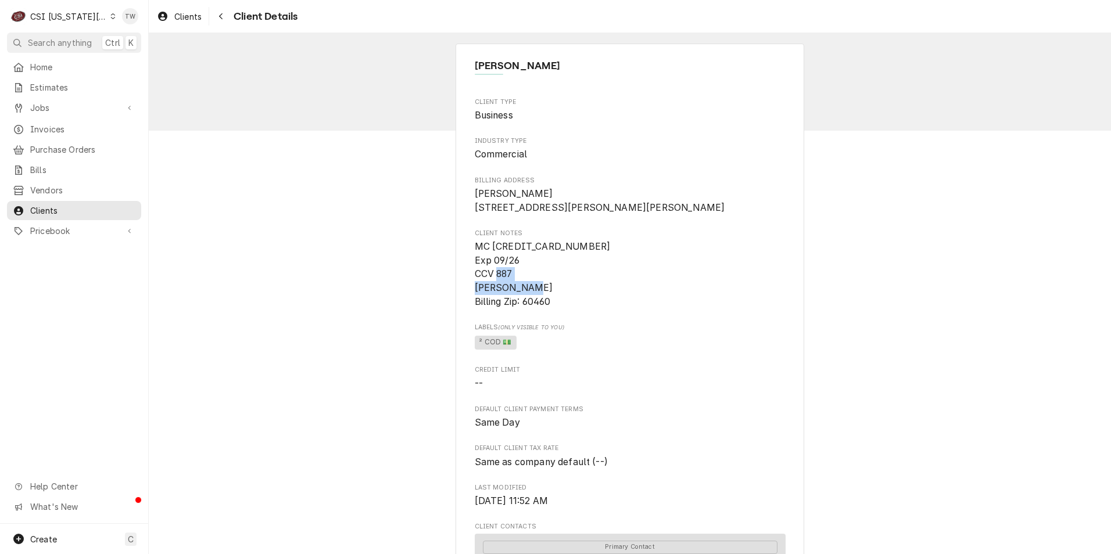
copy span "Laura A Montone"
drag, startPoint x: 581, startPoint y: 263, endPoint x: 489, endPoint y: 266, distance: 91.9
click at [489, 266] on span "MC 5364169000353500 Exp 09/26 CCV 887 Laura A Montone Billing Zip: 60460" at bounding box center [630, 274] width 311 height 69
copy span "5364169000353500"
drag, startPoint x: 508, startPoint y: 287, endPoint x: 551, endPoint y: 299, distance: 44.7
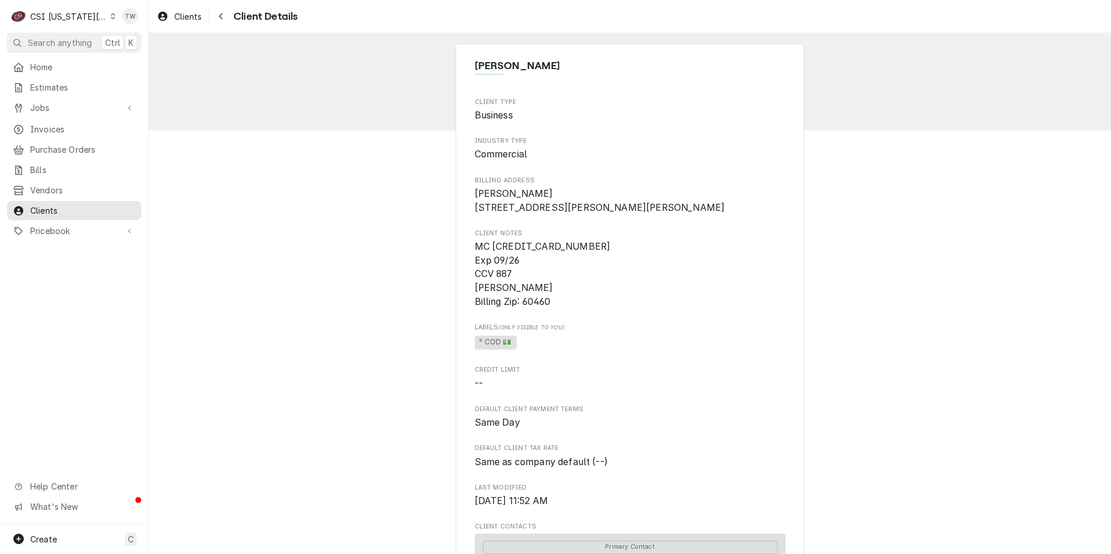
click at [515, 288] on span "MC 5364169000353500 Exp 09/26 CCV 887 Laura A Montone Billing Zip: 60460" at bounding box center [630, 274] width 311 height 69
drag, startPoint x: 548, startPoint y: 300, endPoint x: 461, endPoint y: 307, distance: 87.4
click at [461, 307] on div "JIMMY JOHNS-KEARNEY Client Type Business Industry Type Commercial Billing Addre…" at bounding box center [630, 536] width 349 height 985
copy span "Laura A Montone"
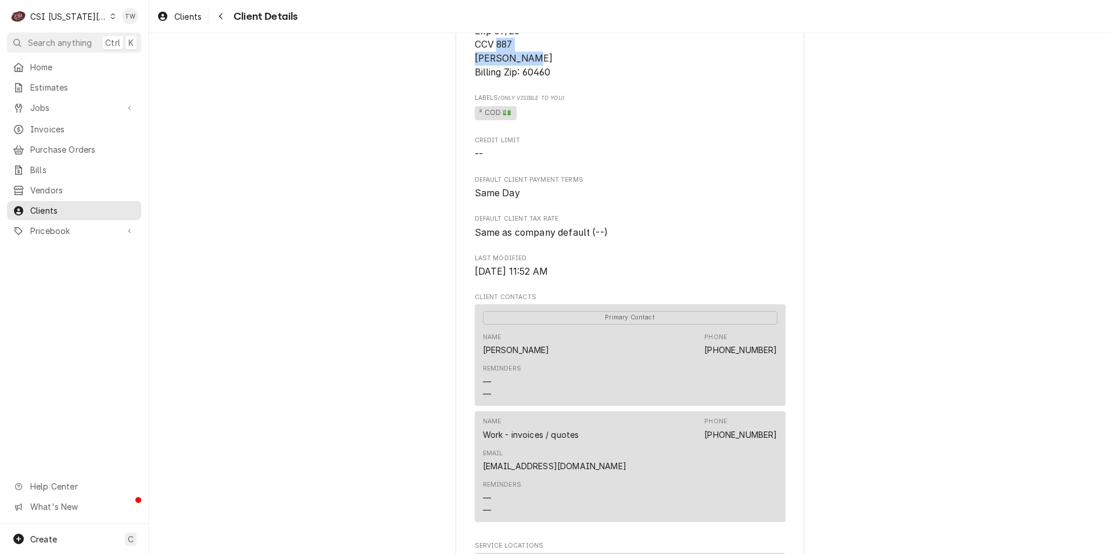
scroll to position [174, 0]
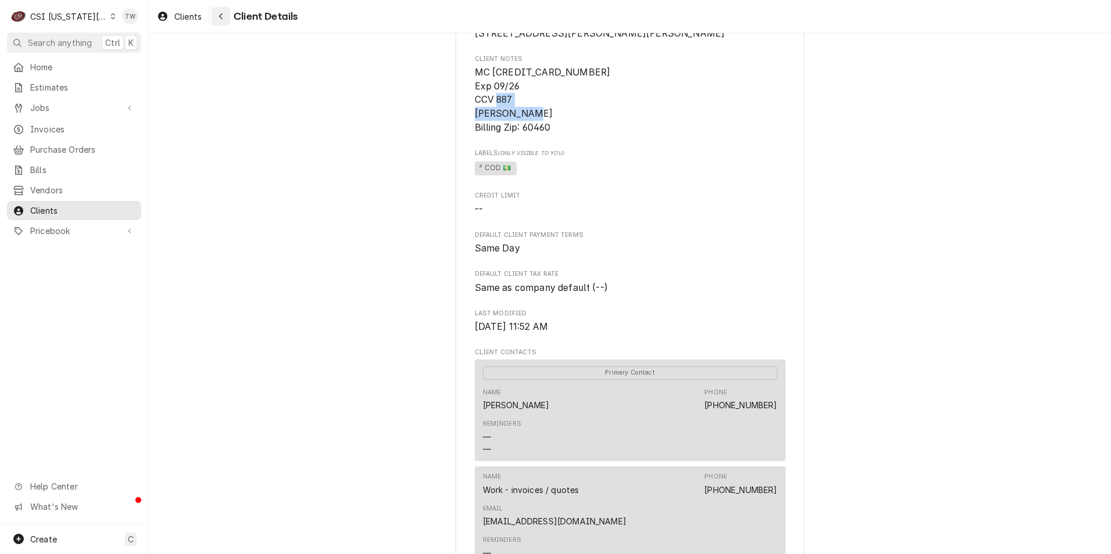
click at [224, 17] on icon "Navigate back" at bounding box center [220, 16] width 5 height 8
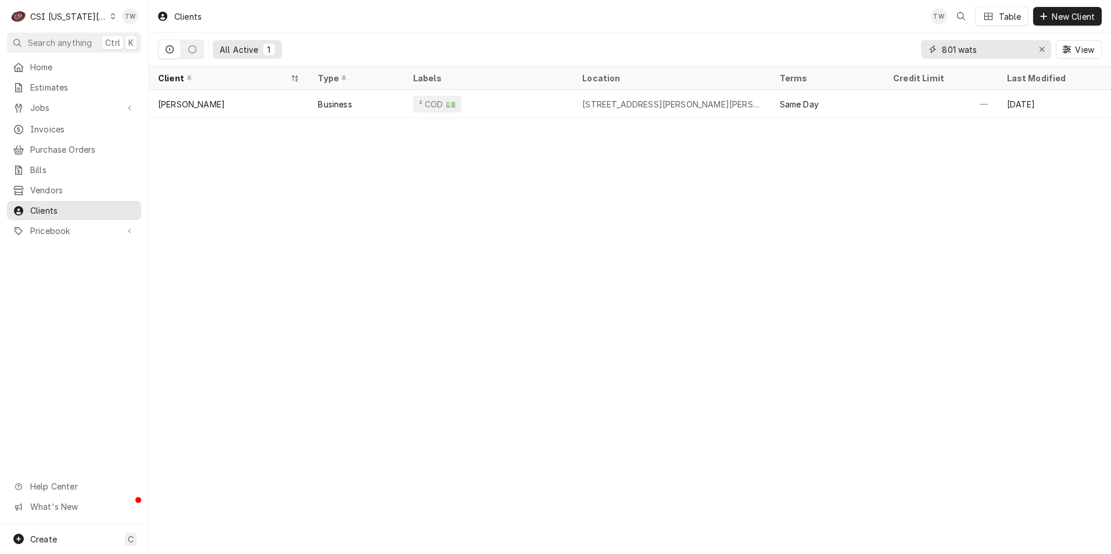
drag, startPoint x: 988, startPoint y: 51, endPoint x: 786, endPoint y: 30, distance: 202.8
click at [800, 30] on div "Clients TW Table New Client All Active 1 801 wats View" at bounding box center [630, 33] width 962 height 66
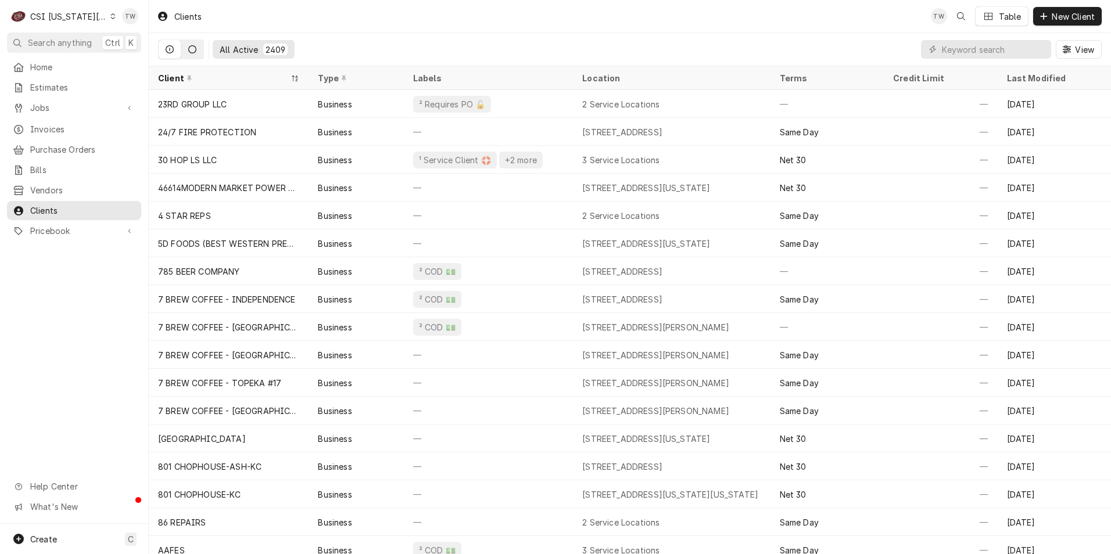
click at [187, 47] on button "Dynamic Content Wrapper" at bounding box center [192, 49] width 22 height 19
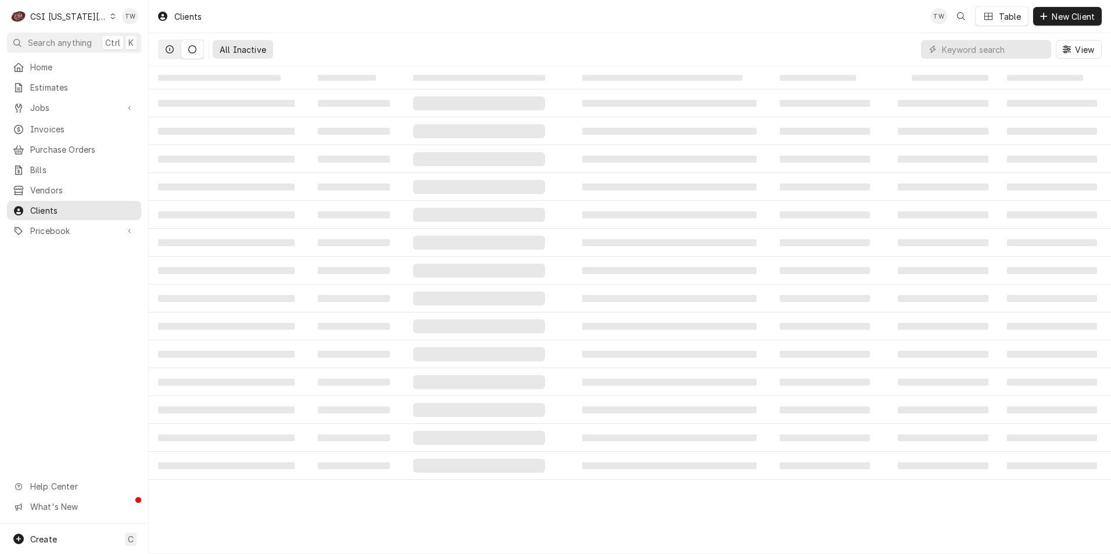
click at [172, 53] on icon "Dynamic Content Wrapper" at bounding box center [170, 49] width 8 height 8
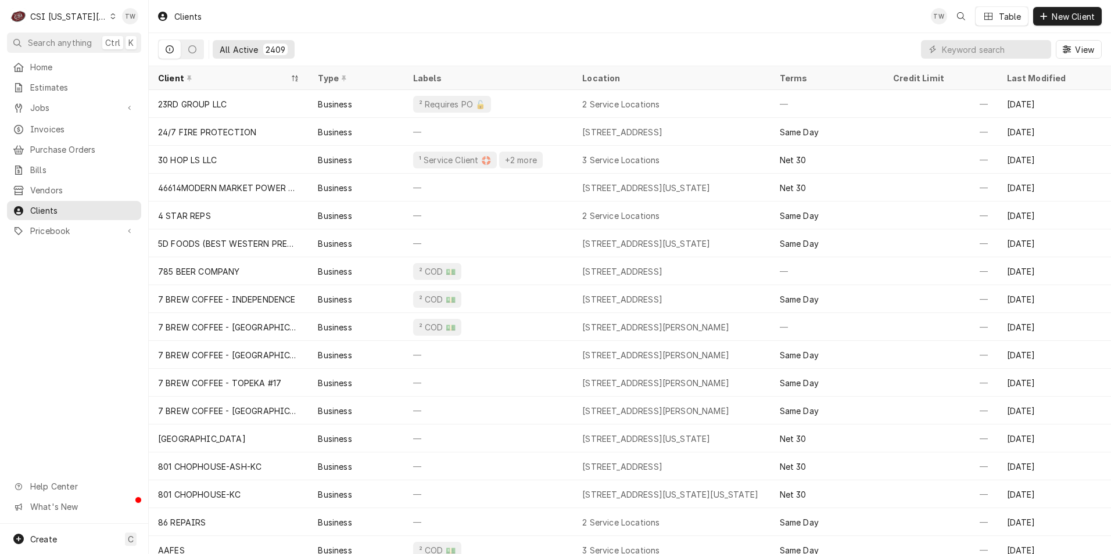
click at [181, 49] on div "Dynamic Content Wrapper" at bounding box center [181, 50] width 46 height 20
click at [191, 46] on icon "Dynamic Content Wrapper" at bounding box center [192, 49] width 8 height 8
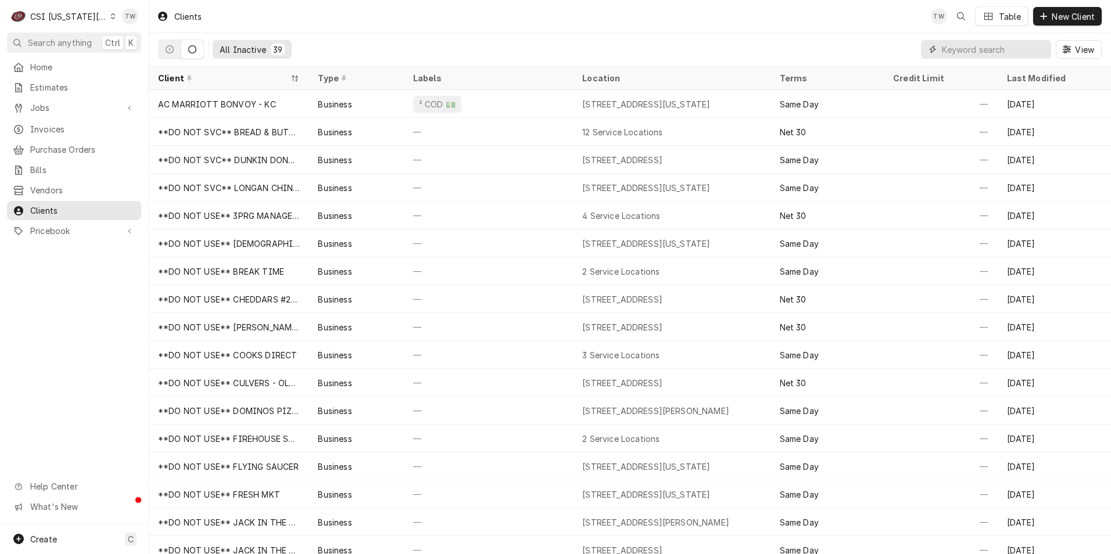
click at [965, 53] on input "Dynamic Content Wrapper" at bounding box center [993, 49] width 103 height 19
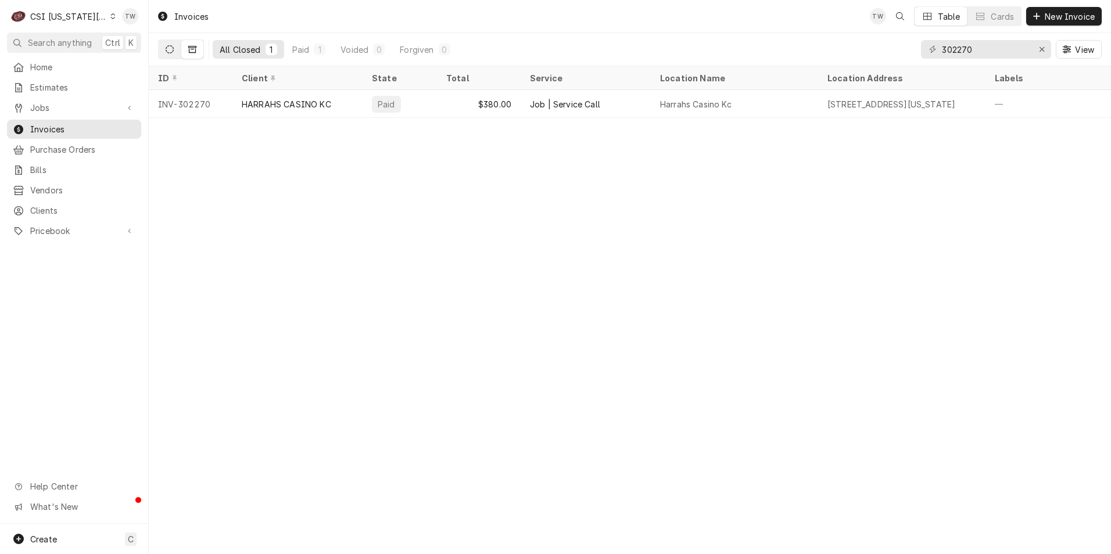
click at [178, 52] on button "Dynamic Content Wrapper" at bounding box center [170, 49] width 22 height 19
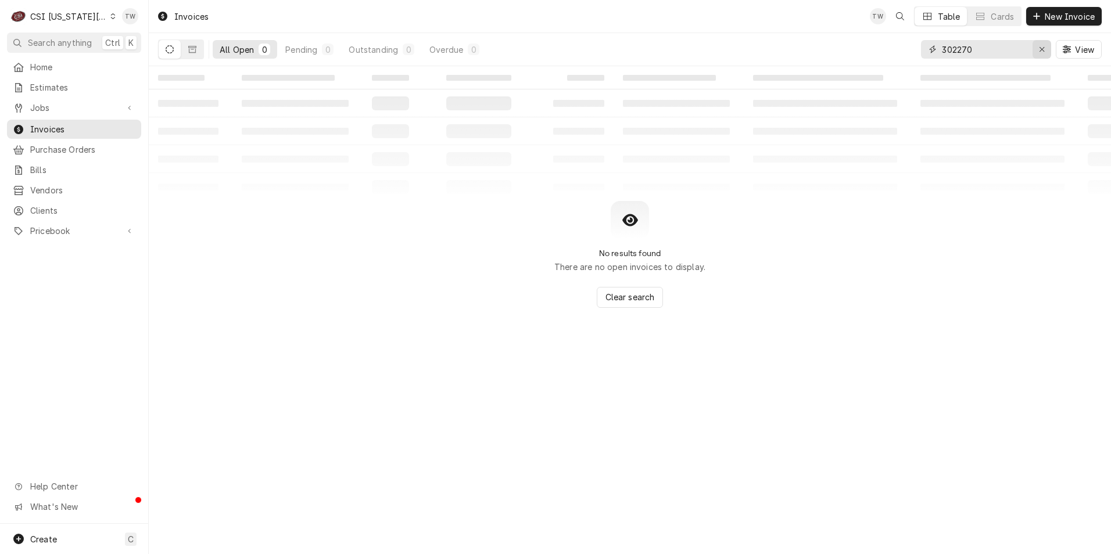
click at [1045, 55] on div "Erase input" at bounding box center [1042, 50] width 12 height 12
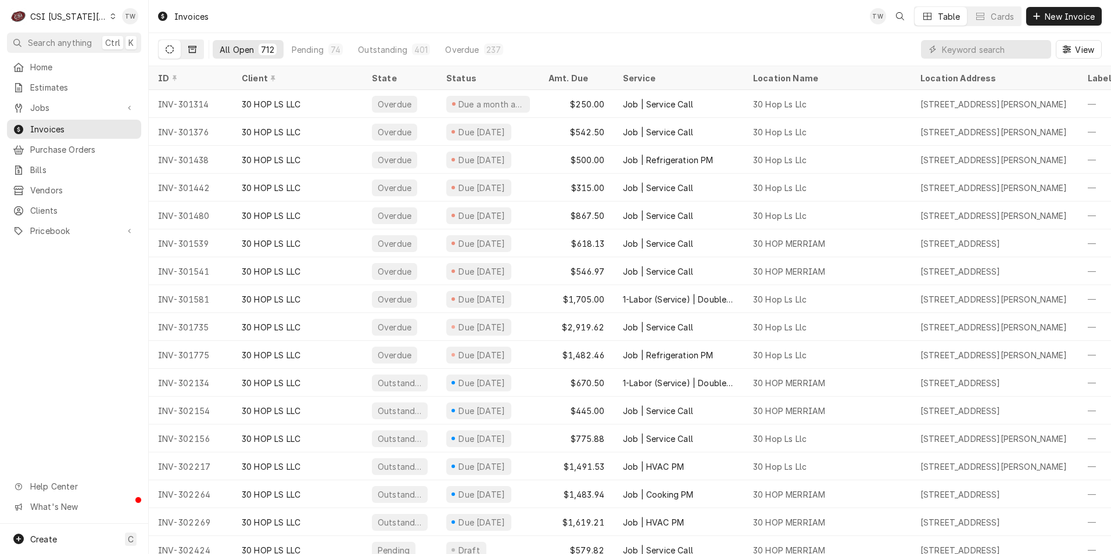
click at [194, 49] on icon "Dynamic Content Wrapper" at bounding box center [192, 49] width 8 height 8
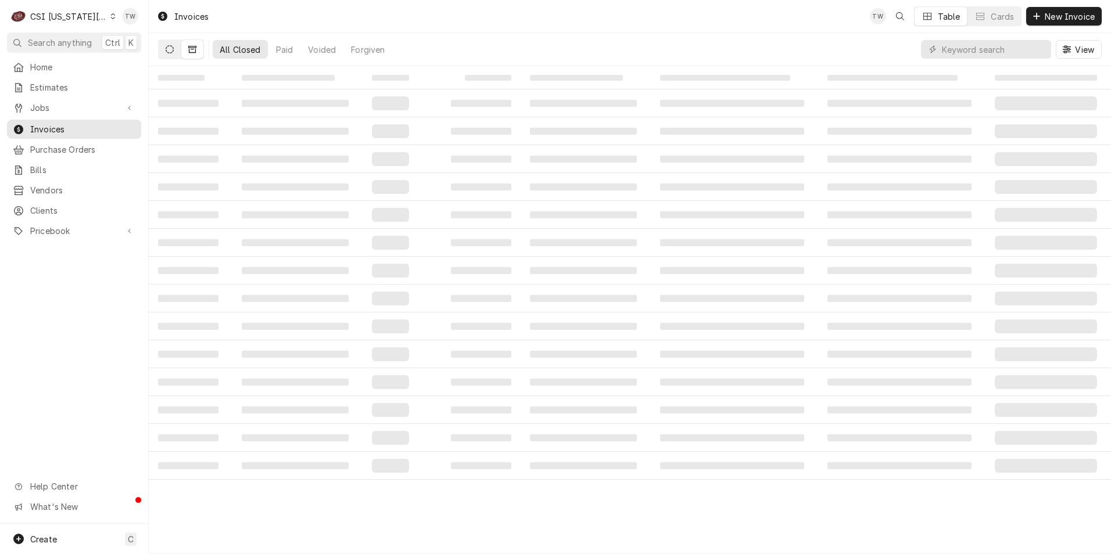
click at [172, 50] on icon "Dynamic Content Wrapper" at bounding box center [170, 49] width 8 height 8
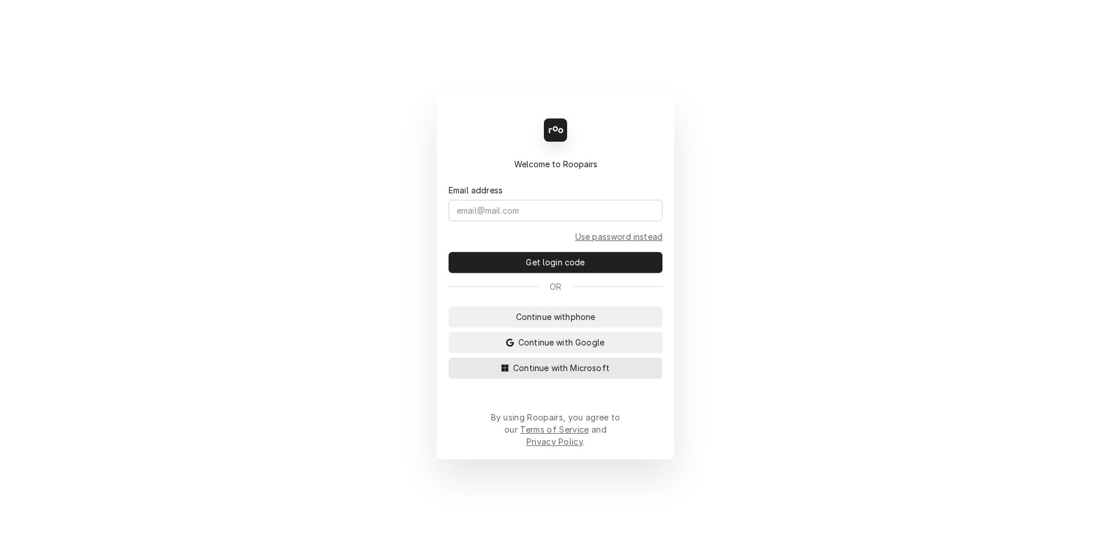
click at [597, 374] on span "Continue with Microsoft" at bounding box center [561, 368] width 101 height 12
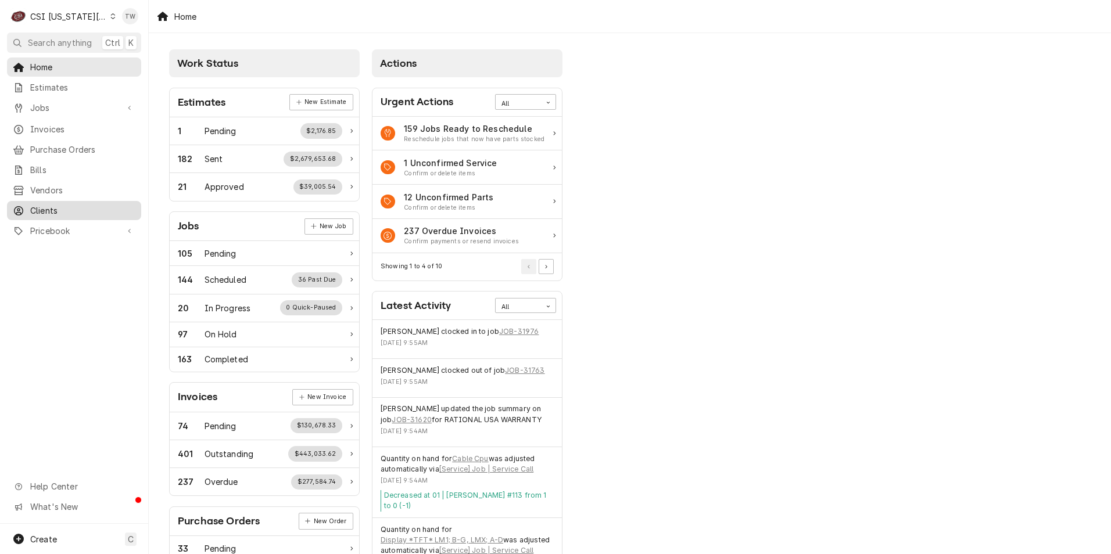
click at [51, 206] on span "Clients" at bounding box center [82, 211] width 105 height 12
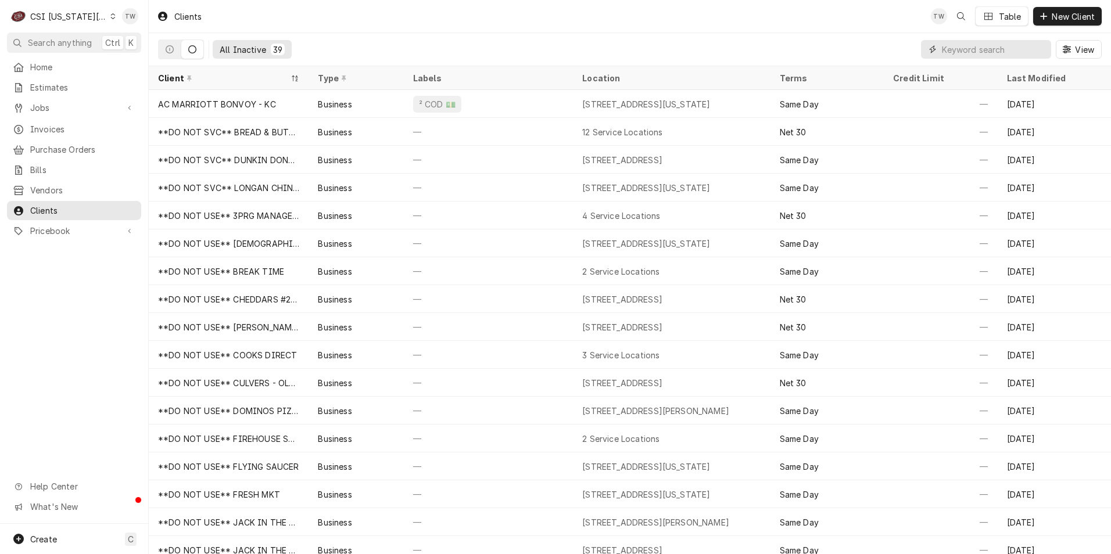
click at [951, 48] on input "Dynamic Content Wrapper" at bounding box center [993, 49] width 103 height 19
click at [239, 56] on button "All Inactive 39" at bounding box center [252, 49] width 79 height 19
drag, startPoint x: 241, startPoint y: 51, endPoint x: 174, endPoint y: 53, distance: 66.3
click at [238, 51] on div "All Inactive" at bounding box center [243, 50] width 46 height 12
click at [170, 53] on icon "Dynamic Content Wrapper" at bounding box center [170, 49] width 8 height 8
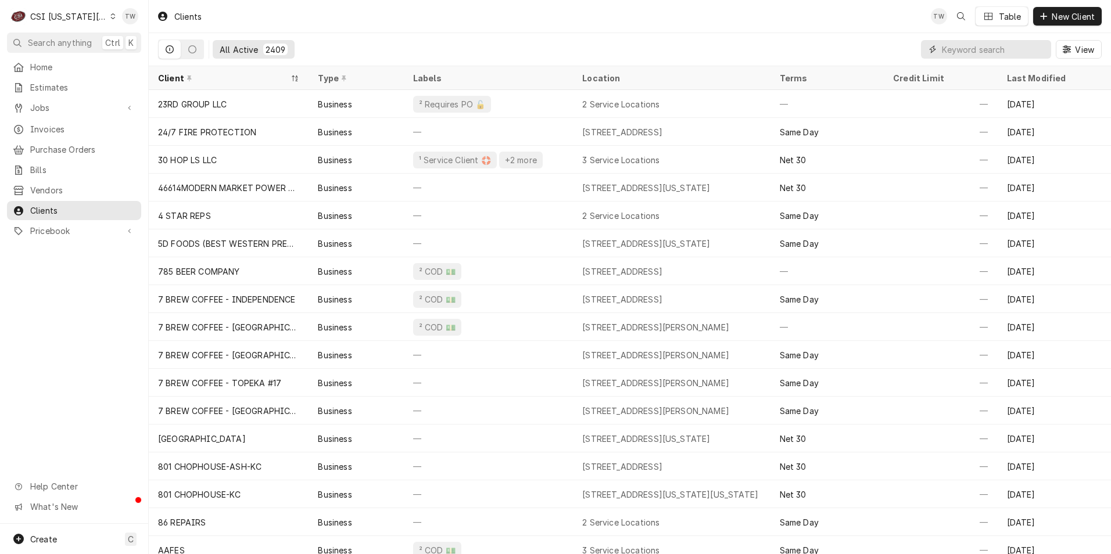
click at [976, 52] on input "Dynamic Content Wrapper" at bounding box center [993, 49] width 103 height 19
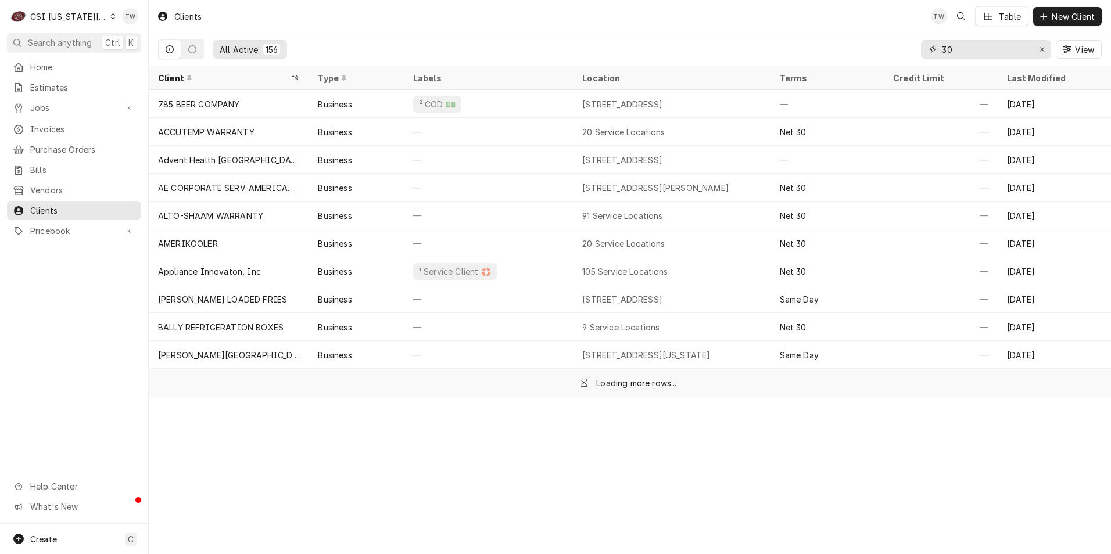
type input "3"
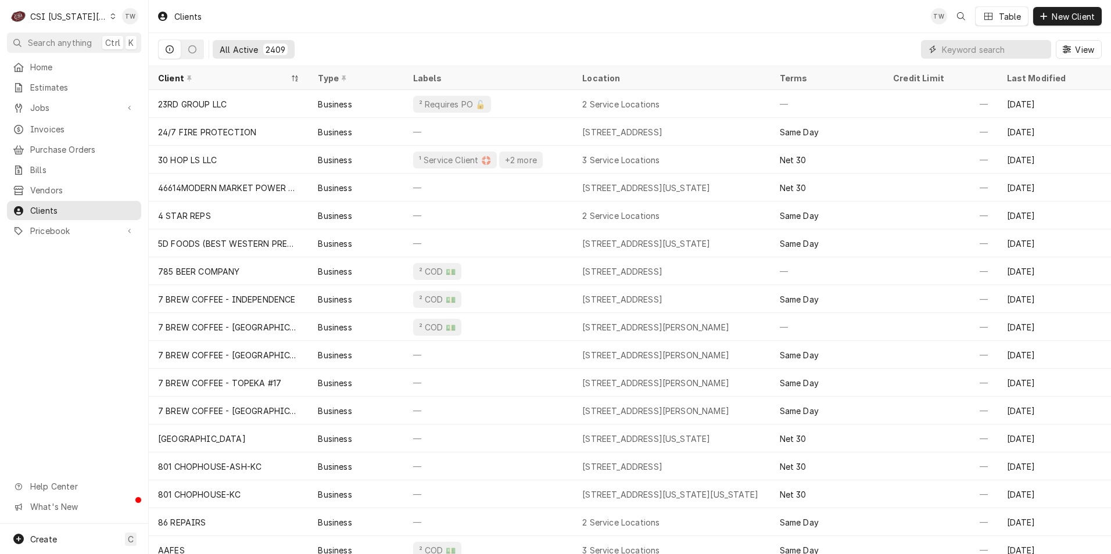
click at [976, 48] on input "Dynamic Content Wrapper" at bounding box center [993, 49] width 103 height 19
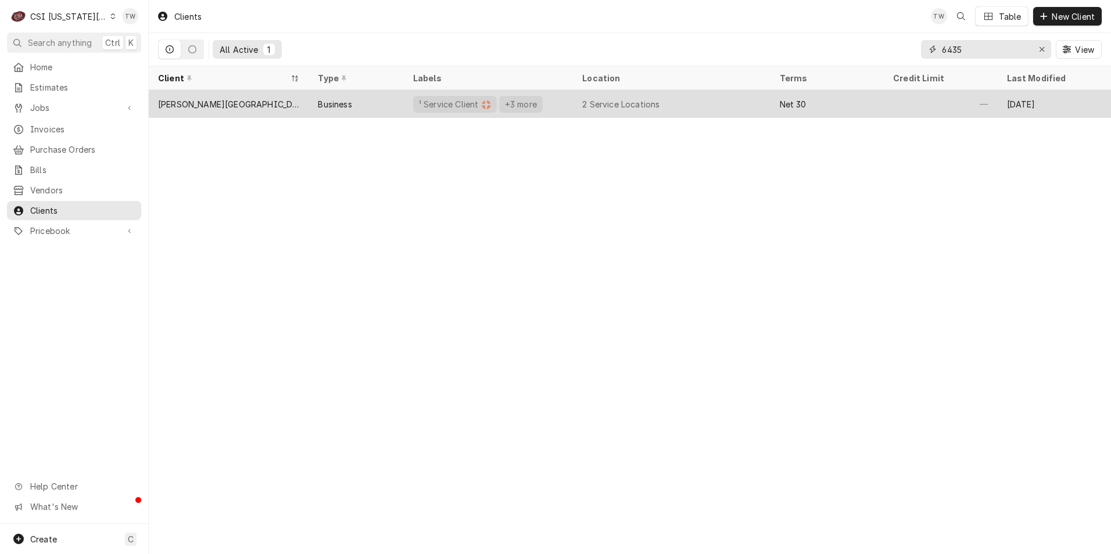
type input "6435"
click at [292, 105] on div "[PERSON_NAME][GEOGRAPHIC_DATA][PERSON_NAME]" at bounding box center [229, 104] width 160 height 28
